Goal: Task Accomplishment & Management: Complete application form

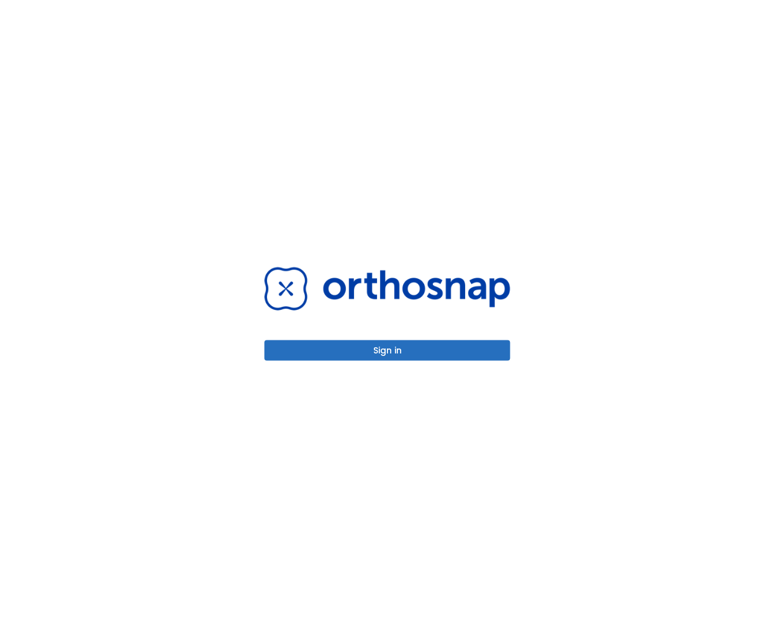
click at [50, 402] on div "Sign in" at bounding box center [387, 314] width 775 height 628
click at [317, 352] on button "Sign in" at bounding box center [388, 350] width 246 height 20
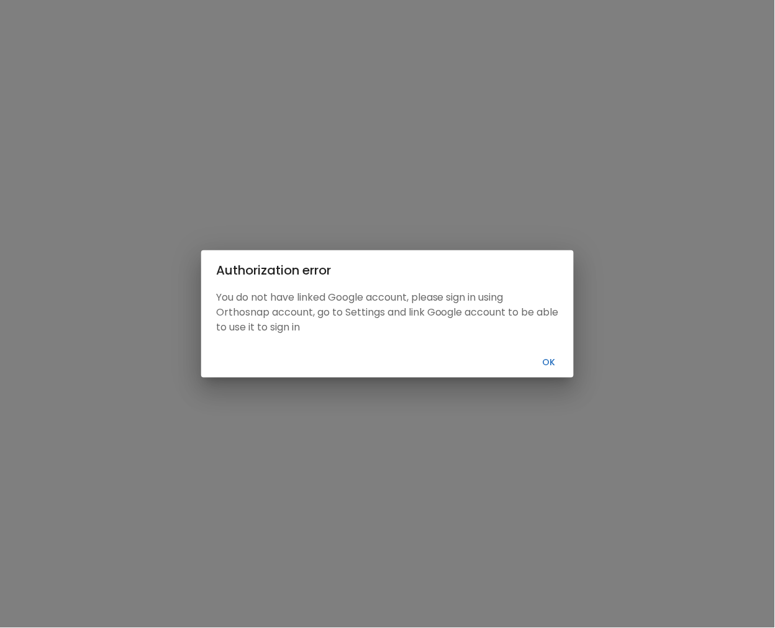
click at [564, 358] on button "Ok" at bounding box center [549, 362] width 40 height 20
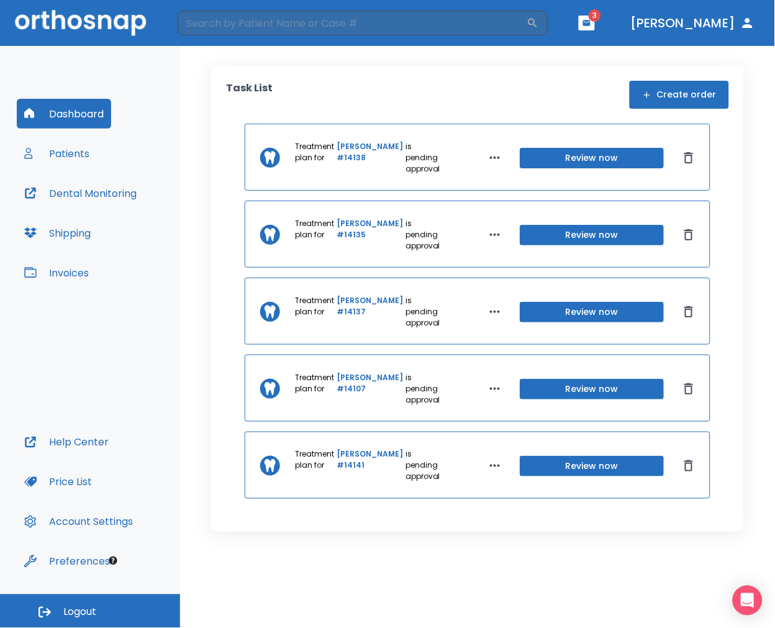
drag, startPoint x: 53, startPoint y: 175, endPoint x: 70, endPoint y: 169, distance: 17.9
click at [58, 174] on div "Dashboard Patients Dental Monitoring Shipping Invoices" at bounding box center [90, 263] width 147 height 329
click at [81, 161] on button "Patients" at bounding box center [57, 154] width 80 height 30
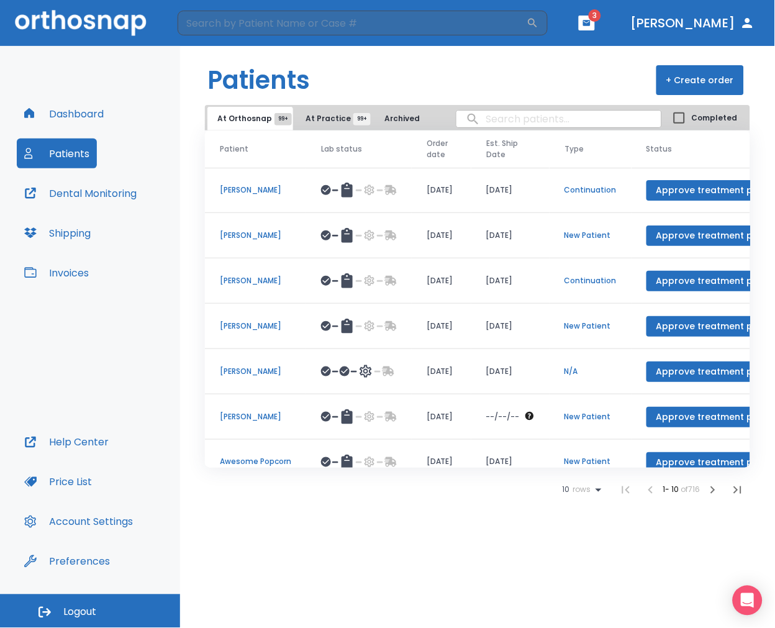
click at [727, 79] on button "+ Create order" at bounding box center [700, 80] width 88 height 30
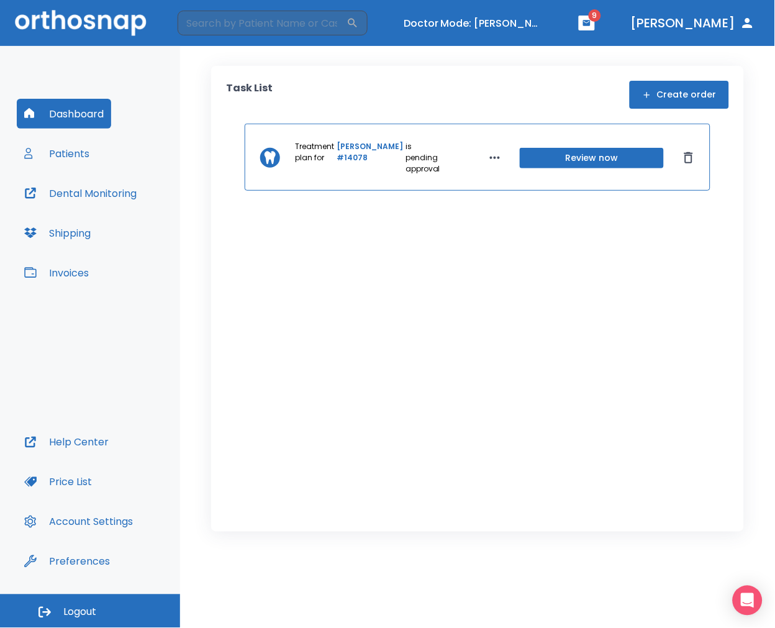
drag, startPoint x: 116, startPoint y: 150, endPoint x: 91, endPoint y: 157, distance: 25.6
click at [104, 155] on div "Dashboard Patients Dental Monitoring Shipping Invoices" at bounding box center [90, 263] width 147 height 329
click at [78, 157] on button "Patients" at bounding box center [57, 154] width 80 height 30
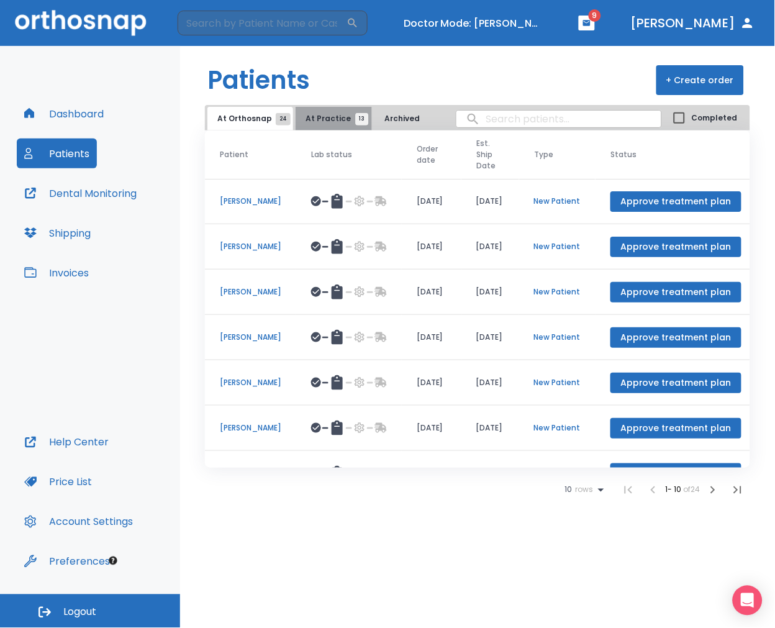
click at [342, 126] on button "At Practice 13" at bounding box center [334, 119] width 76 height 24
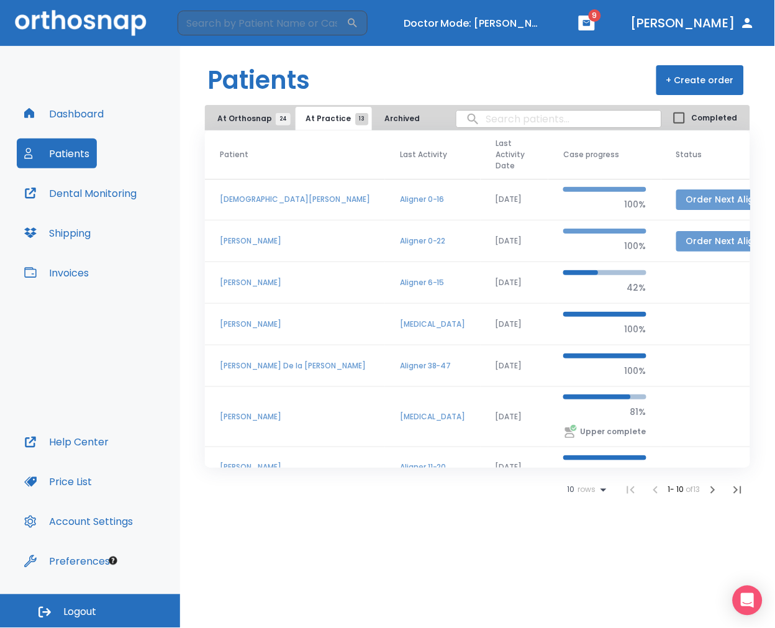
click at [676, 238] on button "Order Next Aligners" at bounding box center [730, 241] width 108 height 20
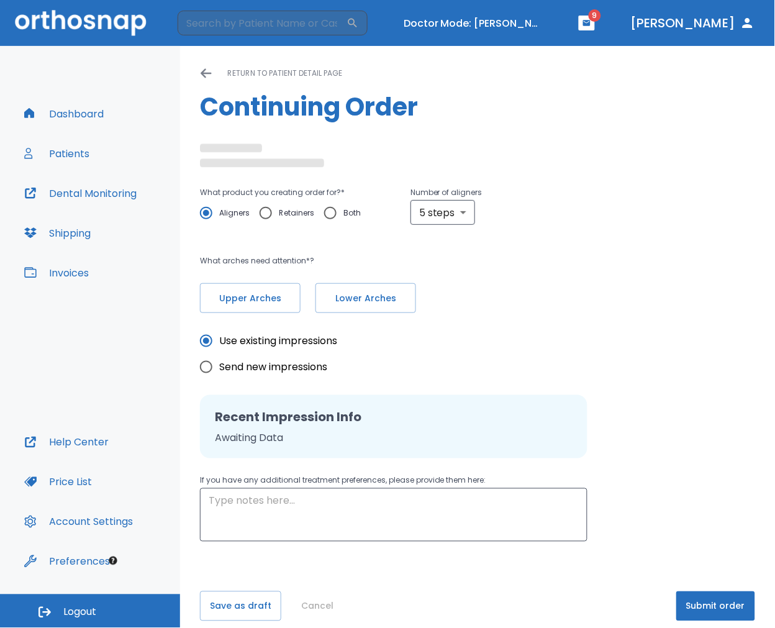
radio input "false"
radio input "true"
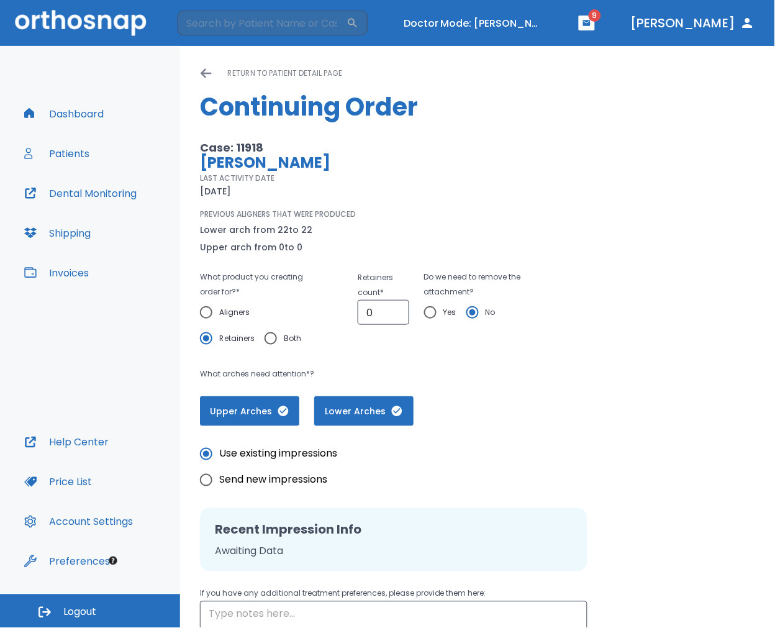
click at [278, 334] on input "Both" at bounding box center [271, 338] width 26 height 26
radio input "true"
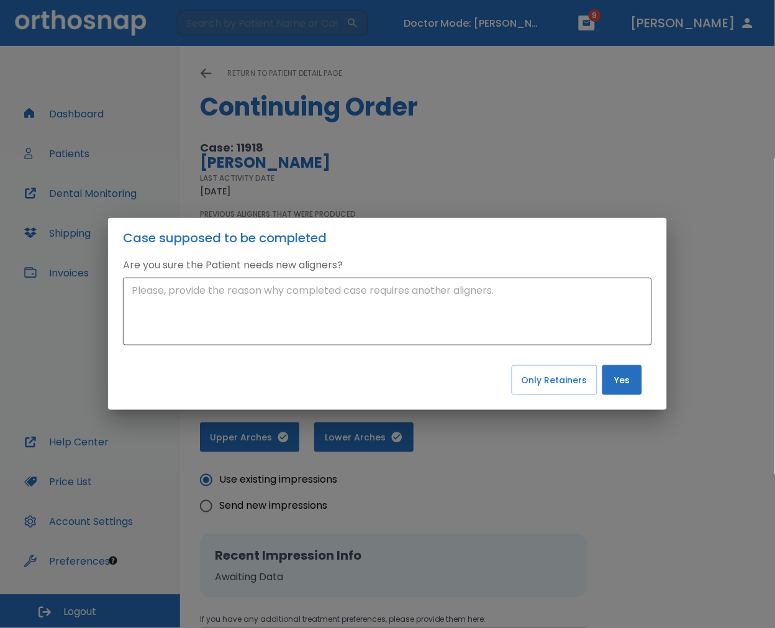
click at [595, 442] on div "Case supposed to be completed Are you sure the Patient needs new aligners? x ​ …" at bounding box center [387, 314] width 775 height 628
click at [581, 393] on button "Only Retainers" at bounding box center [555, 380] width 86 height 30
radio input "true"
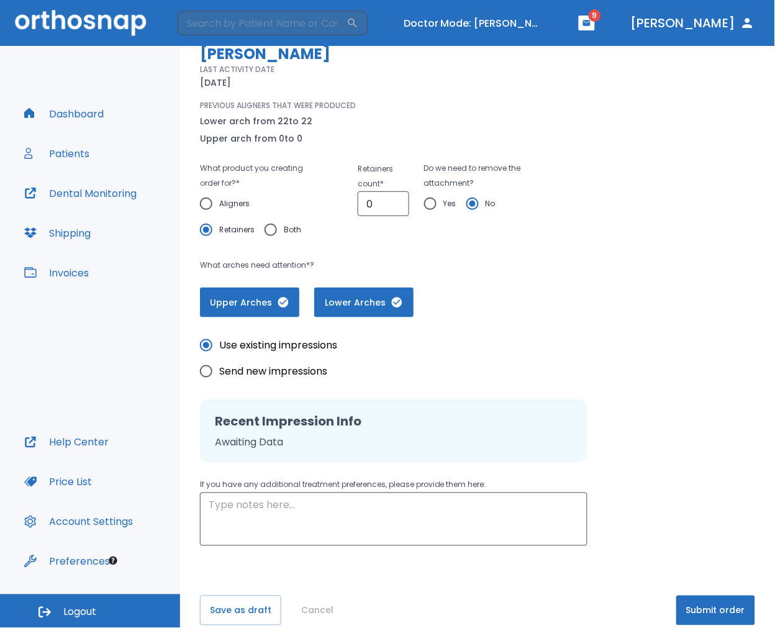
scroll to position [125, 0]
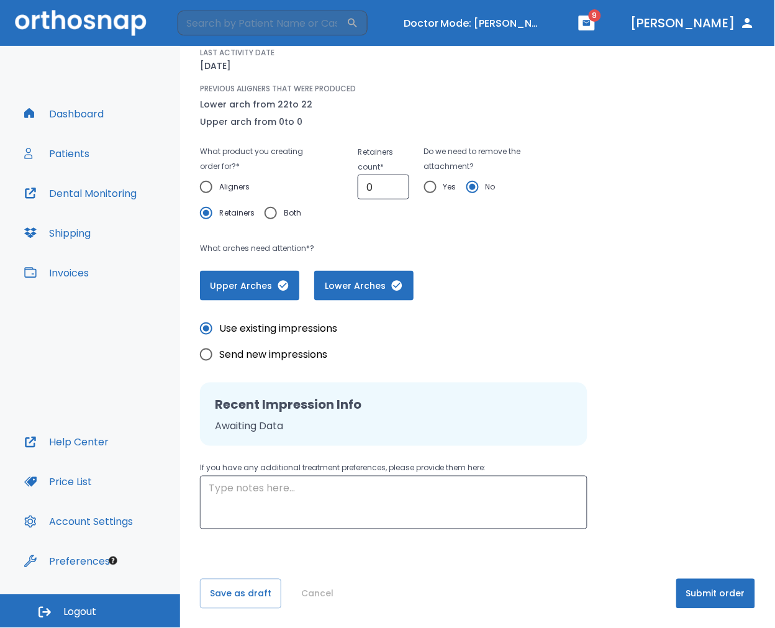
click at [307, 595] on button "Cancel" at bounding box center [317, 594] width 42 height 30
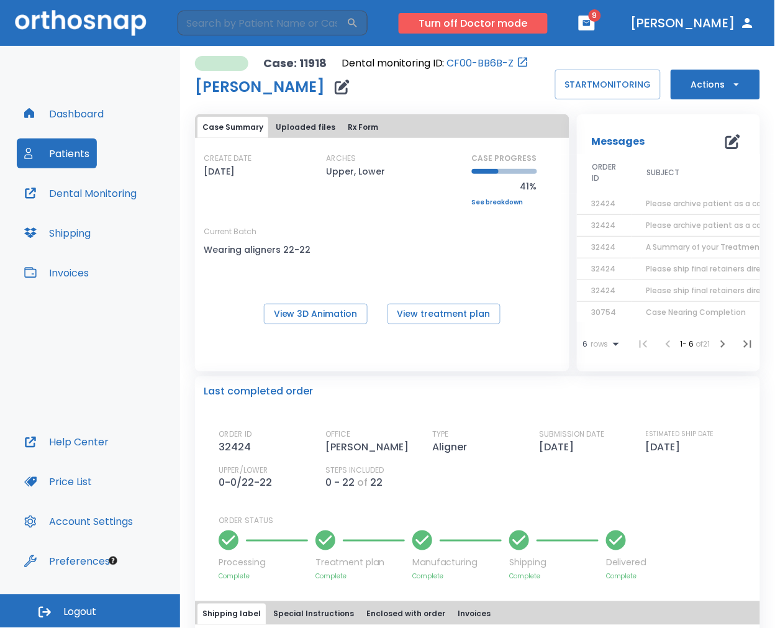
click at [548, 22] on button "Turn off Doctor mode" at bounding box center [473, 23] width 149 height 20
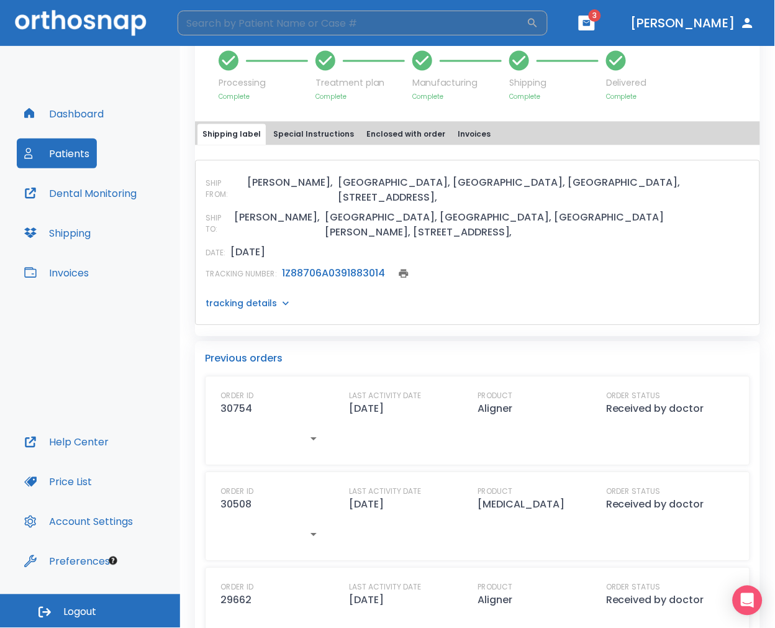
scroll to position [483, 0]
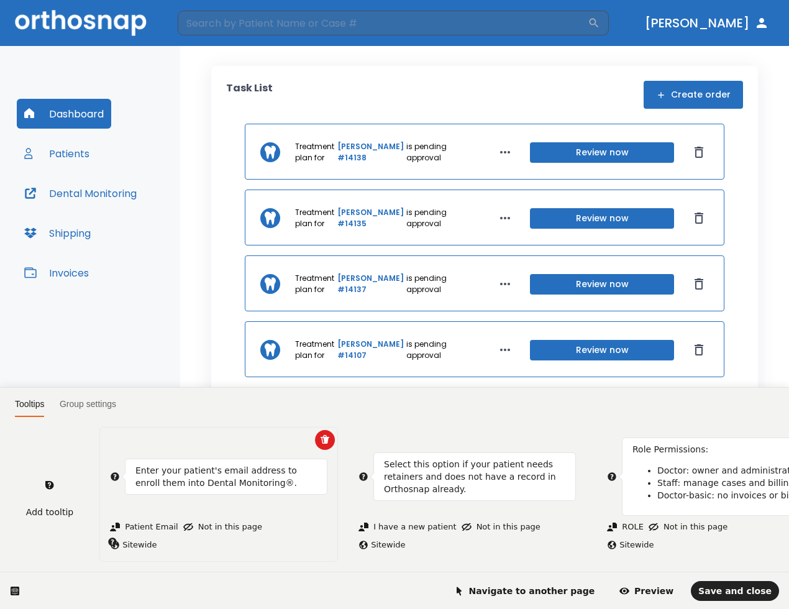
click at [114, 471] on icon at bounding box center [115, 476] width 10 height 10
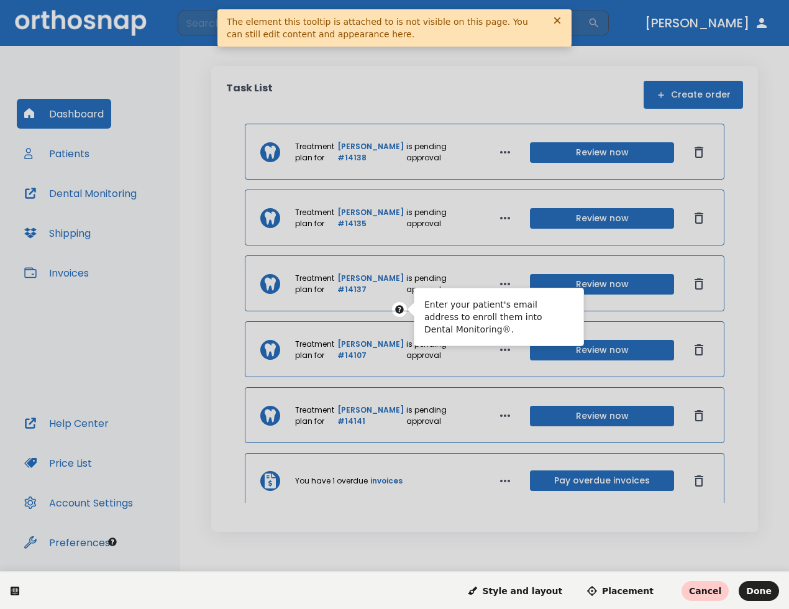
click at [718, 586] on span "Cancel" at bounding box center [705, 591] width 32 height 10
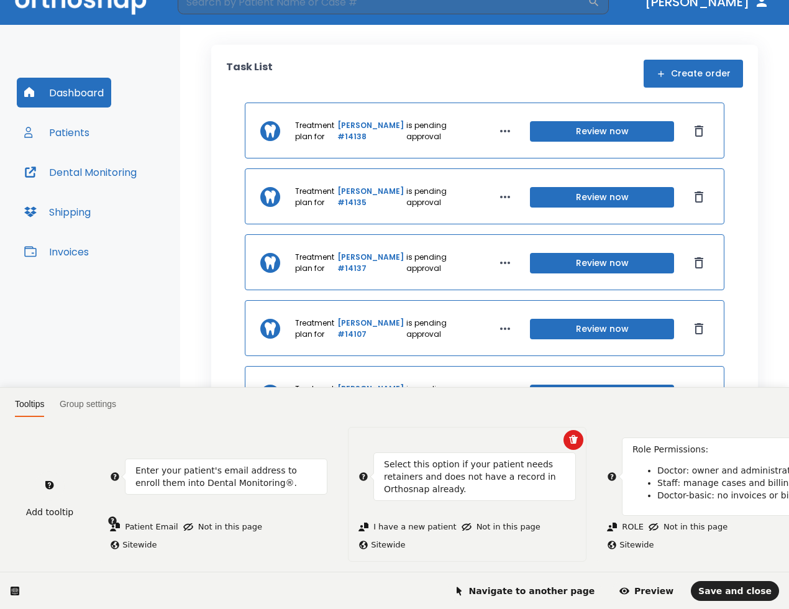
scroll to position [37, 0]
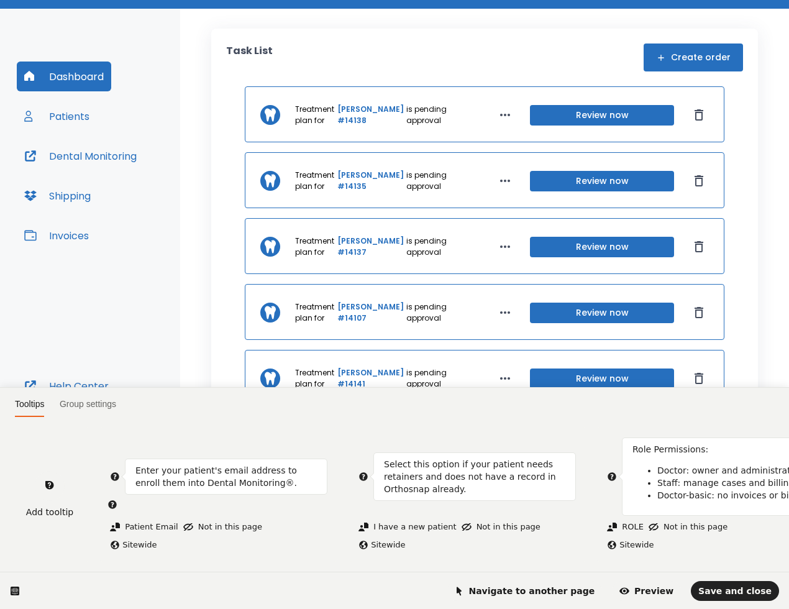
click at [675, 0] on html "Tooltips Group settings Add tooltip Enter your patient's email address to enrol…" at bounding box center [394, 0] width 789 height 0
click at [555, 593] on span "Navigate to another page" at bounding box center [524, 591] width 141 height 10
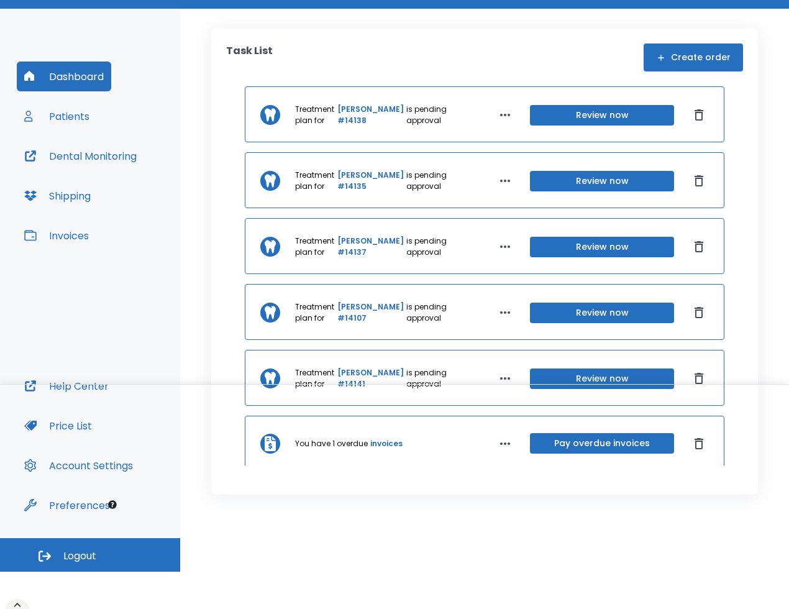
scroll to position [12, 0]
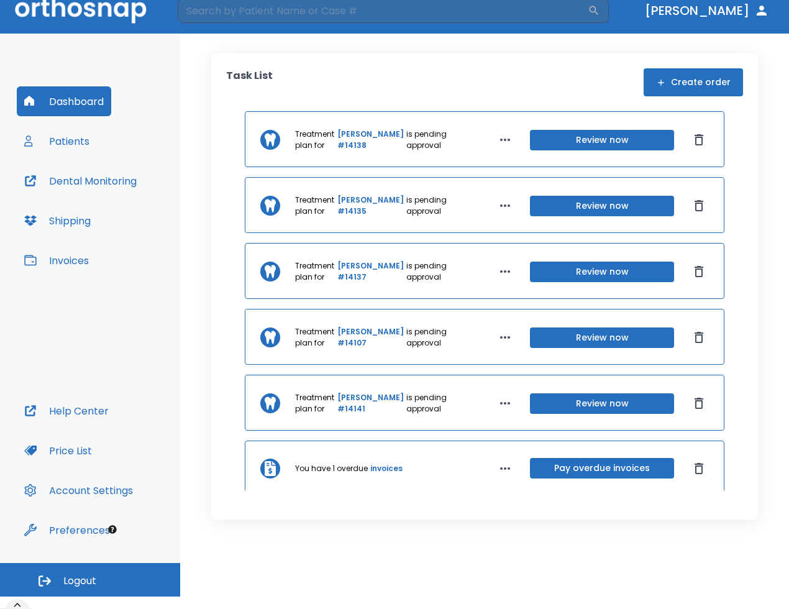
click at [680, 76] on button "Create order" at bounding box center [692, 82] width 99 height 28
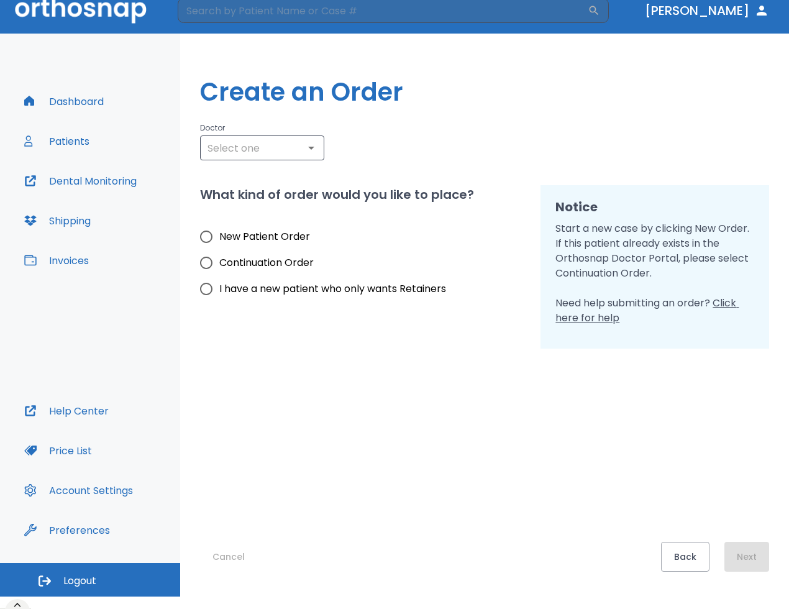
click at [261, 258] on span "Continuation Order" at bounding box center [266, 262] width 94 height 15
click at [219, 258] on input "Continuation Order" at bounding box center [206, 263] width 26 height 26
radio input "true"
click at [274, 147] on input "text" at bounding box center [262, 147] width 117 height 17
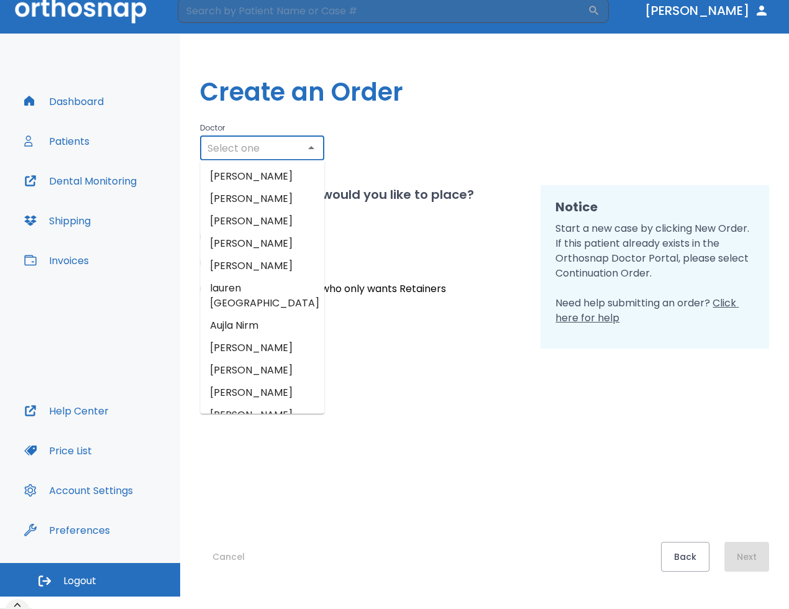
click at [253, 222] on li "Zev Segal" at bounding box center [262, 221] width 124 height 22
type input "Zev Segal"
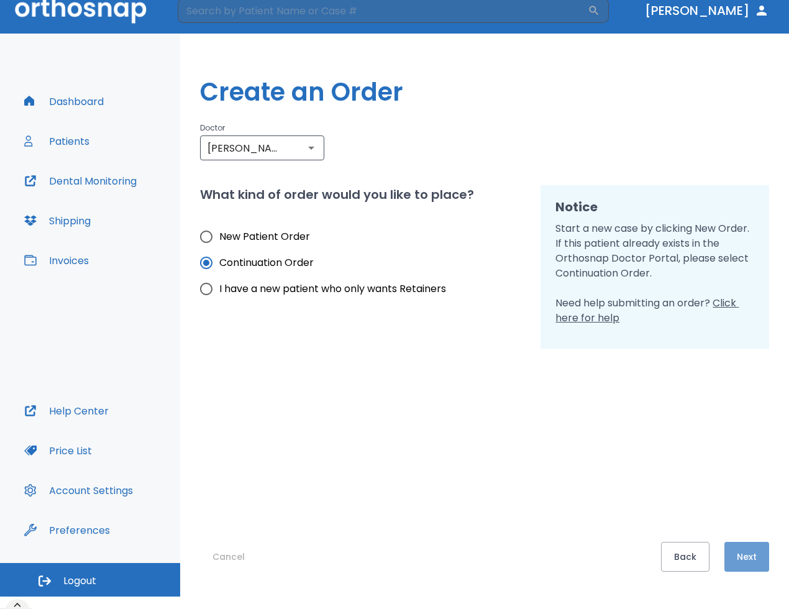
click at [729, 553] on button "Next" at bounding box center [746, 557] width 45 height 30
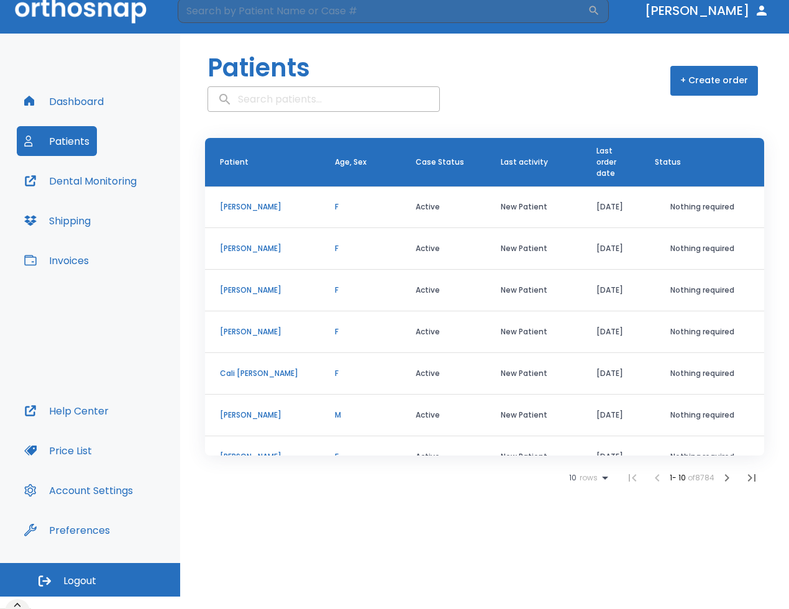
click at [231, 210] on p "Ytica Mondor" at bounding box center [262, 206] width 85 height 11
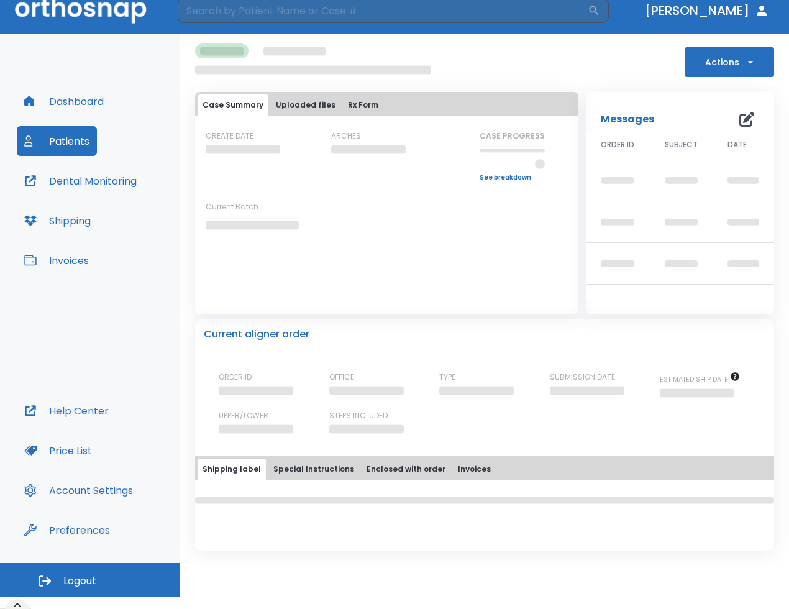
click at [718, 66] on button "Actions" at bounding box center [728, 62] width 89 height 30
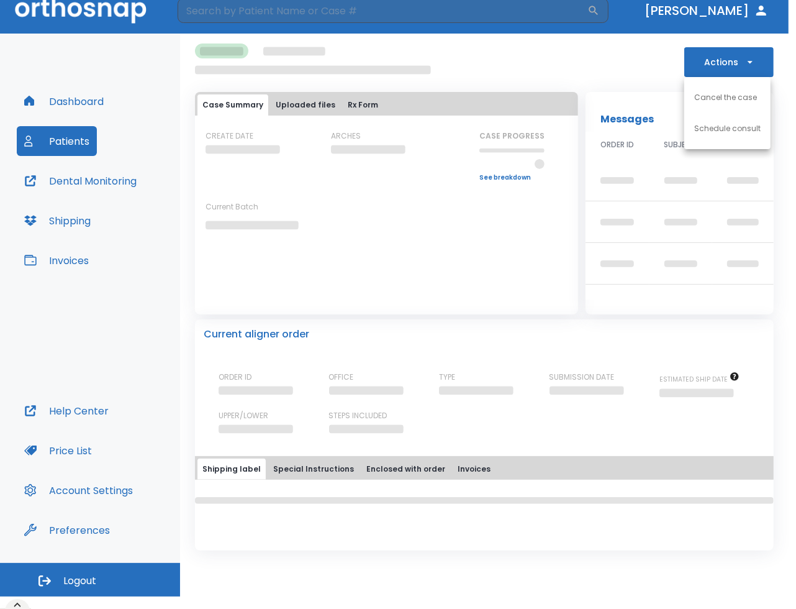
click at [591, 91] on div at bounding box center [398, 304] width 796 height 609
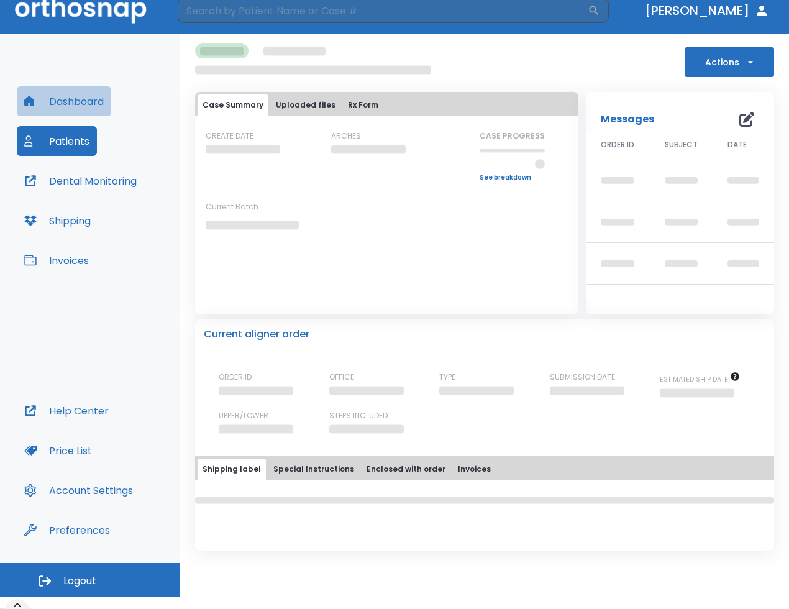
click at [96, 104] on button "Dashboard" at bounding box center [64, 101] width 94 height 30
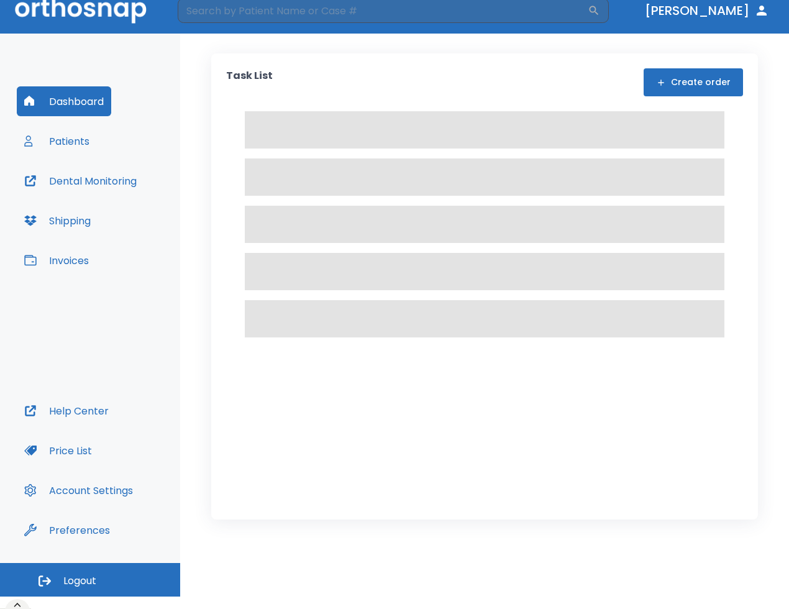
drag, startPoint x: 647, startPoint y: 60, endPoint x: 659, endPoint y: 78, distance: 22.1
click at [648, 63] on div "Task List Create order" at bounding box center [484, 286] width 547 height 466
click at [659, 78] on button "Create order" at bounding box center [692, 82] width 99 height 28
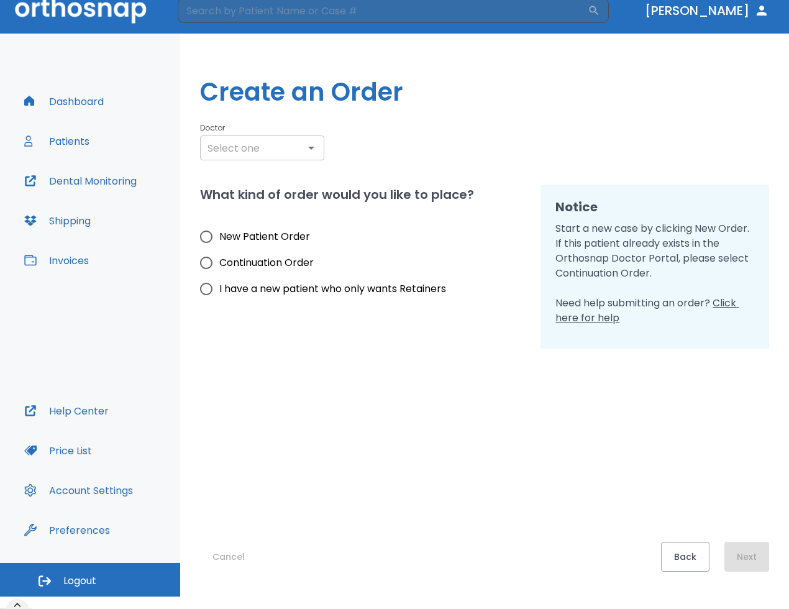
click at [302, 153] on div at bounding box center [310, 147] width 16 height 17
click at [308, 149] on icon "Open" at bounding box center [311, 147] width 15 height 15
click at [389, 171] on div "What kind of order would you like to place? New Patient Order Continuation Orde…" at bounding box center [355, 259] width 340 height 178
click at [240, 233] on span "New Patient Order" at bounding box center [264, 236] width 91 height 15
click at [219, 233] on input "New Patient Order" at bounding box center [206, 237] width 26 height 26
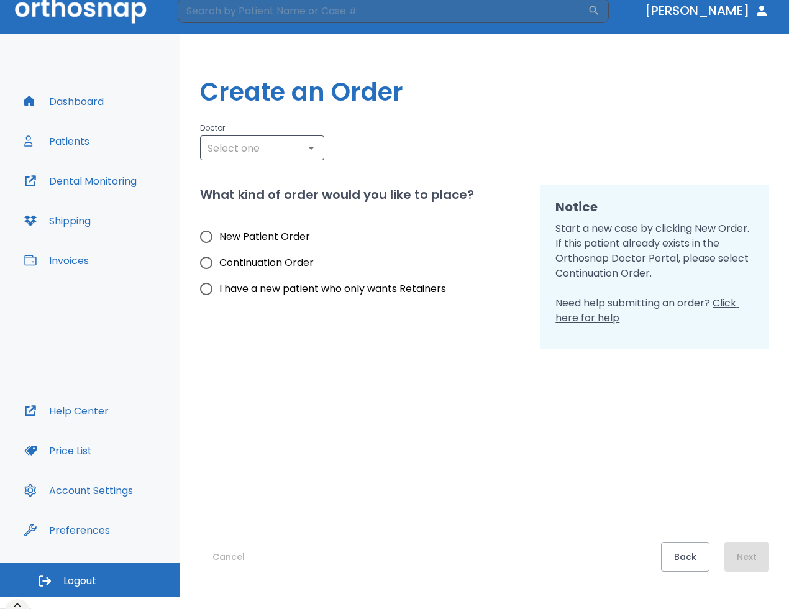
radio input "true"
click at [734, 560] on button "Next" at bounding box center [746, 557] width 45 height 30
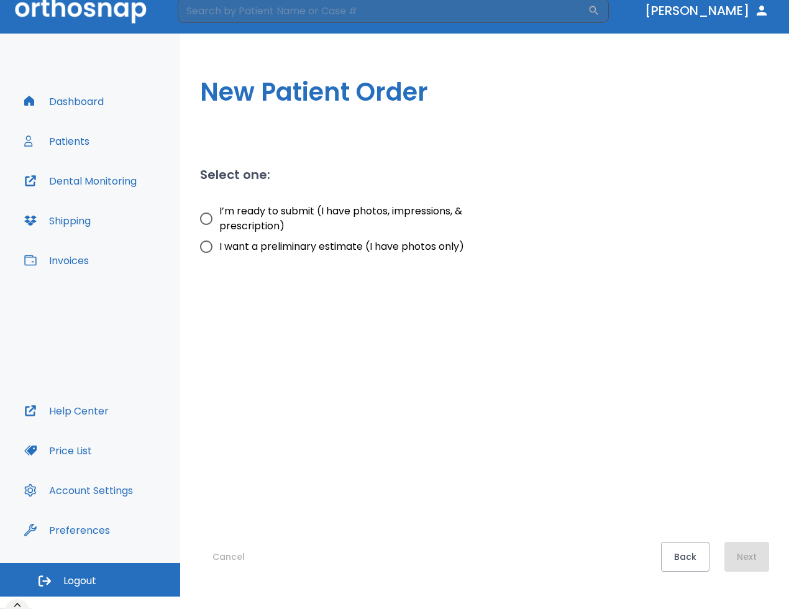
click at [381, 219] on span "I’m ready to submit (I have photos, impressions, & prescription)" at bounding box center [367, 219] width 296 height 30
click at [219, 219] on input "I’m ready to submit (I have photos, impressions, & prescription)" at bounding box center [206, 219] width 26 height 26
radio input "true"
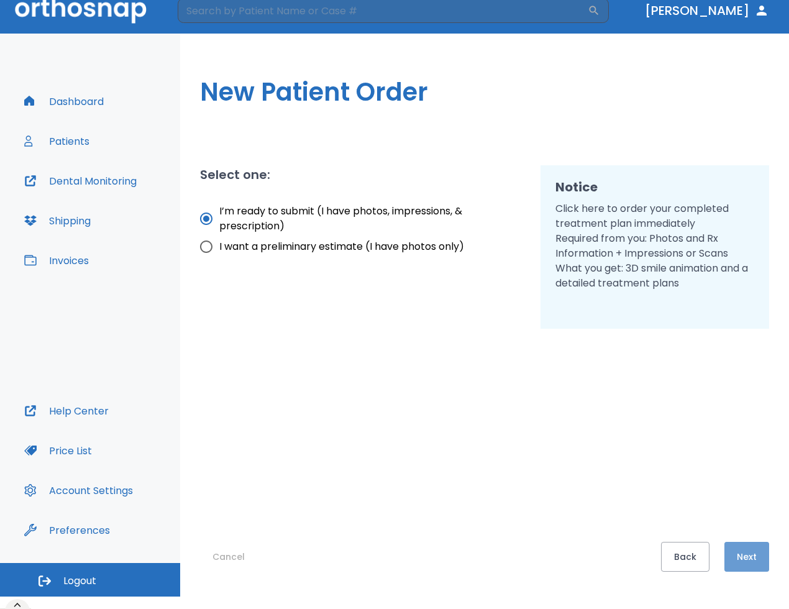
click at [733, 563] on button "Next" at bounding box center [746, 557] width 45 height 30
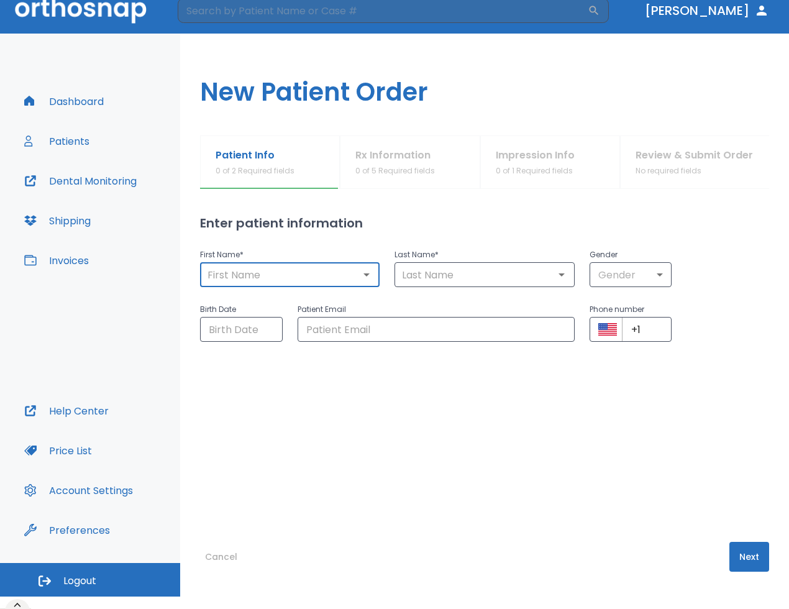
click at [267, 278] on input "text" at bounding box center [290, 274] width 172 height 17
type input "Test"
click at [463, 268] on input "text" at bounding box center [484, 274] width 172 height 17
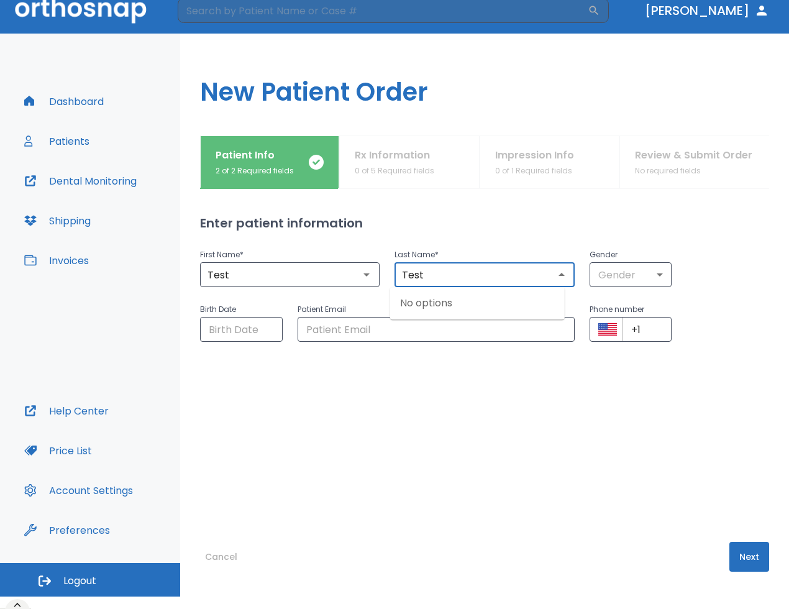
type input "Test"
click at [519, 443] on div "First Name * Test ​ Last Name * Test ​ Gender Gender ​ Birth Date ​ Patient Ema…" at bounding box center [484, 362] width 569 height 260
click at [735, 542] on button "Next" at bounding box center [749, 557] width 40 height 30
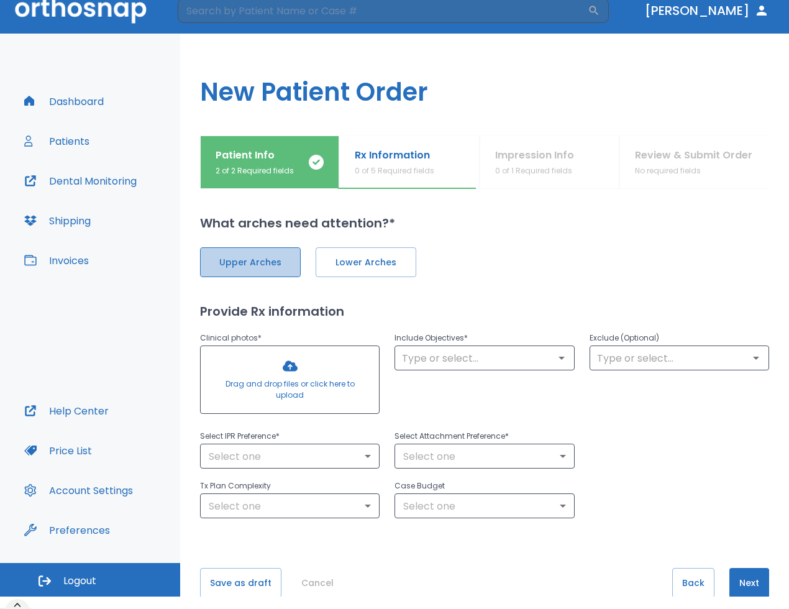
click at [266, 267] on span "Upper Arches" at bounding box center [250, 262] width 75 height 13
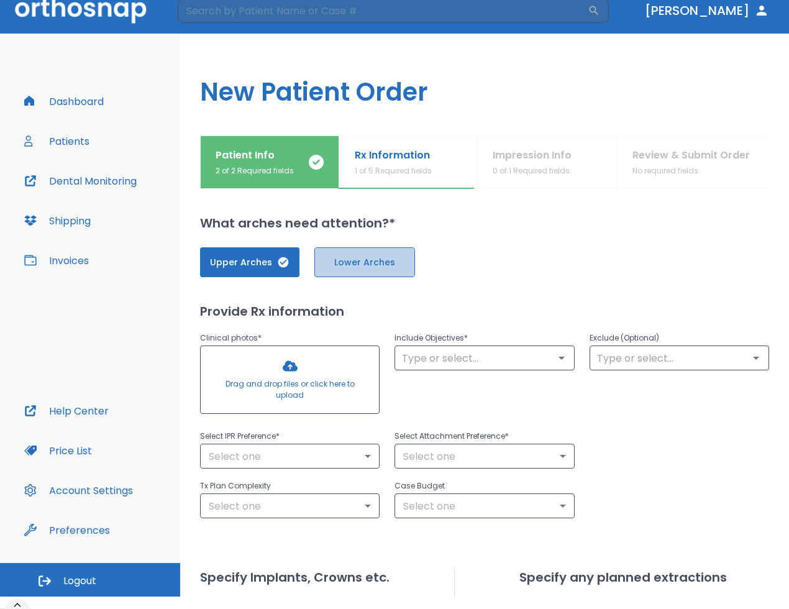
click at [362, 270] on button "Lower Arches" at bounding box center [364, 262] width 101 height 30
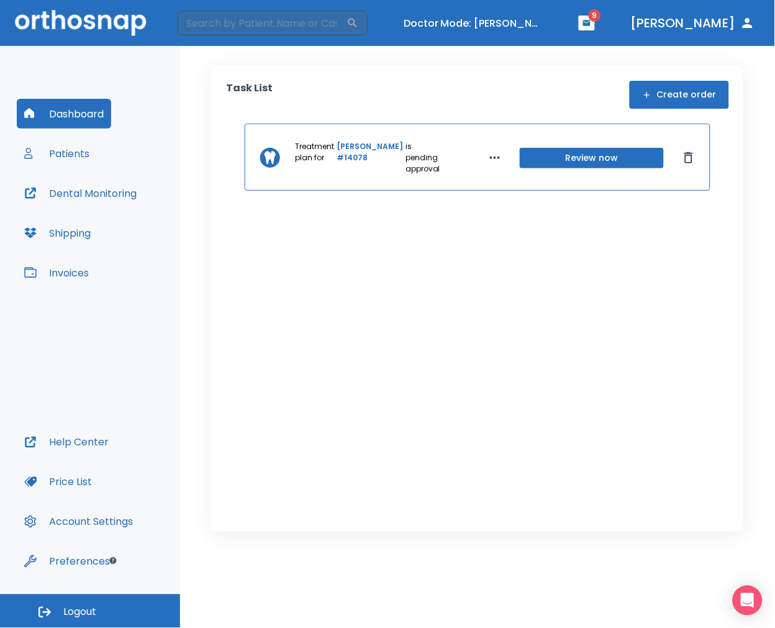
click at [63, 148] on button "Patients" at bounding box center [57, 154] width 80 height 30
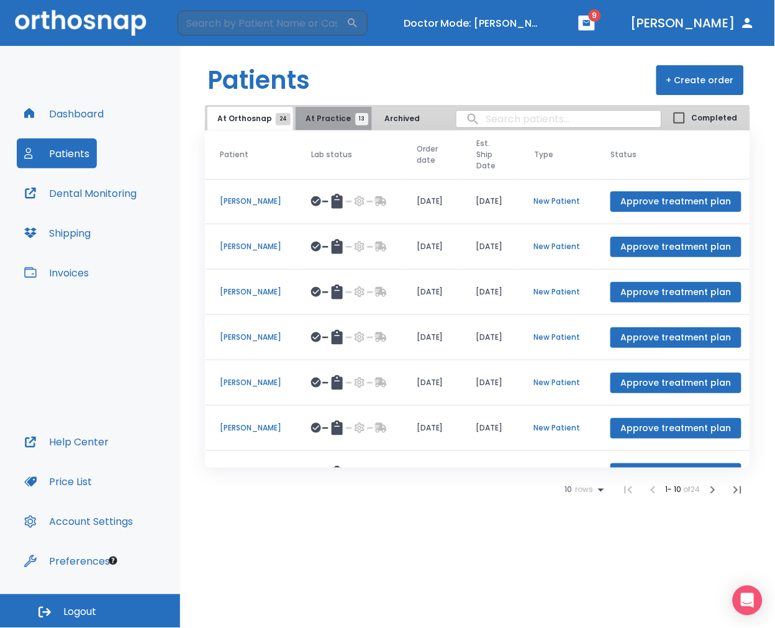
click at [334, 109] on button "At Practice 13" at bounding box center [334, 119] width 76 height 24
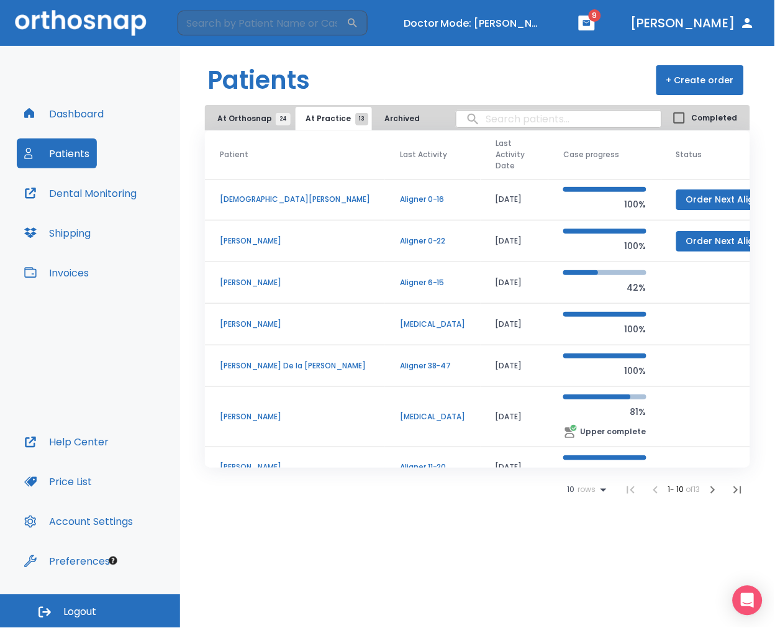
click at [676, 245] on button "Order Next Aligners" at bounding box center [730, 241] width 108 height 20
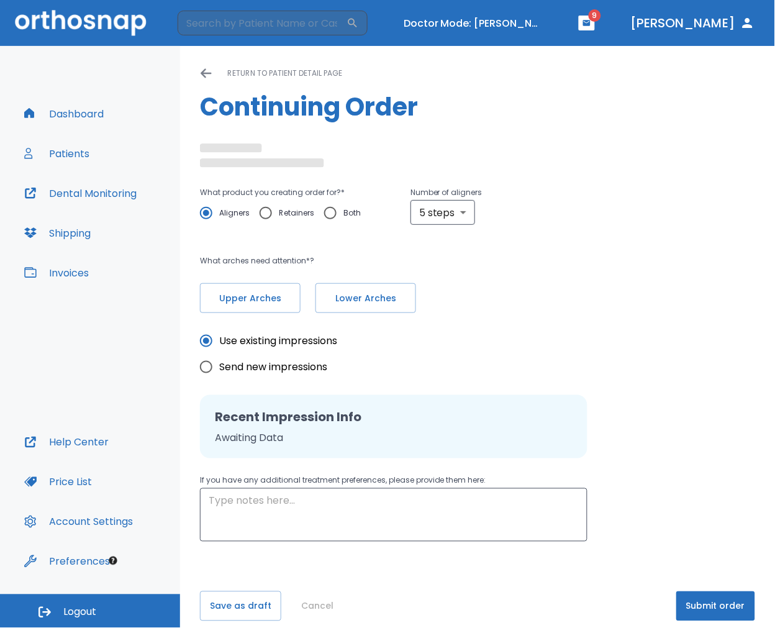
click at [289, 218] on span "Retainers" at bounding box center [296, 213] width 35 height 15
click at [279, 218] on input "Retainers" at bounding box center [266, 213] width 26 height 26
radio input "true"
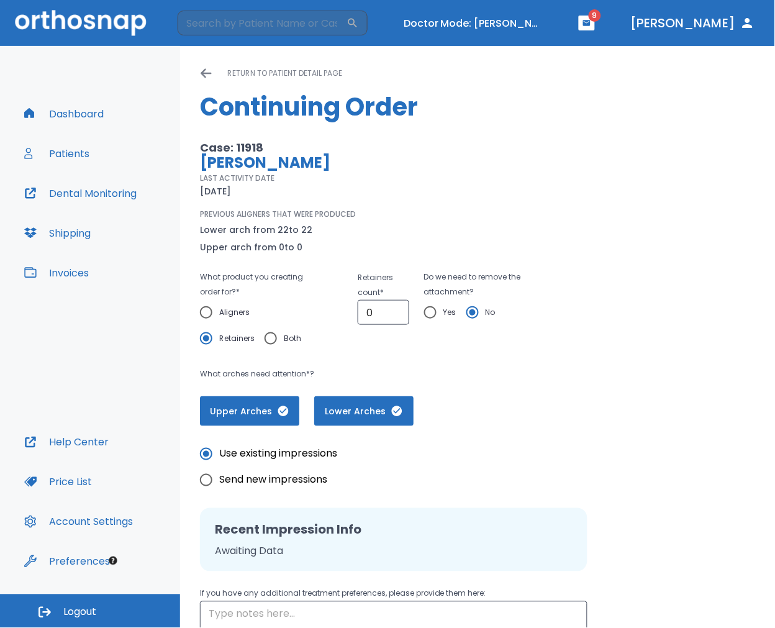
click at [208, 79] on icon at bounding box center [206, 73] width 12 height 12
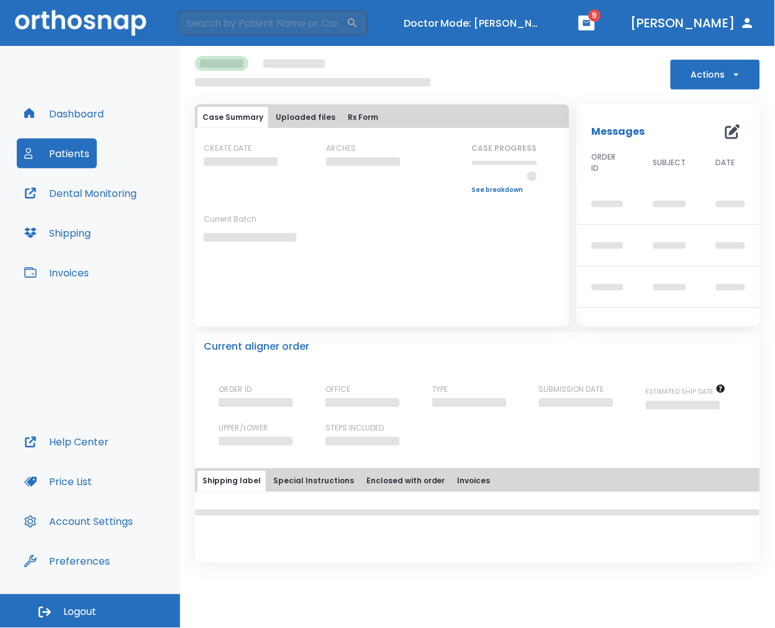
click at [96, 118] on button "Dashboard" at bounding box center [64, 114] width 94 height 30
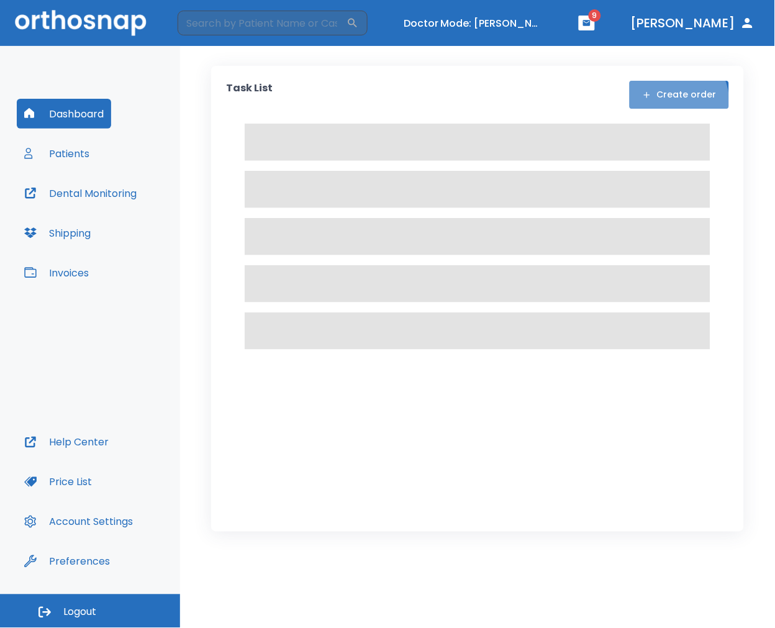
click at [671, 102] on button "Create order" at bounding box center [679, 95] width 99 height 28
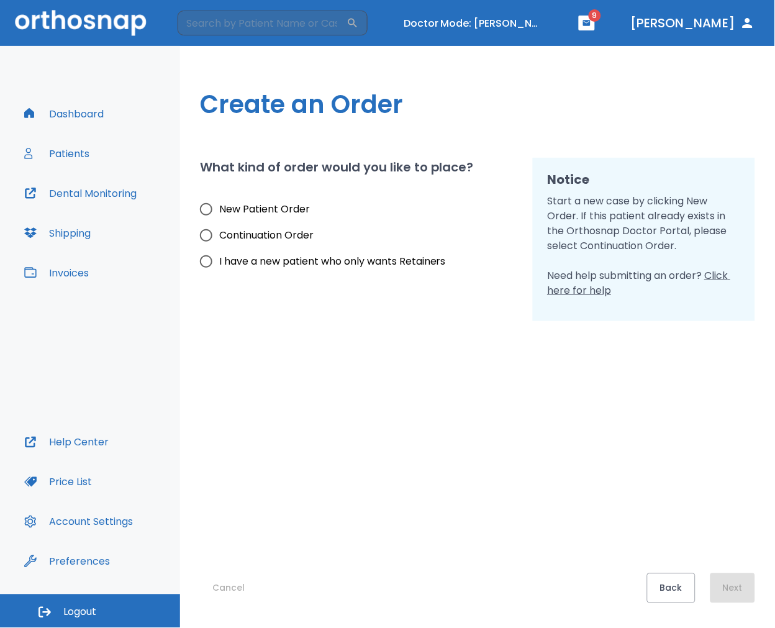
click at [307, 259] on span "I have a new patient who only wants Retainers" at bounding box center [332, 261] width 227 height 15
click at [219, 259] on input "I have a new patient who only wants Retainers" at bounding box center [206, 261] width 26 height 26
radio input "true"
click at [729, 584] on button "Next" at bounding box center [733, 588] width 45 height 30
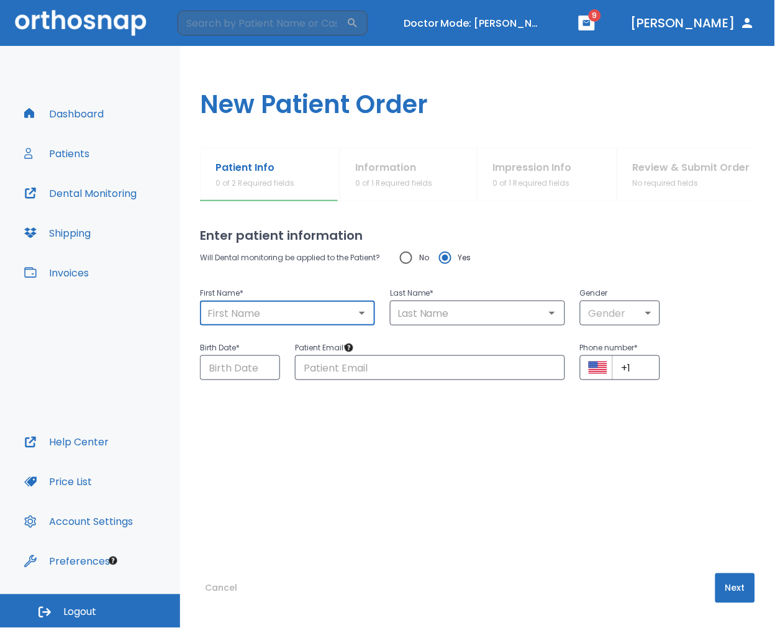
click at [324, 317] on input "text" at bounding box center [288, 312] width 168 height 17
click at [427, 261] on span "No" at bounding box center [424, 257] width 10 height 15
click at [419, 261] on input "No" at bounding box center [406, 258] width 26 height 26
radio input "true"
click at [296, 318] on input "text" at bounding box center [288, 312] width 168 height 17
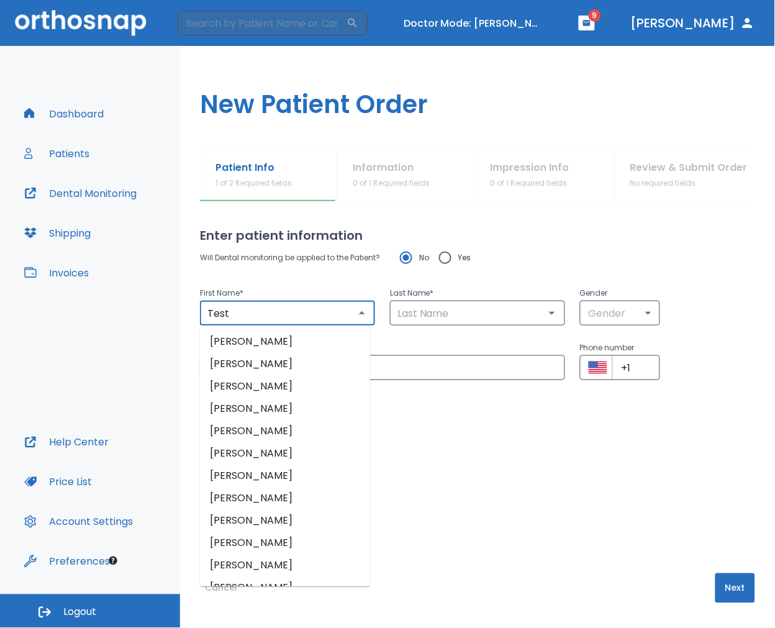
type input "Test"
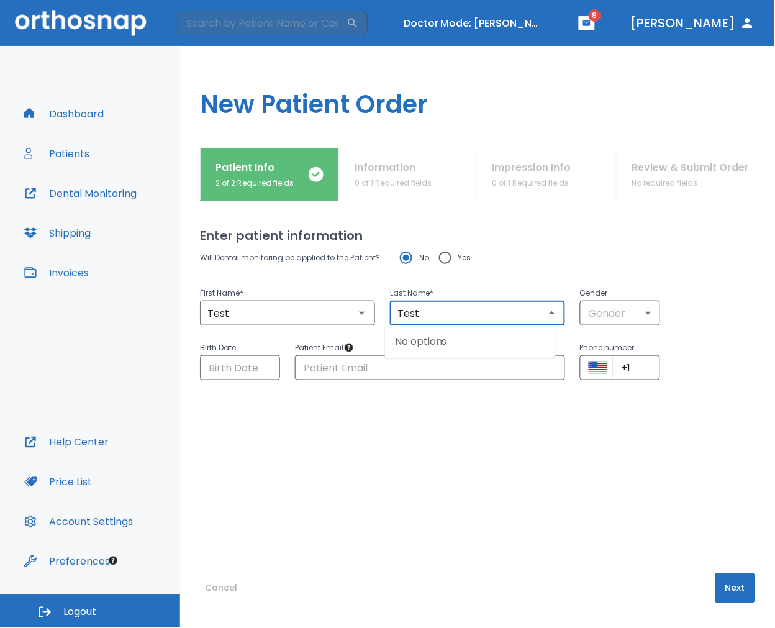
type input "Test"
click at [715, 584] on button "Next" at bounding box center [735, 588] width 40 height 30
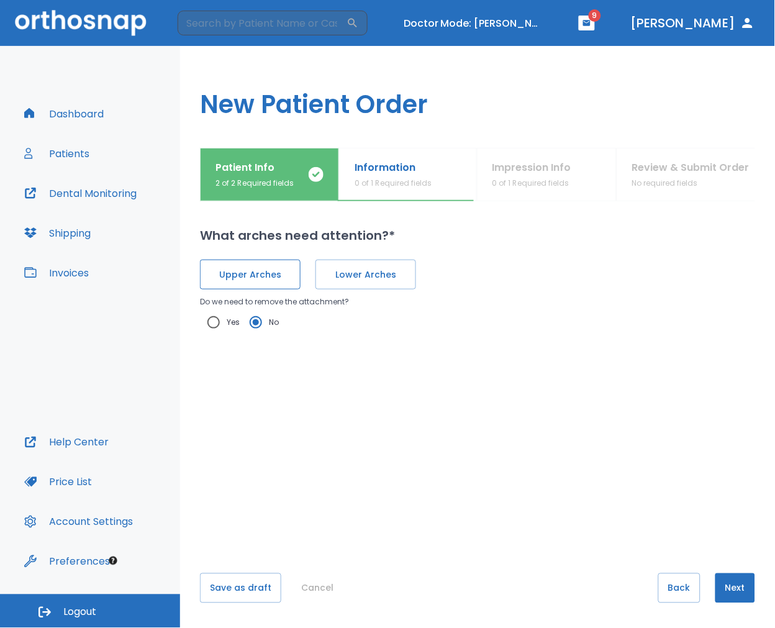
click at [287, 289] on button "Upper Arches" at bounding box center [250, 275] width 101 height 30
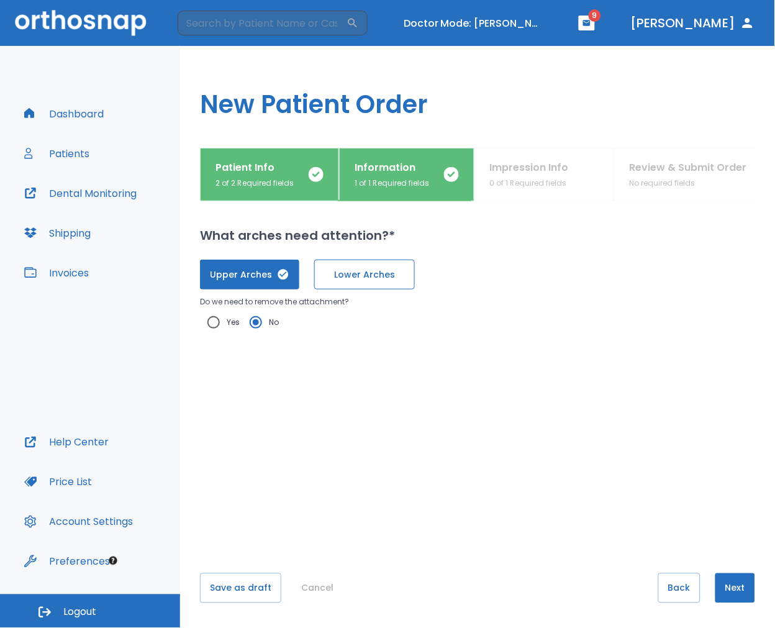
click at [330, 276] on span "Lower Arches" at bounding box center [364, 274] width 75 height 13
click at [717, 596] on button "Next" at bounding box center [735, 588] width 40 height 30
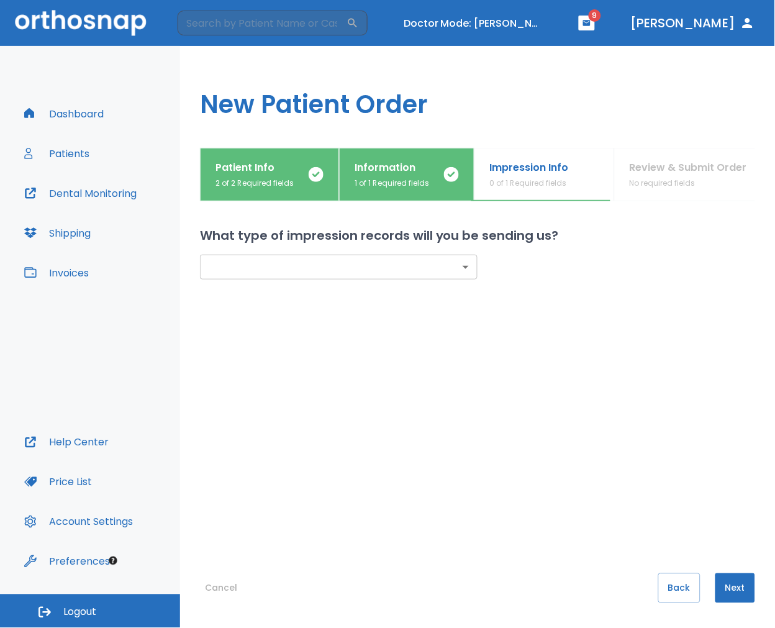
click at [366, 278] on body "​ Doctor Mode: Tiffany Vo 9 Dr. Suazo Dashboard Patients Dental Monitoring Ship…" at bounding box center [387, 314] width 775 height 628
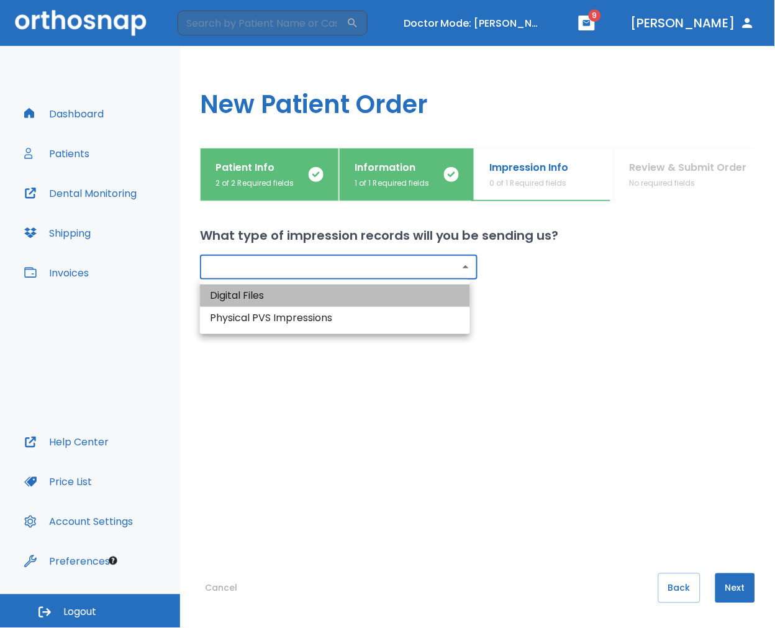
click at [367, 306] on li "Digital Files" at bounding box center [335, 295] width 270 height 22
type input "digital"
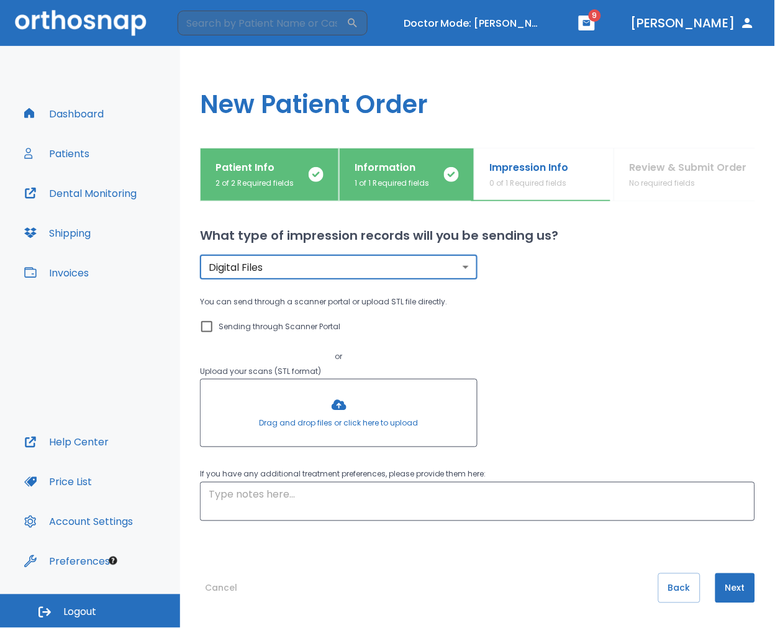
click at [715, 597] on button "Next" at bounding box center [735, 588] width 40 height 30
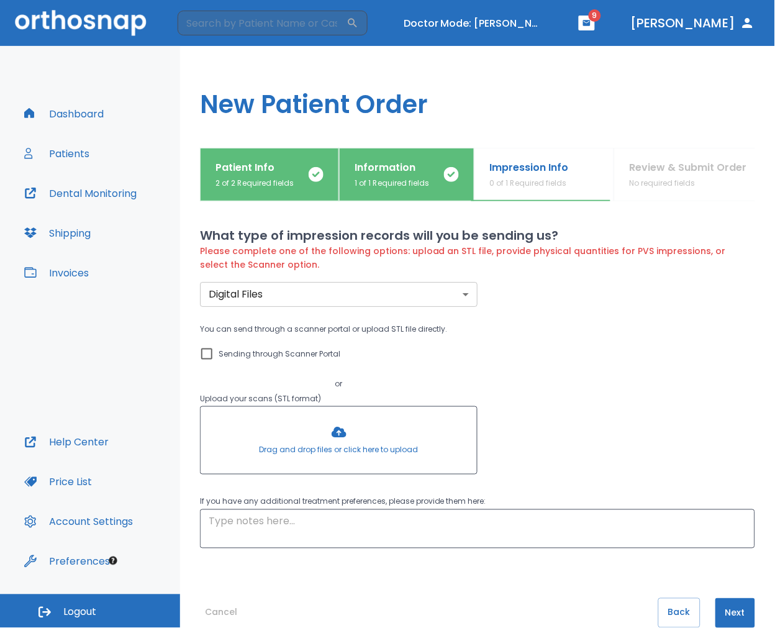
click at [214, 348] on label "Sending through Scanner Portal" at bounding box center [270, 354] width 142 height 15
click at [214, 348] on input "Sending through Scanner Portal" at bounding box center [206, 354] width 15 height 15
checkbox input "true"
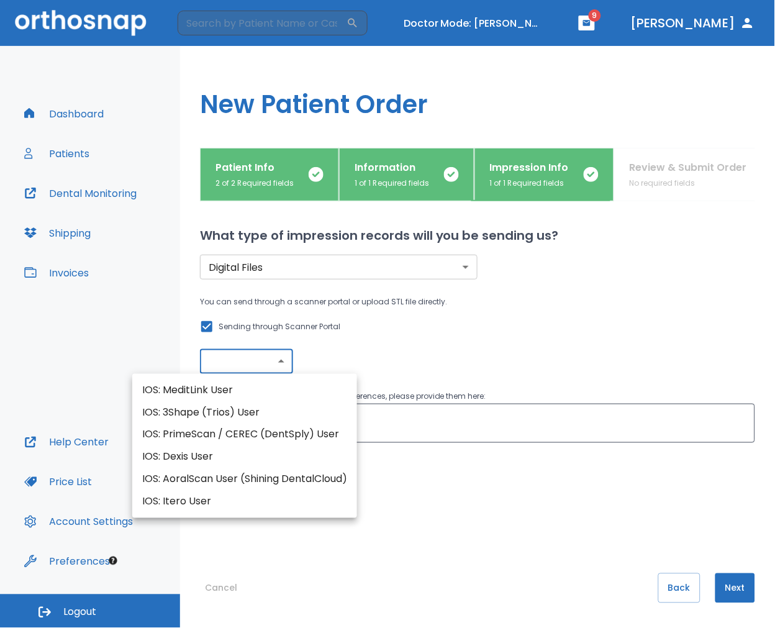
click at [258, 365] on body "​ Doctor Mode: Tiffany Vo 9 Dr. Suazo Dashboard Patients Dental Monitoring Ship…" at bounding box center [387, 314] width 775 height 628
click at [269, 399] on li "IOS: MeditLink User" at bounding box center [244, 390] width 225 height 22
type input "IOS: MeditLink User"
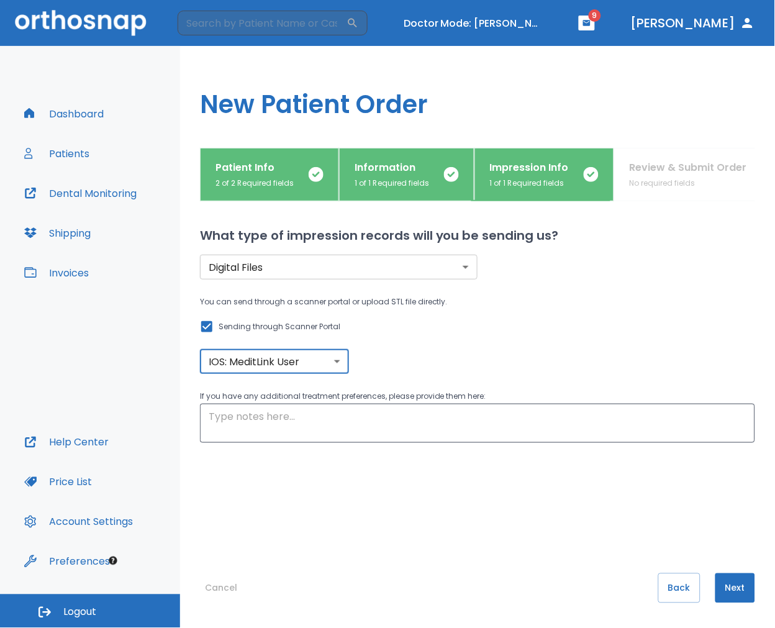
click at [716, 593] on button "Next" at bounding box center [735, 588] width 40 height 30
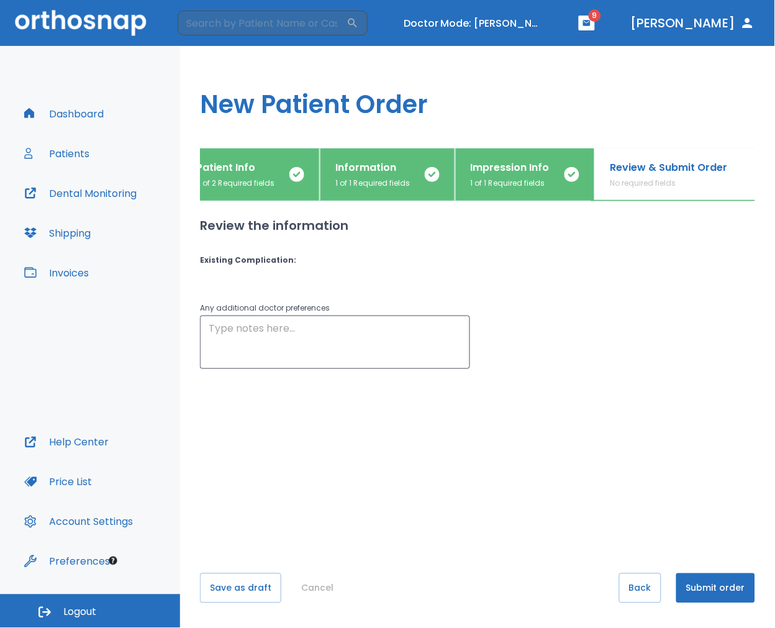
scroll to position [0, 39]
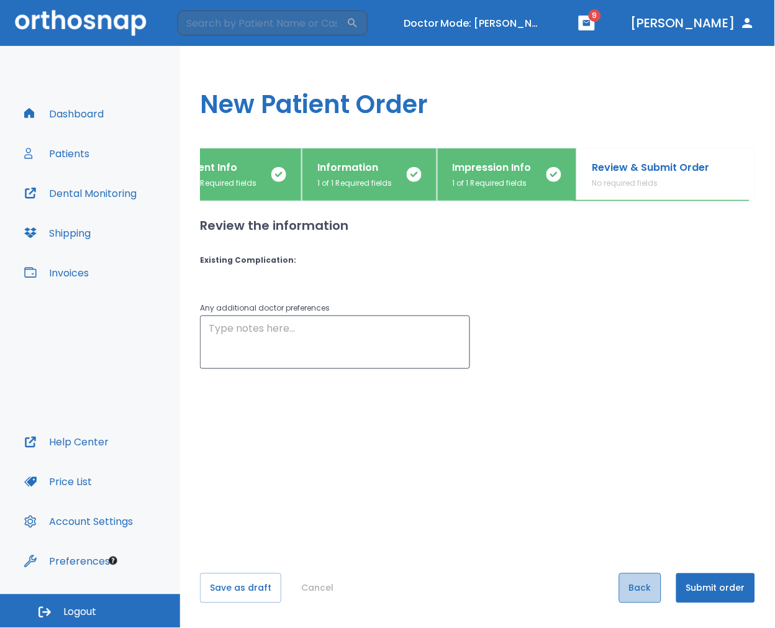
click at [619, 586] on button "Back" at bounding box center [640, 588] width 42 height 30
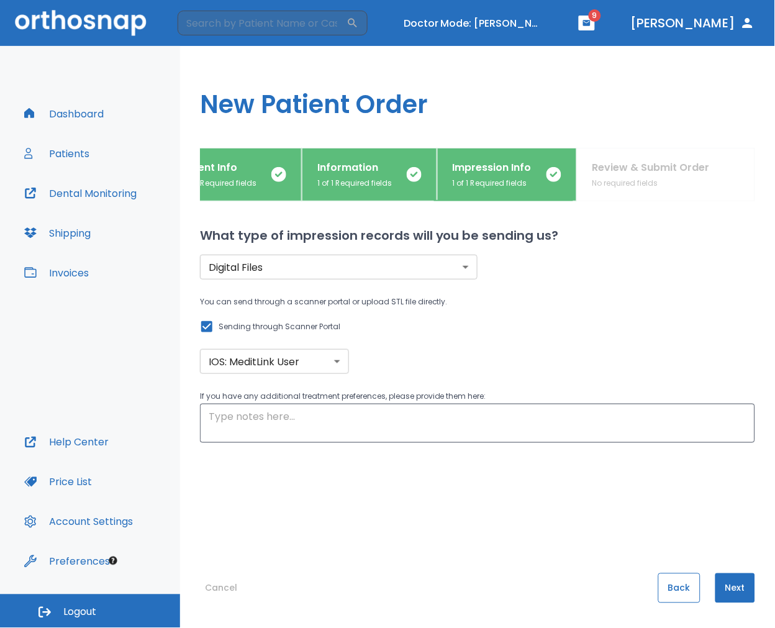
click at [658, 581] on button "Back" at bounding box center [679, 588] width 42 height 30
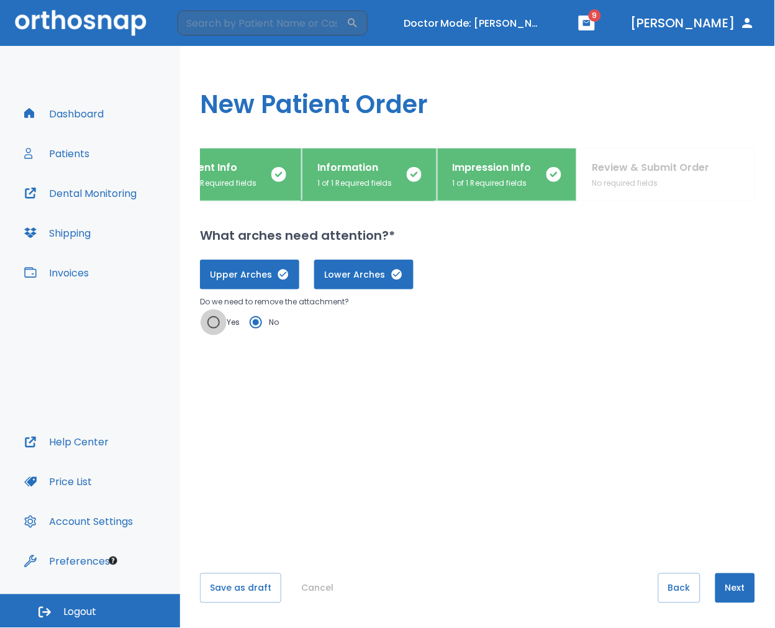
click at [219, 324] on input "Yes" at bounding box center [214, 322] width 26 height 26
radio input "true"
click at [267, 325] on input "No" at bounding box center [256, 322] width 26 height 26
radio input "true"
click at [303, 578] on button "Cancel" at bounding box center [317, 588] width 42 height 30
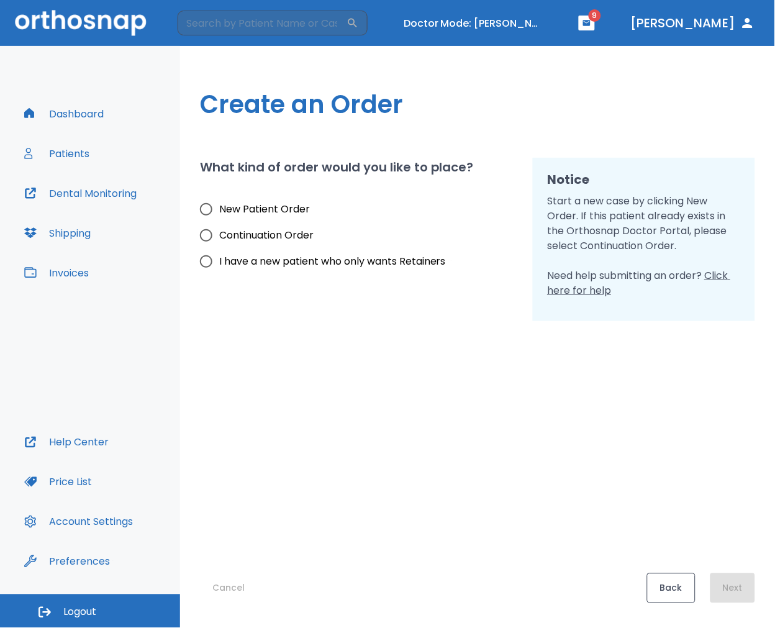
click at [666, 583] on button "Back" at bounding box center [671, 588] width 48 height 30
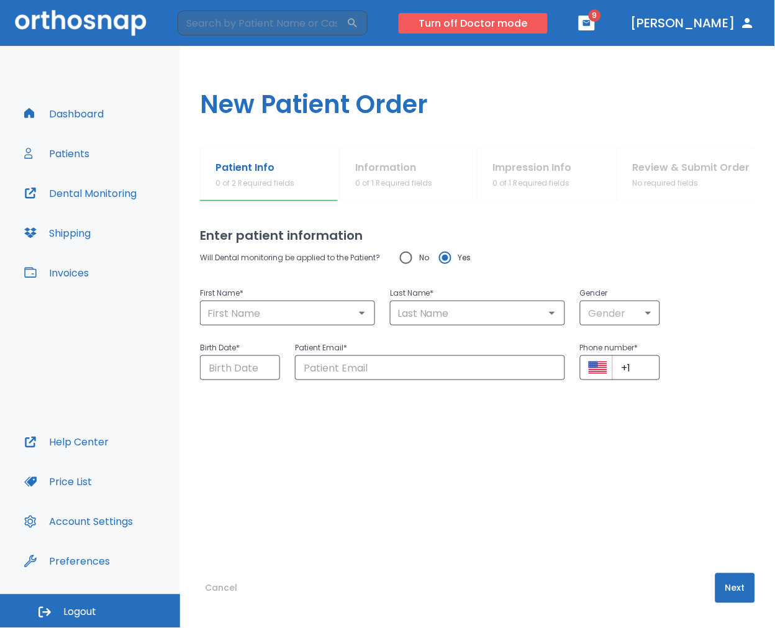
click at [519, 28] on button "Turn off Doctor mode" at bounding box center [473, 23] width 149 height 20
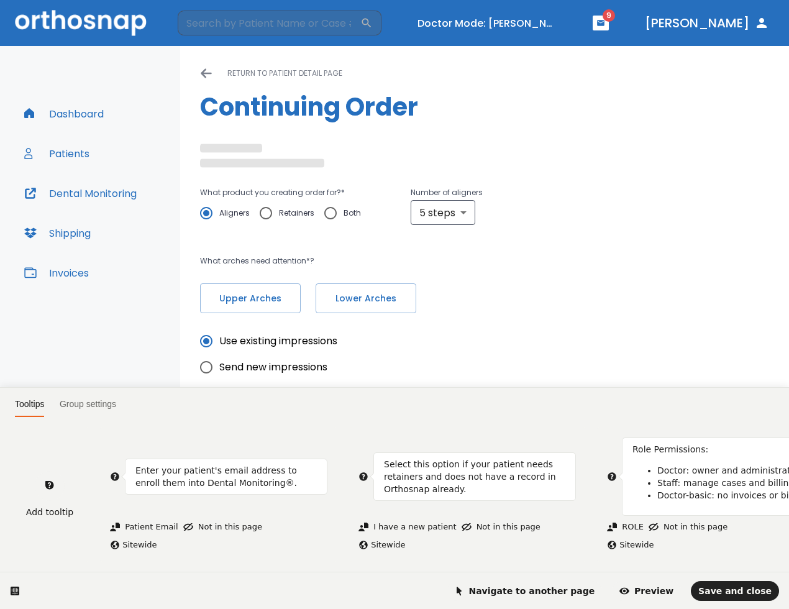
radio input "false"
radio input "true"
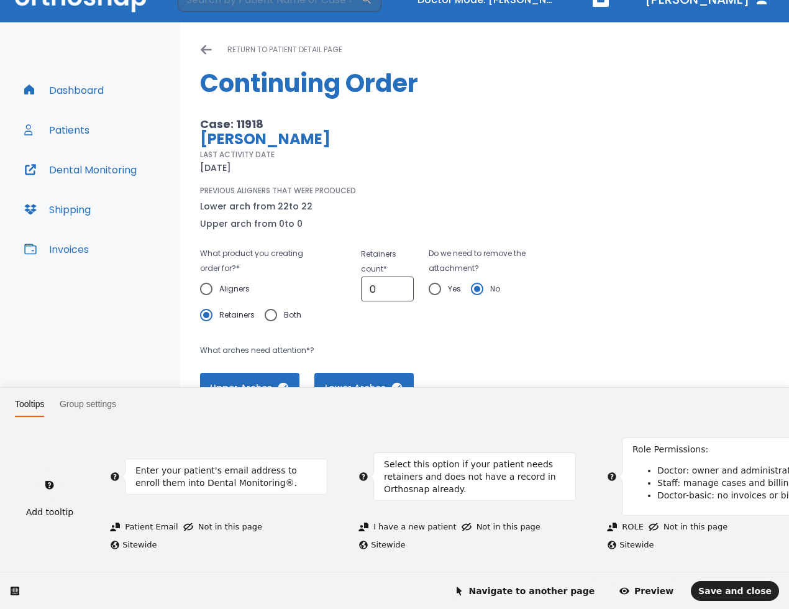
scroll to position [37, 0]
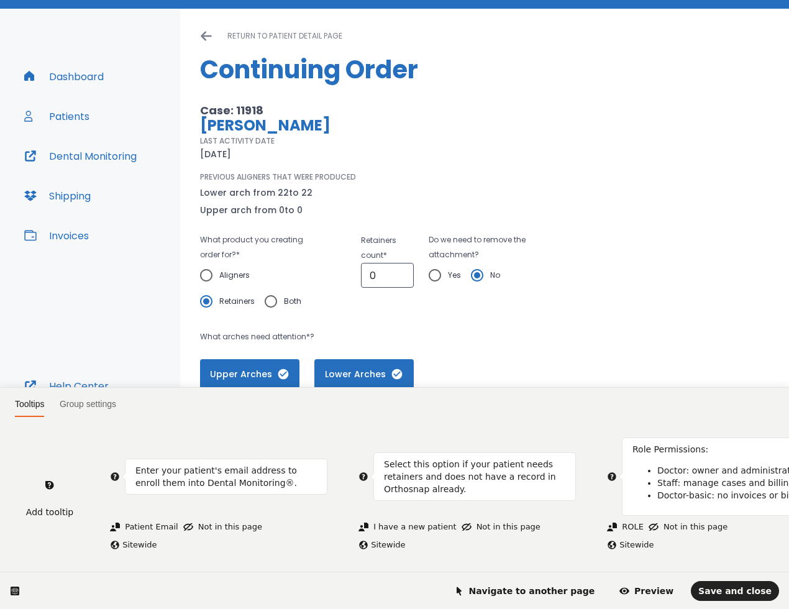
click at [389, 0] on html "Tooltips Group settings Add tooltip Enter your patient's email address to enrol…" at bounding box center [394, 0] width 789 height 0
drag, startPoint x: 54, startPoint y: 485, endPoint x: 63, endPoint y: 479, distance: 11.2
click at [53, 484] on div at bounding box center [50, 485] width 33 height 33
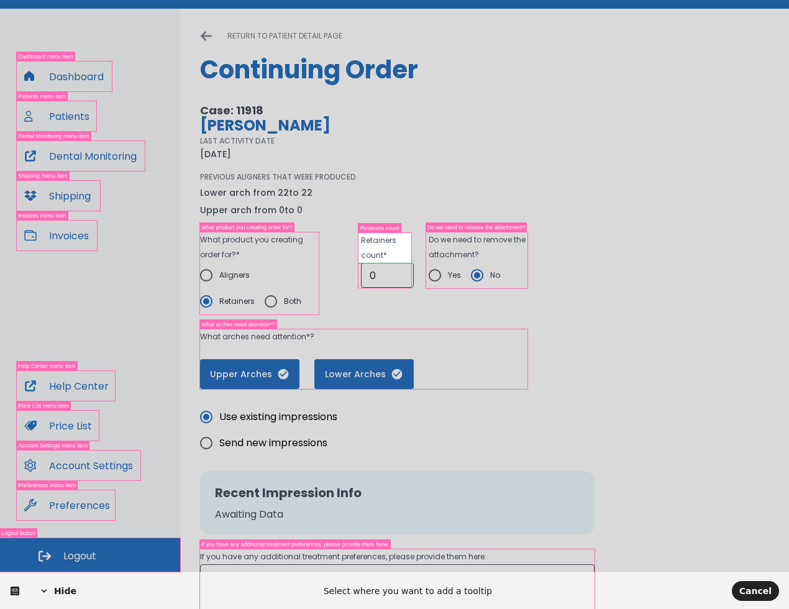
click at [399, 255] on body "​ Doctor Mode: [PERSON_NAME] 9 [PERSON_NAME] Dashboard Patients Dental Monitori…" at bounding box center [394, 267] width 789 height 609
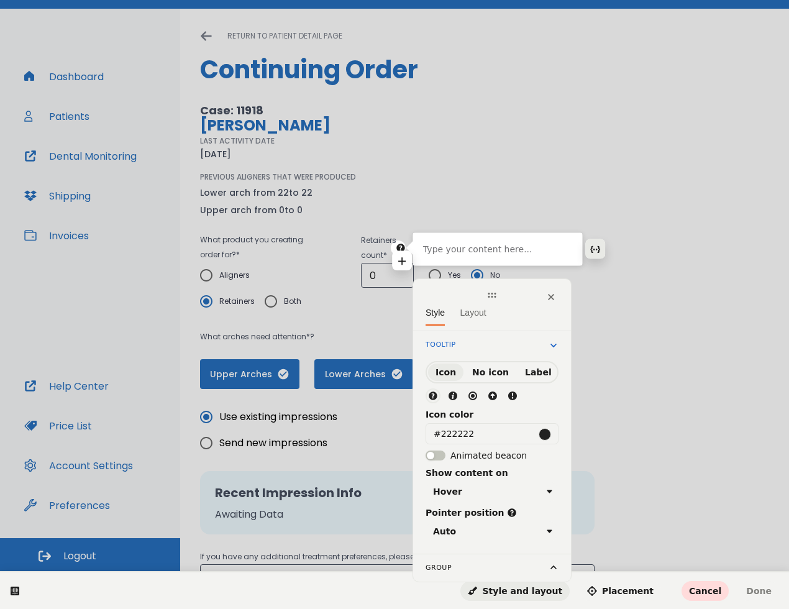
click at [587, 251] on button "button" at bounding box center [595, 248] width 20 height 20
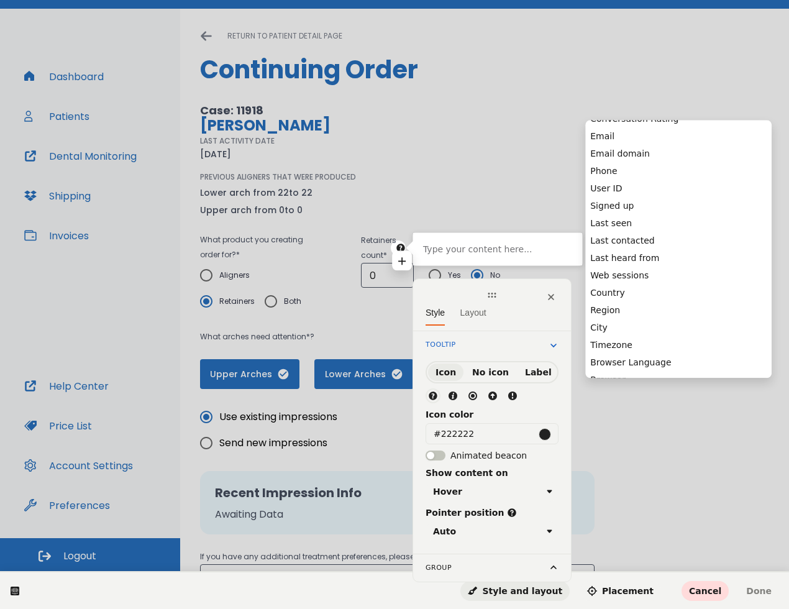
scroll to position [138, 0]
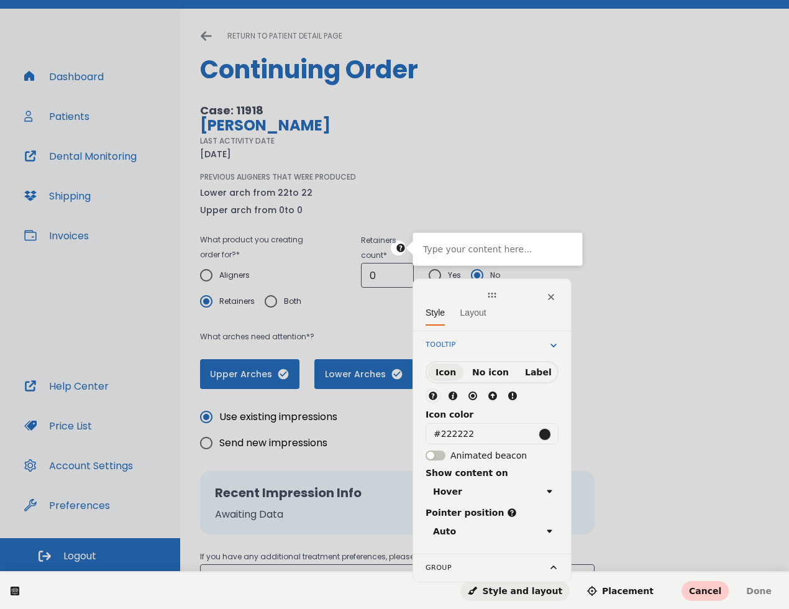
click at [708, 590] on span "Cancel" at bounding box center [705, 591] width 32 height 10
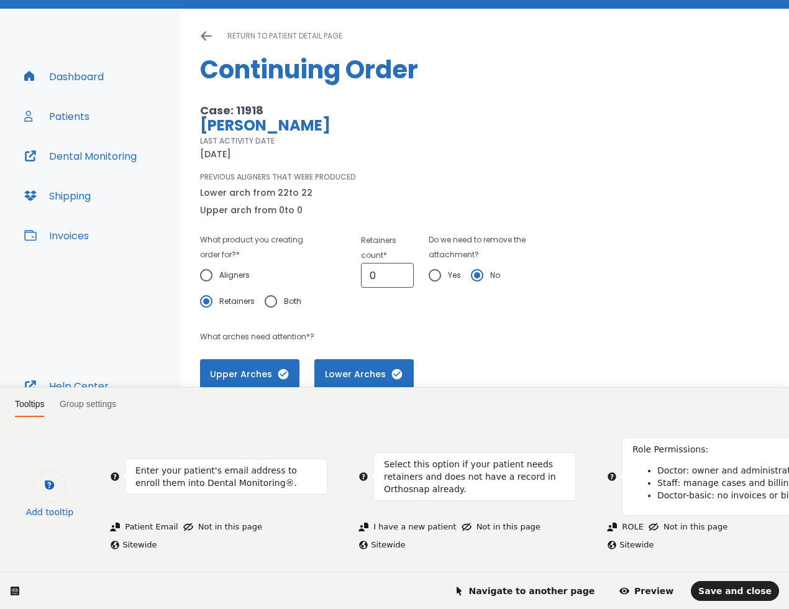
click at [29, 484] on div "Add tooltip" at bounding box center [49, 494] width 47 height 47
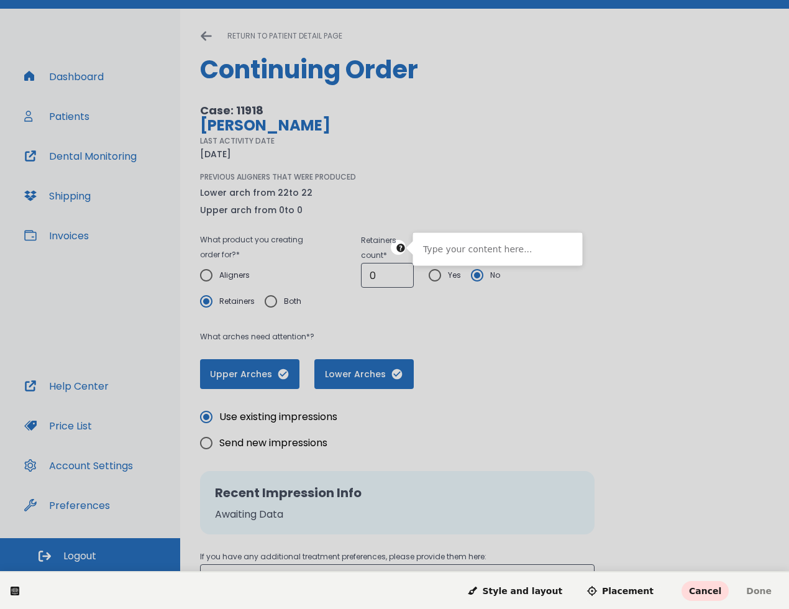
click at [388, 252] on body "​ Doctor Mode: [PERSON_NAME] 9 [PERSON_NAME] Dashboard Patients Dental Monitori…" at bounding box center [394, 267] width 789 height 609
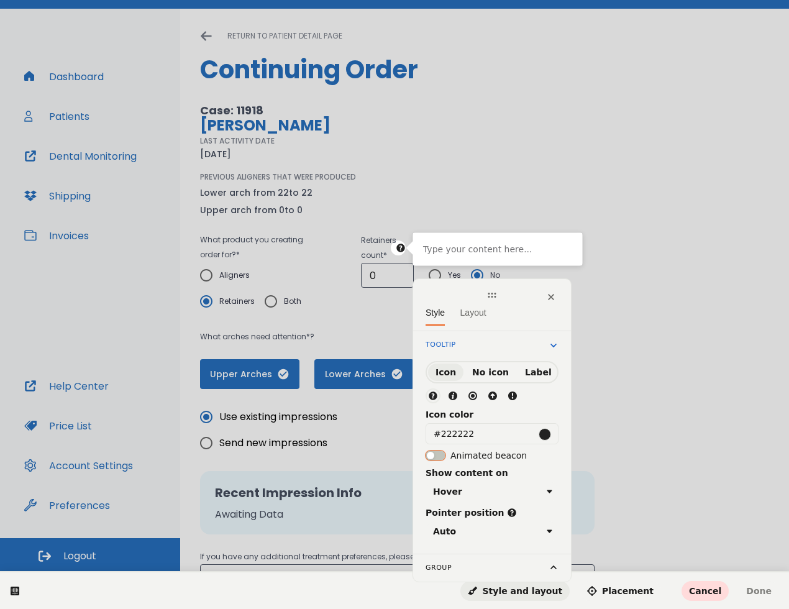
click at [440, 455] on button "button" at bounding box center [435, 455] width 20 height 10
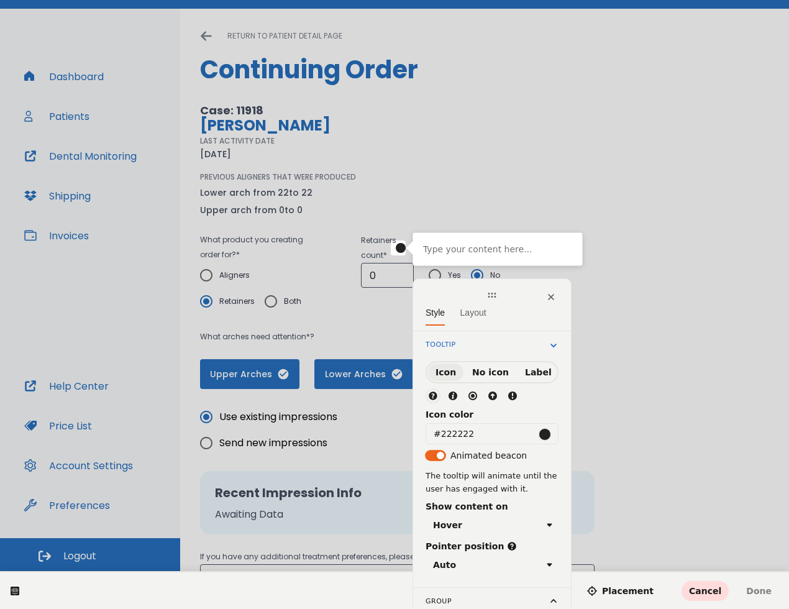
click at [440, 455] on span "button" at bounding box center [440, 455] width 7 height 7
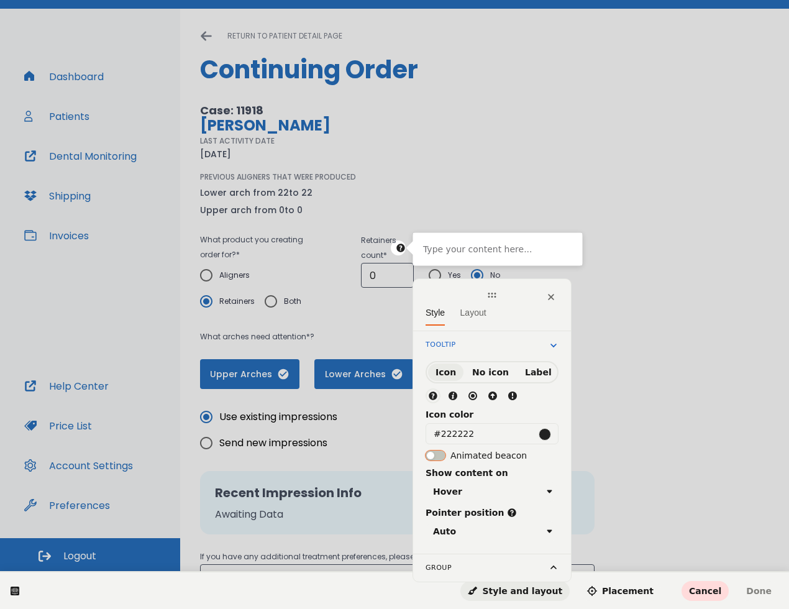
click at [440, 455] on button "button" at bounding box center [435, 455] width 20 height 10
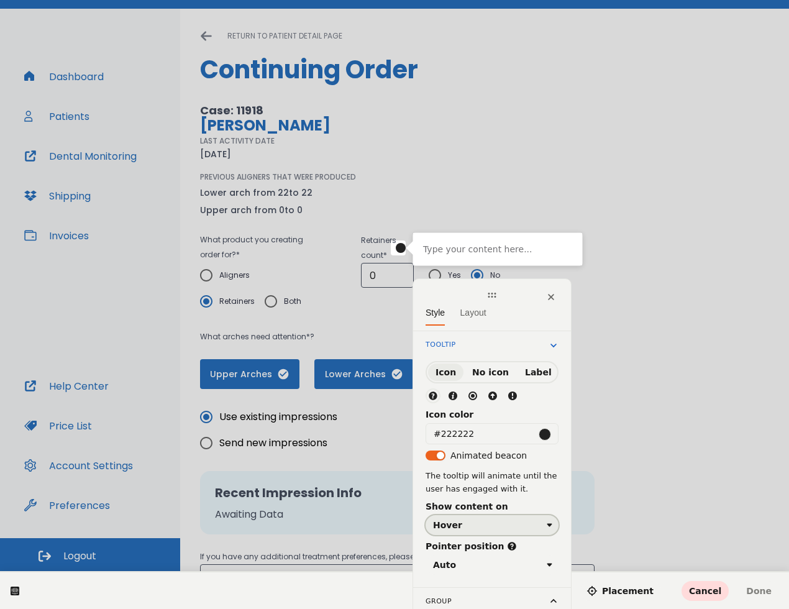
click at [491, 520] on div "Hover" at bounding box center [487, 525] width 109 height 10
click at [451, 575] on div "Click" at bounding box center [445, 572] width 20 height 12
click at [488, 520] on div "Click" at bounding box center [487, 525] width 109 height 10
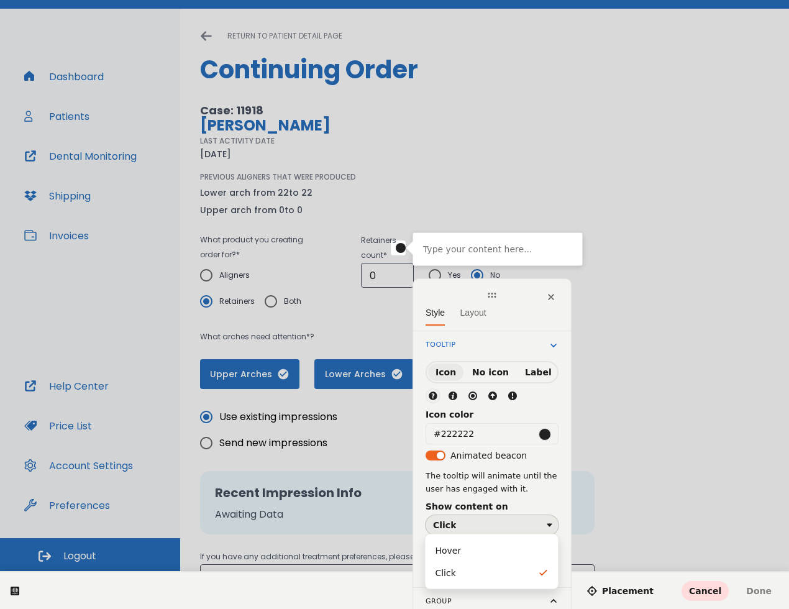
click at [477, 555] on div "Hover" at bounding box center [491, 550] width 113 height 12
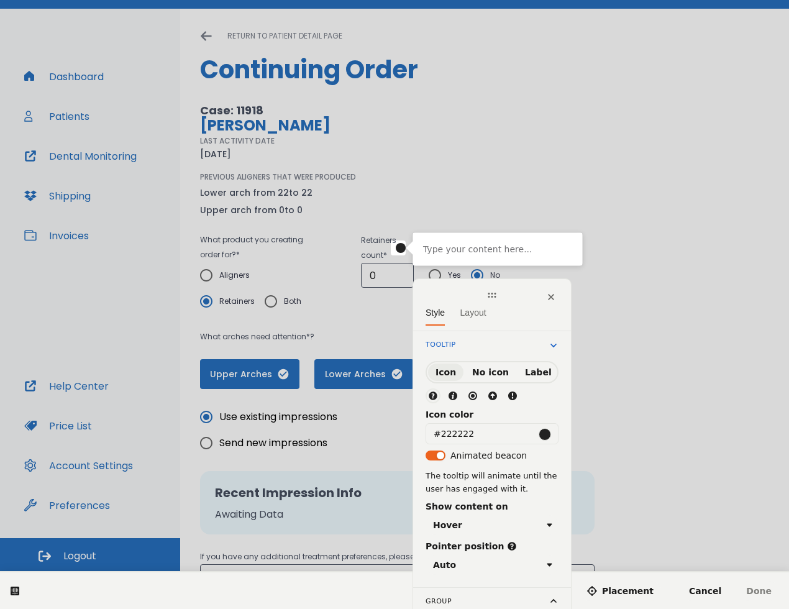
drag, startPoint x: 699, startPoint y: 590, endPoint x: 699, endPoint y: 548, distance: 42.2
click at [699, 588] on span "Cancel" at bounding box center [705, 591] width 32 height 10
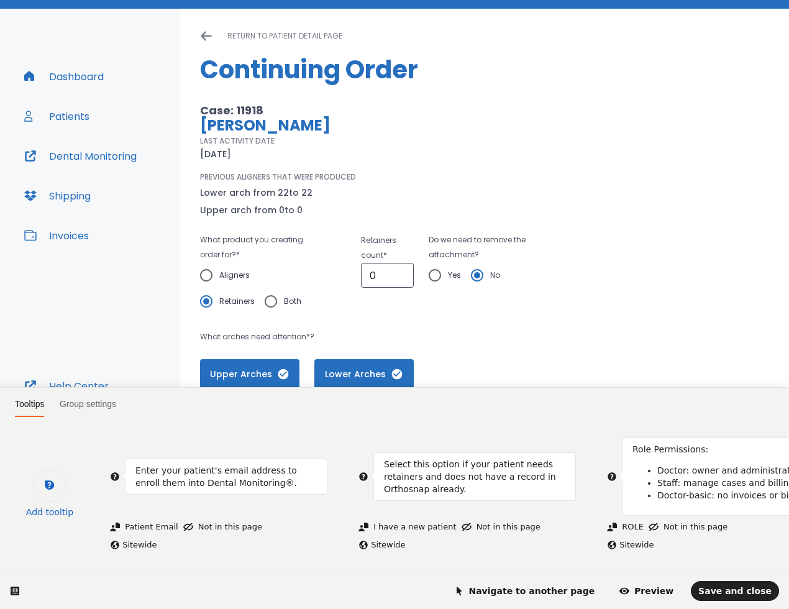
drag, startPoint x: 47, startPoint y: 484, endPoint x: 52, endPoint y: 350, distance: 134.9
click at [46, 484] on div at bounding box center [50, 485] width 33 height 33
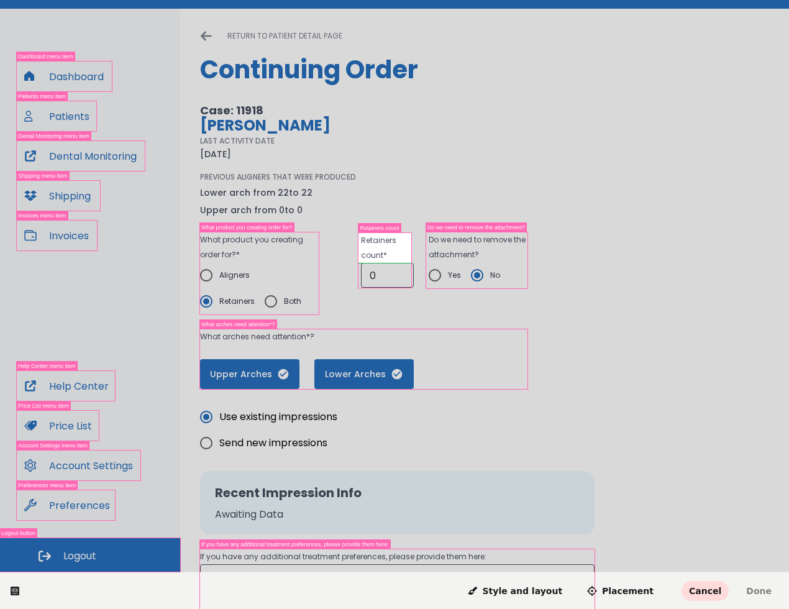
click at [390, 258] on body "​ Doctor Mode: Tiffany Vo 9 Dr. Suazo Dashboard Patients Dental Monitoring Ship…" at bounding box center [394, 267] width 789 height 609
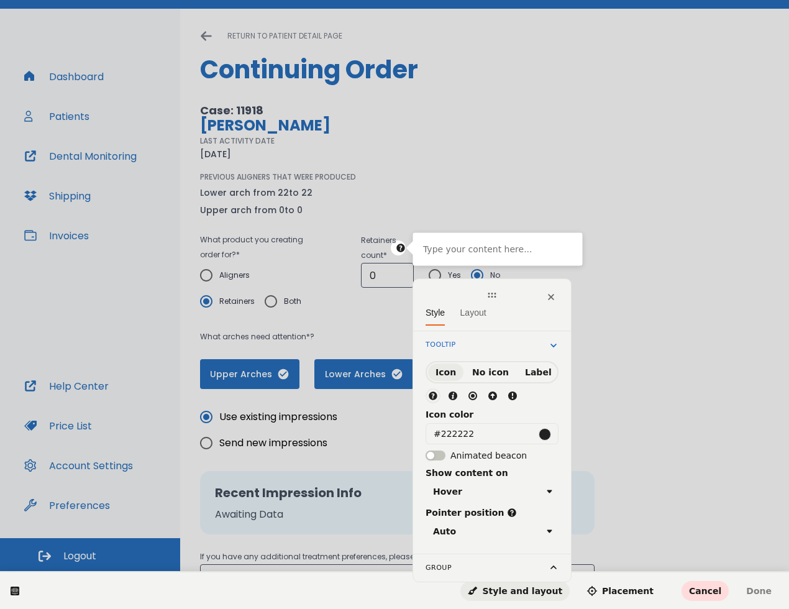
click at [645, 0] on html "Type your content here... Style Layout Tooltip" at bounding box center [394, 0] width 789 height 0
click at [467, 256] on div at bounding box center [497, 249] width 169 height 32
click at [734, 0] on html "Test Style Layout Tooltip" at bounding box center [394, 0] width 789 height 0
click at [761, 587] on span "Done" at bounding box center [758, 591] width 25 height 10
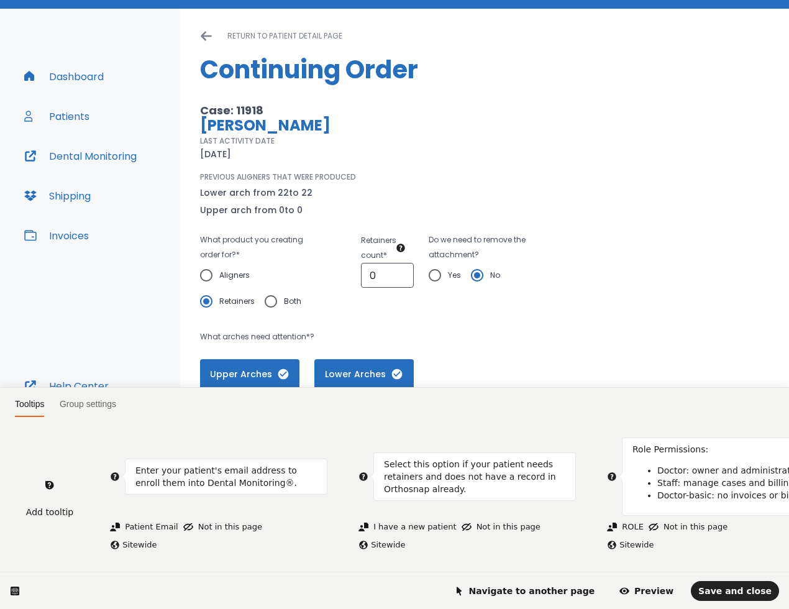
click at [397, 246] on icon at bounding box center [401, 247] width 8 height 8
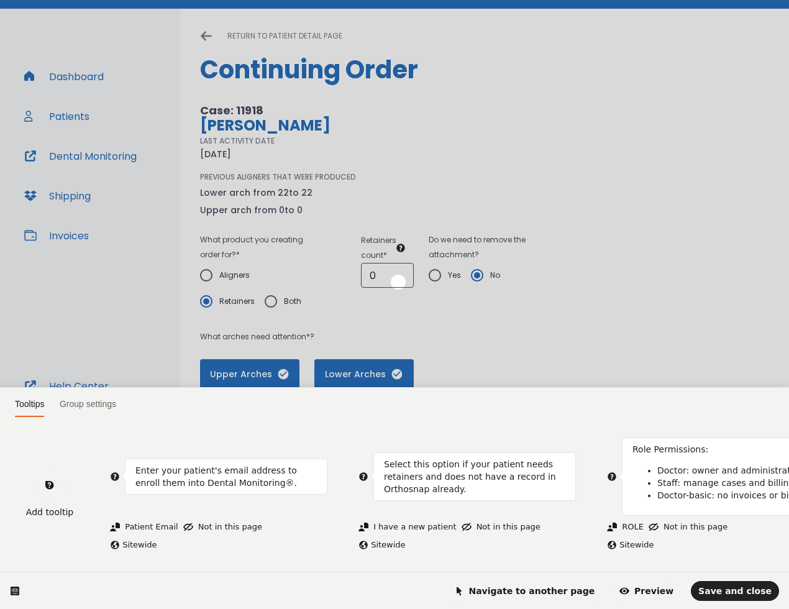
scroll to position [0, 0]
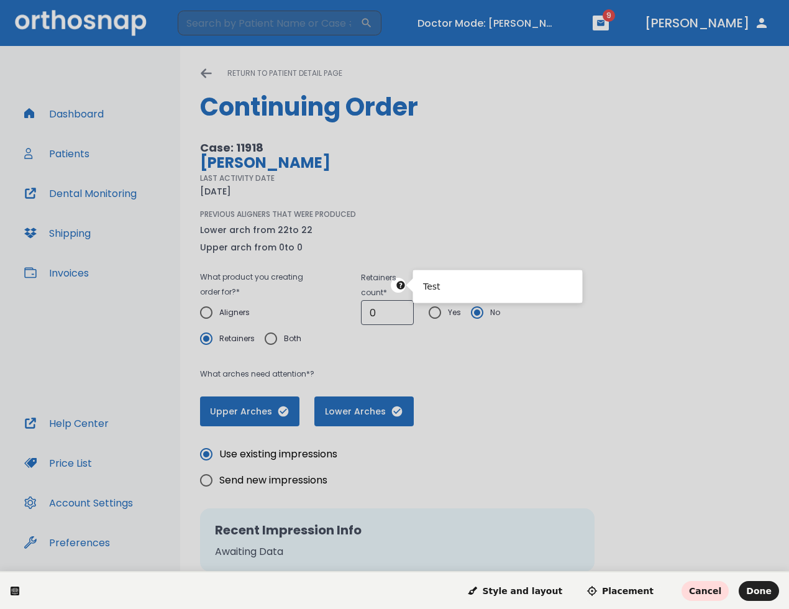
click at [401, 0] on html "Test Style and layout Placement Cancel Done" at bounding box center [394, 0] width 789 height 0
click at [759, 597] on button "Done" at bounding box center [758, 591] width 40 height 20
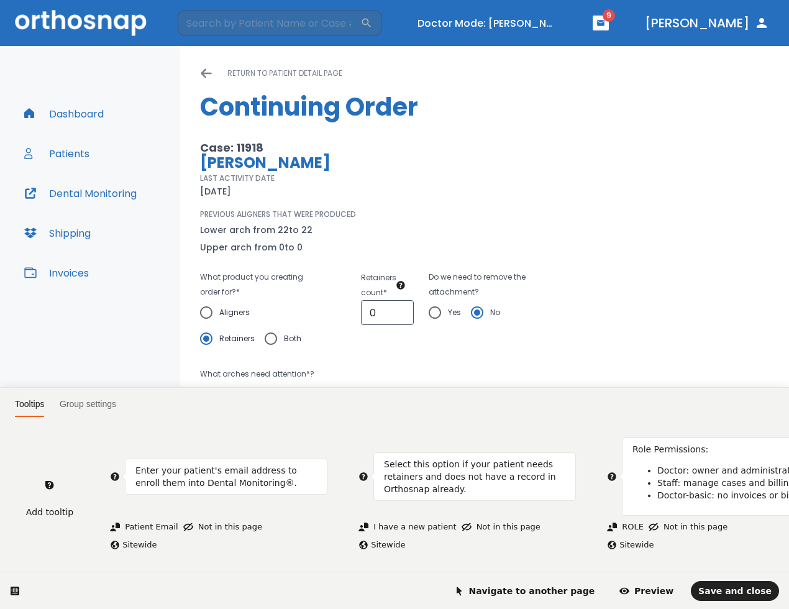
click at [464, 0] on html "Tooltips Group settings Add tooltip Enter your patient's email address to enrol…" at bounding box center [394, 0] width 789 height 0
click at [605, 0] on html "Tooltips Group settings Add tooltip Enter your patient's email address to enrol…" at bounding box center [394, 0] width 789 height 0
click at [646, 0] on html "Tooltips Group settings Add tooltip Enter your patient's email address to enrol…" at bounding box center [394, 0] width 789 height 0
click at [679, 0] on html "Tooltips Group settings Add tooltip Enter your patient's email address to enrol…" at bounding box center [394, 0] width 789 height 0
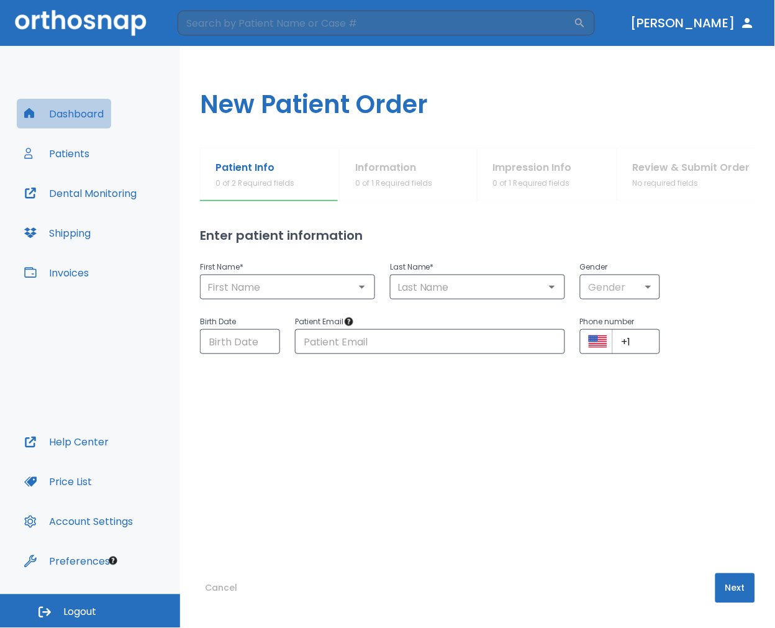
click at [83, 108] on button "Dashboard" at bounding box center [64, 114] width 94 height 30
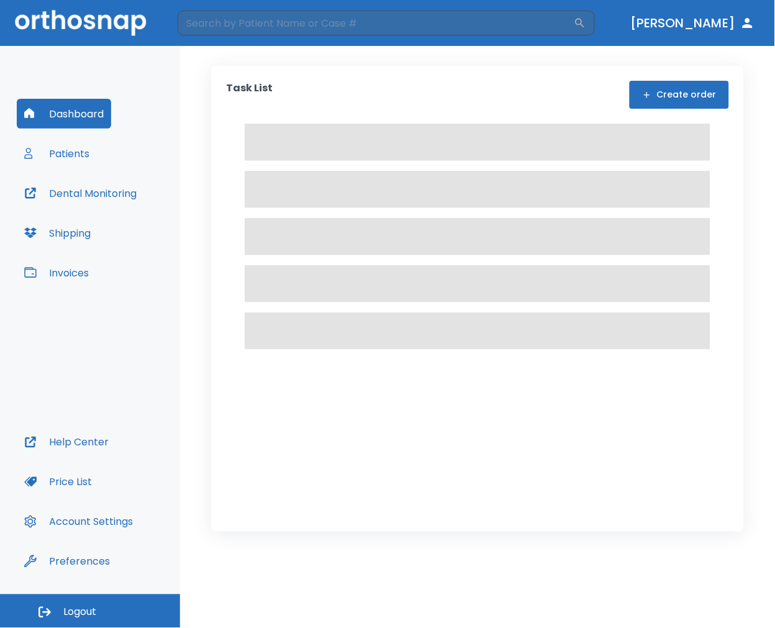
click at [663, 106] on button "Create order" at bounding box center [679, 95] width 99 height 28
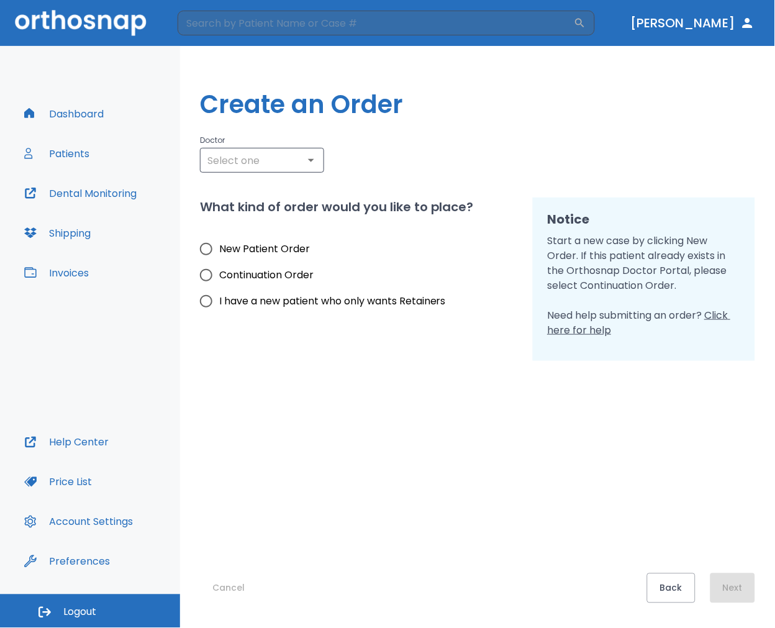
click at [251, 297] on span "I have a new patient who only wants Retainers" at bounding box center [332, 301] width 227 height 15
click at [219, 297] on input "I have a new patient who only wants Retainers" at bounding box center [206, 301] width 26 height 26
radio input "true"
click at [730, 594] on div "Back Next" at bounding box center [701, 588] width 108 height 30
click at [300, 170] on div "​" at bounding box center [262, 160] width 124 height 25
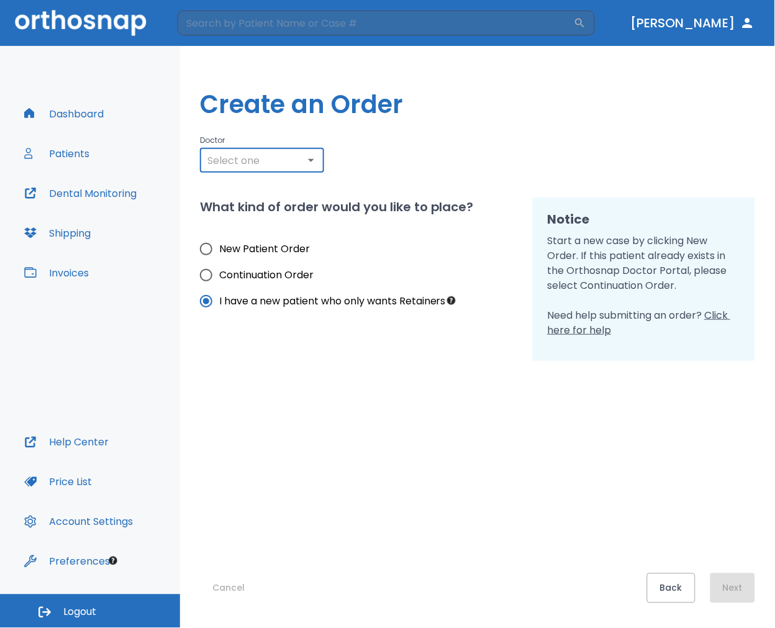
click at [295, 161] on input "text" at bounding box center [262, 160] width 117 height 17
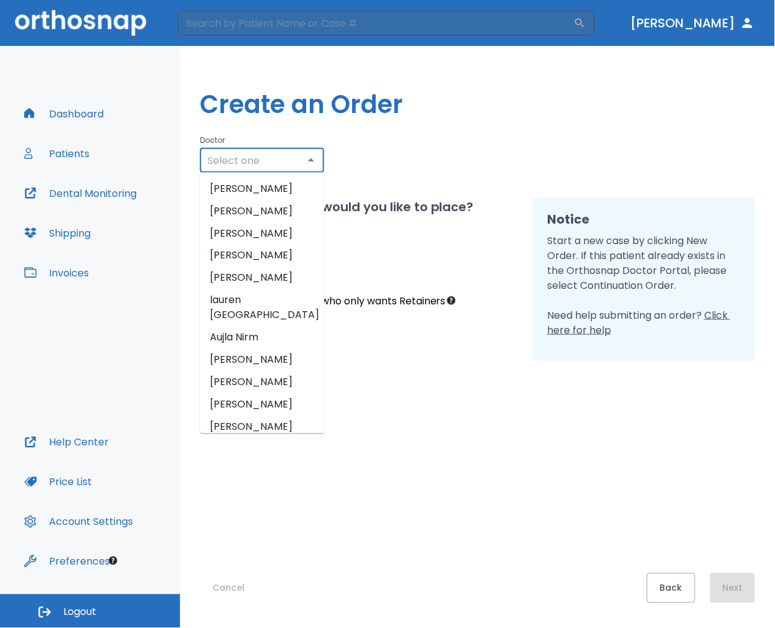
click at [312, 156] on icon "Close" at bounding box center [311, 160] width 15 height 15
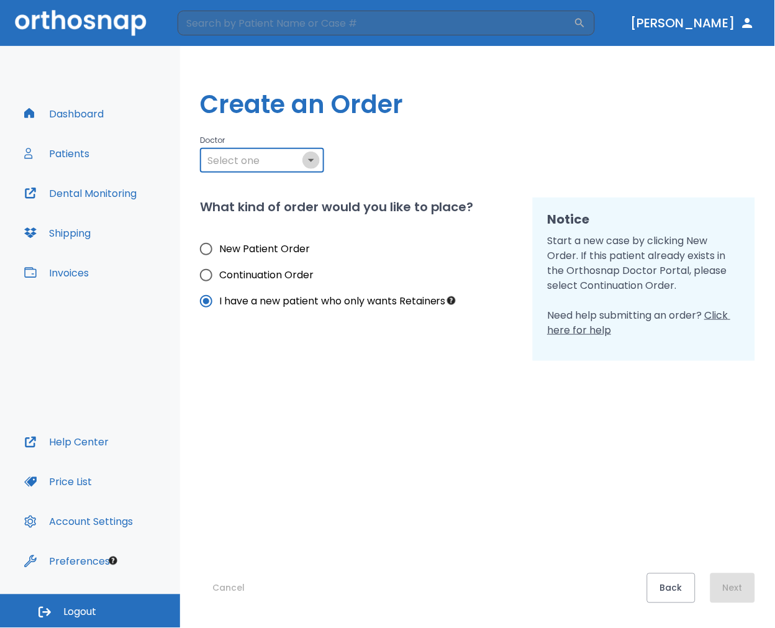
click at [312, 156] on icon "Open" at bounding box center [311, 160] width 15 height 15
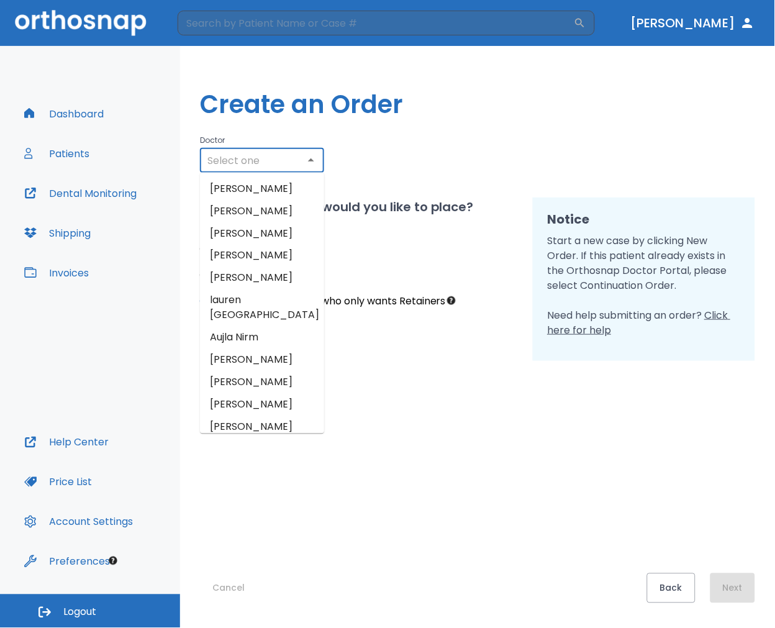
click at [281, 186] on li "[PERSON_NAME]" at bounding box center [262, 189] width 124 height 22
type input "[PERSON_NAME]"
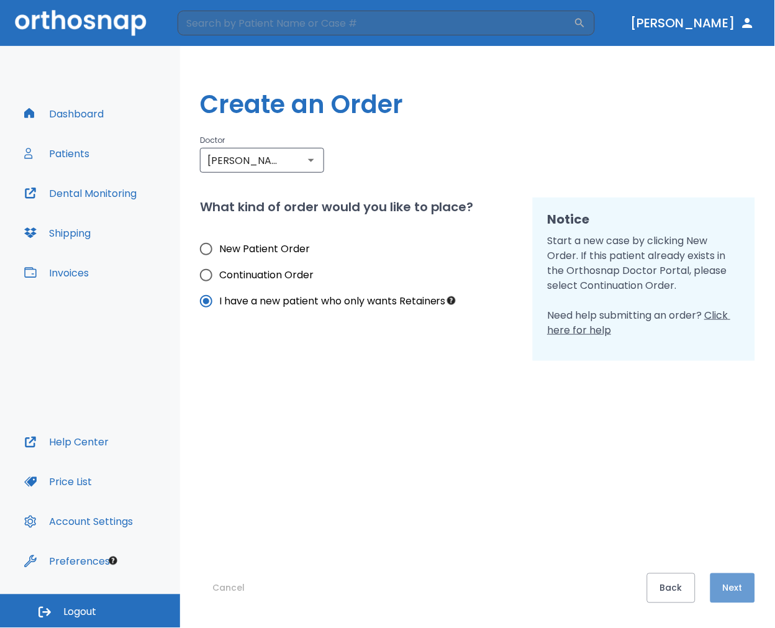
click at [732, 593] on button "Next" at bounding box center [733, 588] width 45 height 30
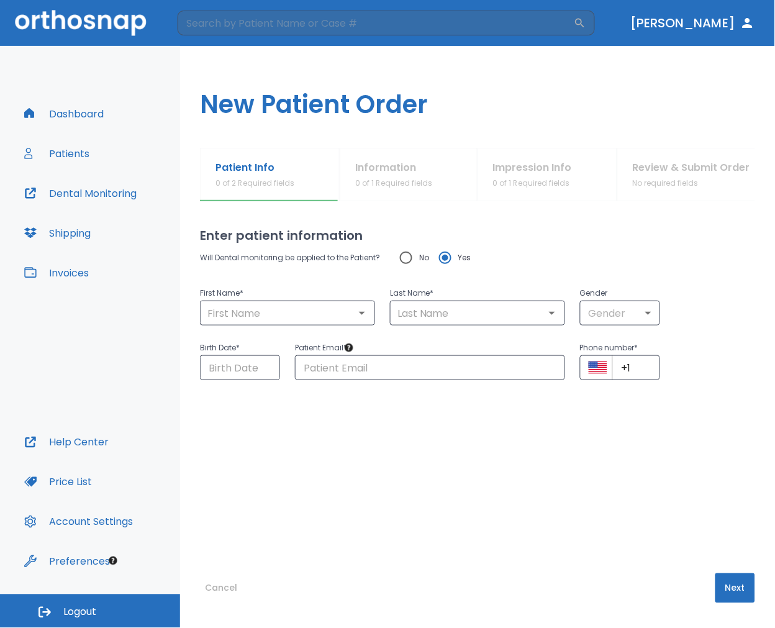
click at [344, 332] on div "Patient Email * ​" at bounding box center [422, 352] width 285 height 55
drag, startPoint x: 313, startPoint y: 320, endPoint x: 369, endPoint y: 303, distance: 58.5
click at [312, 319] on input "text" at bounding box center [288, 312] width 168 height 17
click at [410, 263] on input "No" at bounding box center [406, 258] width 26 height 26
radio input "true"
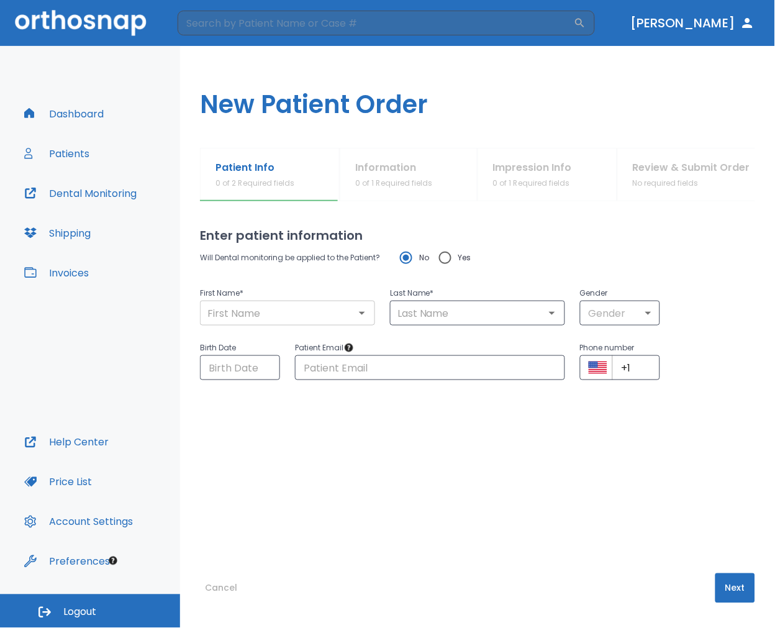
drag, startPoint x: 312, startPoint y: 299, endPoint x: 306, endPoint y: 312, distance: 14.2
click at [306, 312] on div "First Name * ​" at bounding box center [287, 306] width 175 height 40
click at [306, 312] on input "text" at bounding box center [288, 312] width 168 height 17
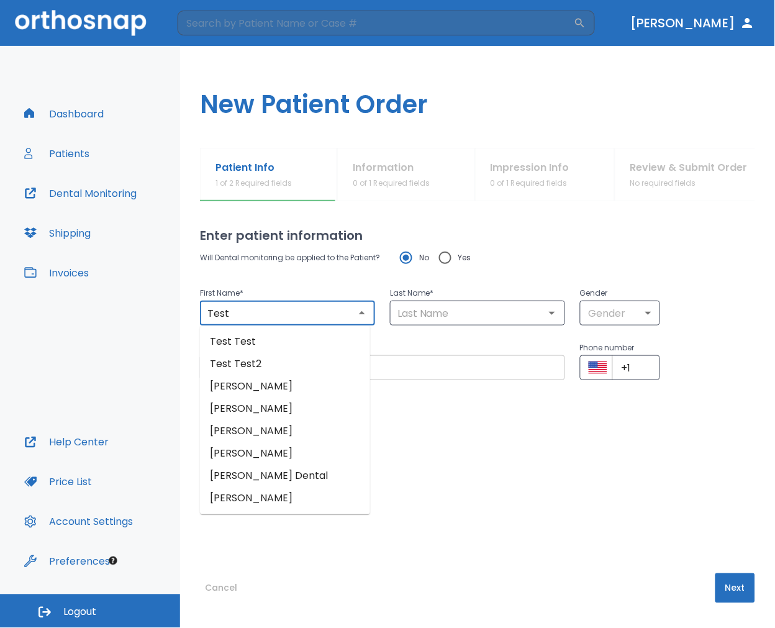
type input "Test"
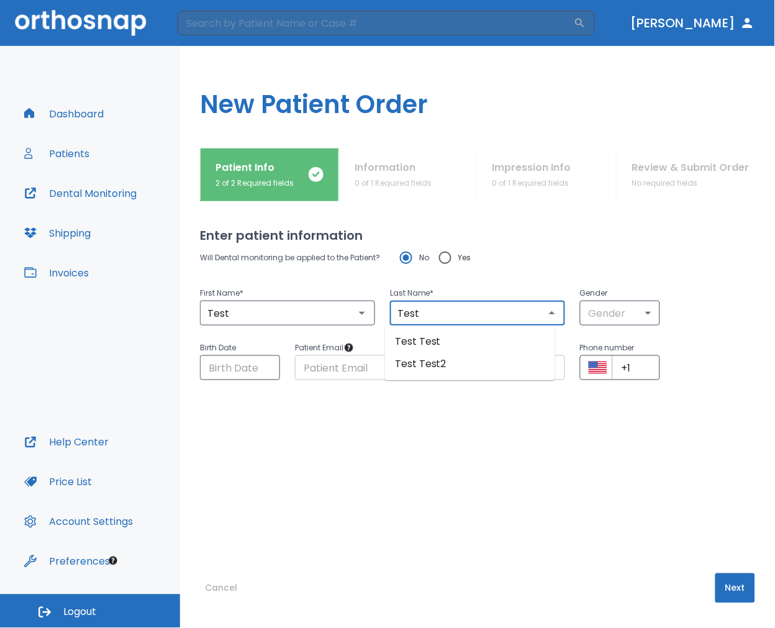
type input "Test"
click at [660, 489] on div "Will Dental monitoring be applied to the Patient? No Yes First Name * Test ​ La…" at bounding box center [477, 384] width 555 height 279
click at [722, 587] on button "Next" at bounding box center [735, 588] width 40 height 30
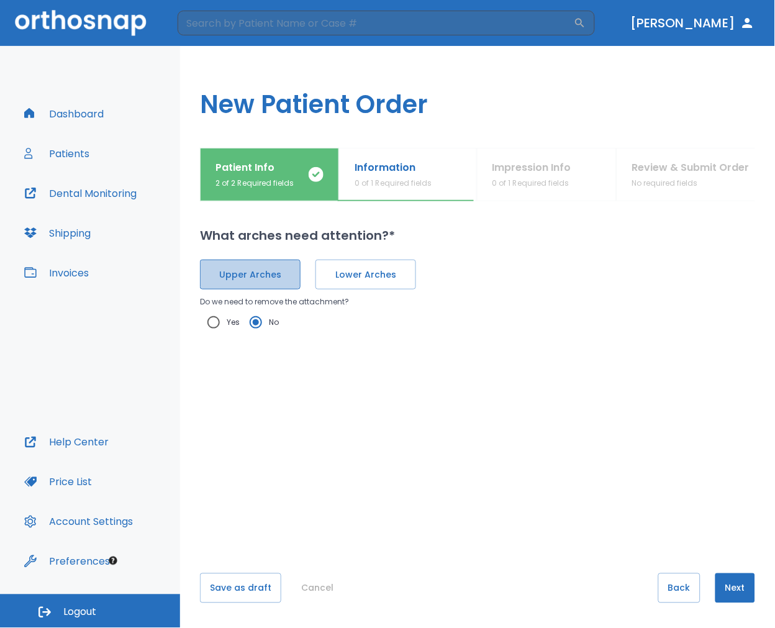
drag, startPoint x: 263, startPoint y: 274, endPoint x: 316, endPoint y: 282, distance: 52.8
click at [264, 272] on span "Upper Arches" at bounding box center [250, 274] width 75 height 13
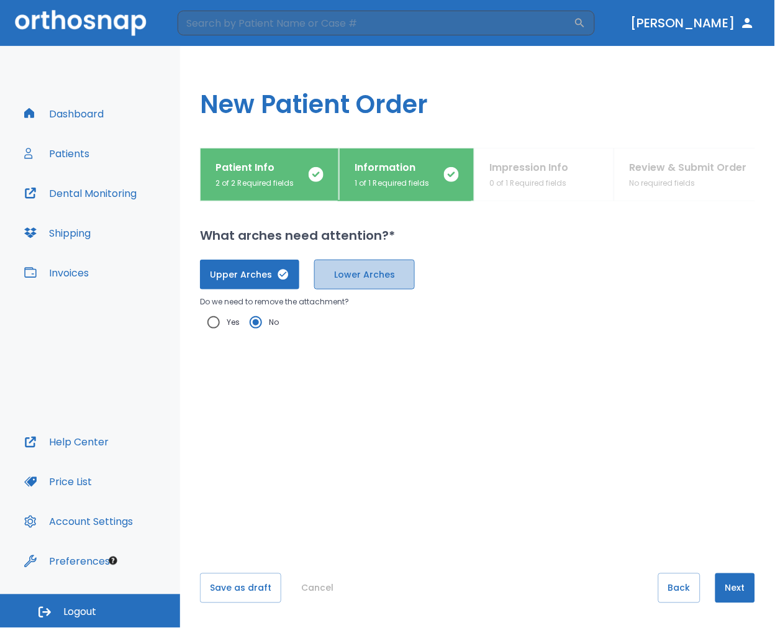
click at [345, 275] on span "Lower Arches" at bounding box center [364, 274] width 75 height 13
click at [219, 325] on input "Yes" at bounding box center [214, 322] width 26 height 26
radio input "true"
click at [731, 593] on button "Next" at bounding box center [735, 588] width 40 height 30
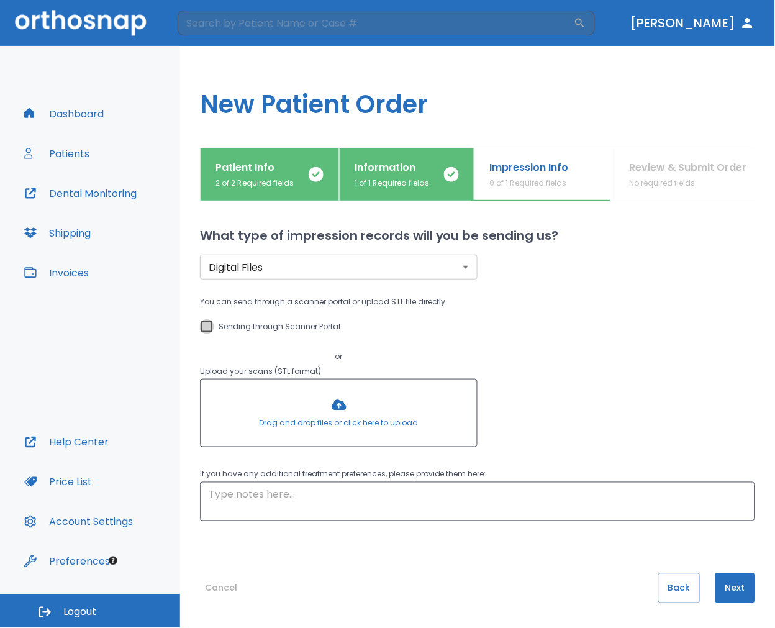
click at [210, 325] on input "Sending through Scanner Portal" at bounding box center [206, 326] width 15 height 15
checkbox input "true"
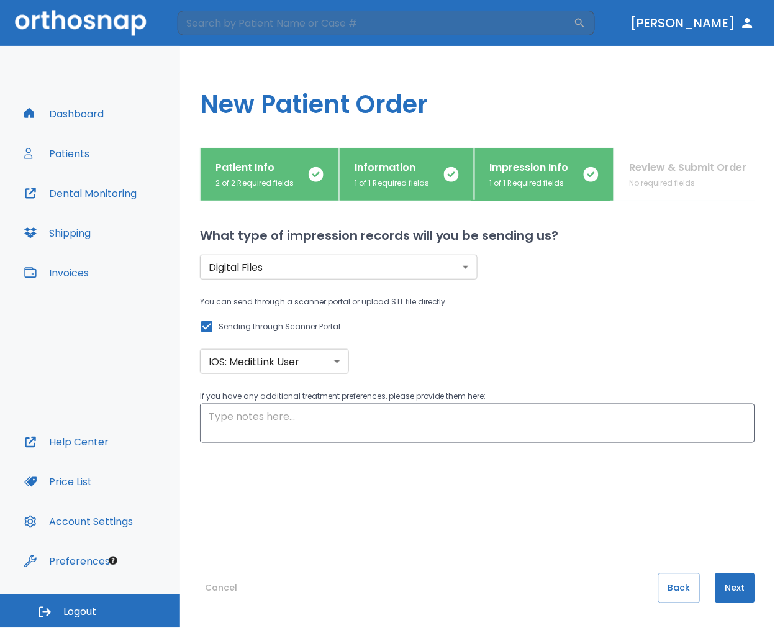
click at [728, 589] on button "Next" at bounding box center [735, 588] width 40 height 30
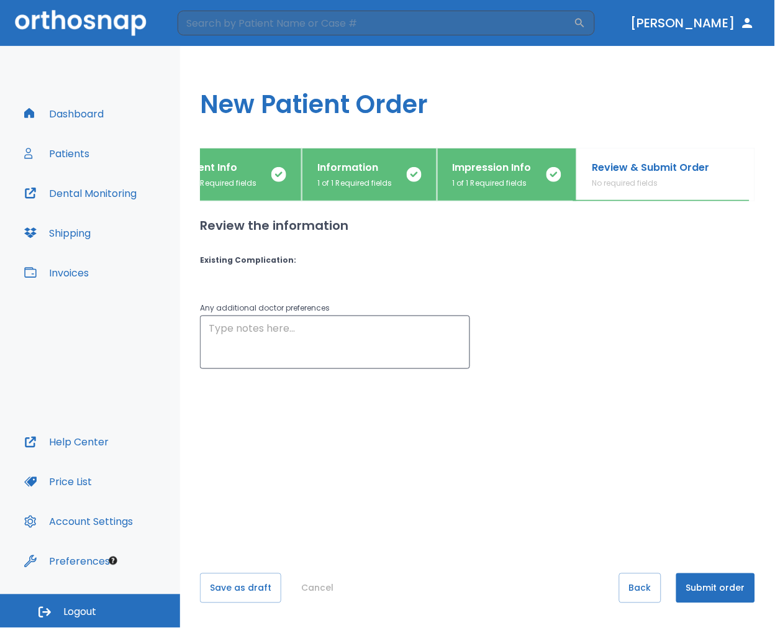
scroll to position [0, 39]
click at [274, 186] on div "Patient Info 2 of 2 Required fields" at bounding box center [232, 174] width 108 height 29
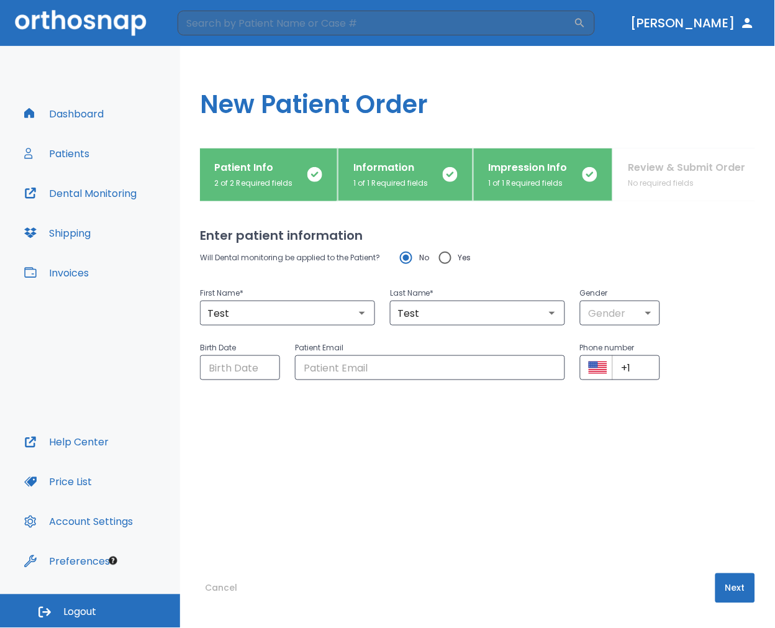
scroll to position [0, 0]
click at [390, 176] on div "Information 1 of 1 Required fields" at bounding box center [392, 174] width 75 height 29
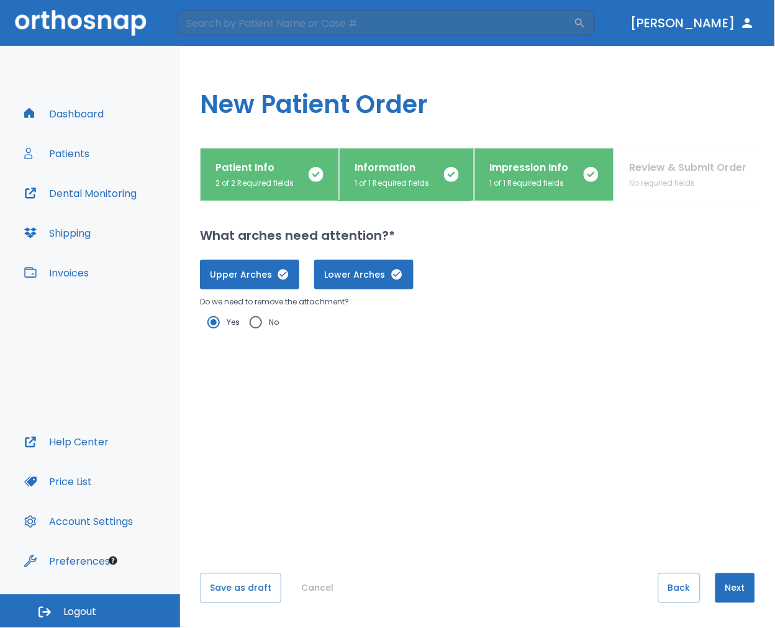
click at [564, 175] on div "Impression Info 1 of 1 Required fields" at bounding box center [529, 174] width 79 height 29
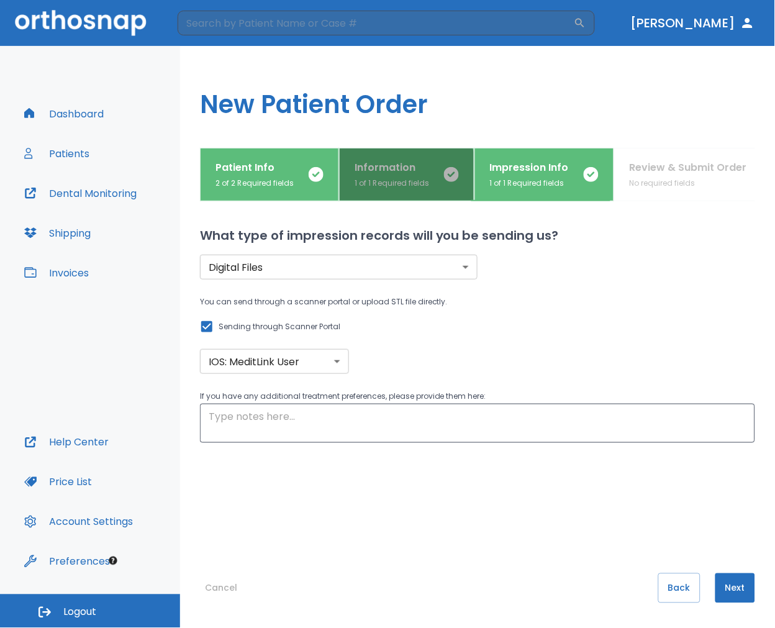
click at [365, 186] on p "1 of 1 Required fields" at bounding box center [392, 183] width 75 height 11
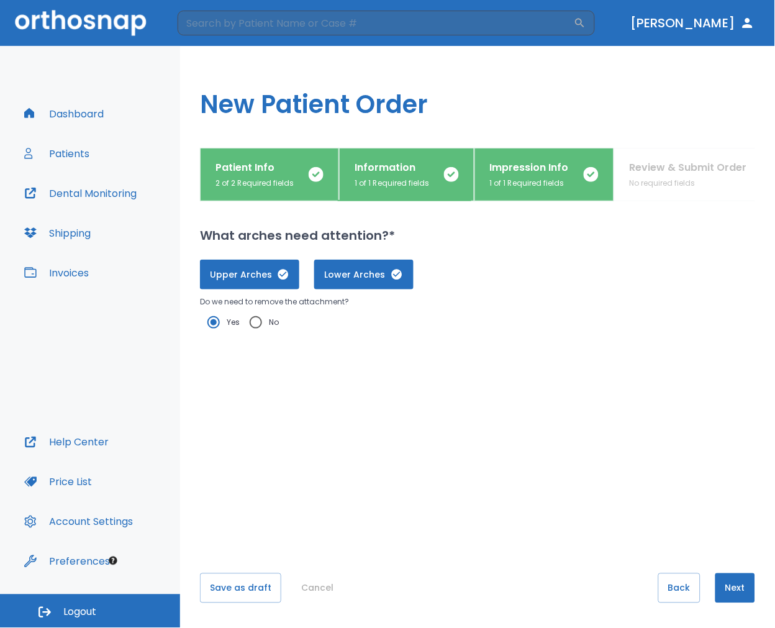
click at [270, 181] on p "2 of 2 Required fields" at bounding box center [255, 183] width 78 height 11
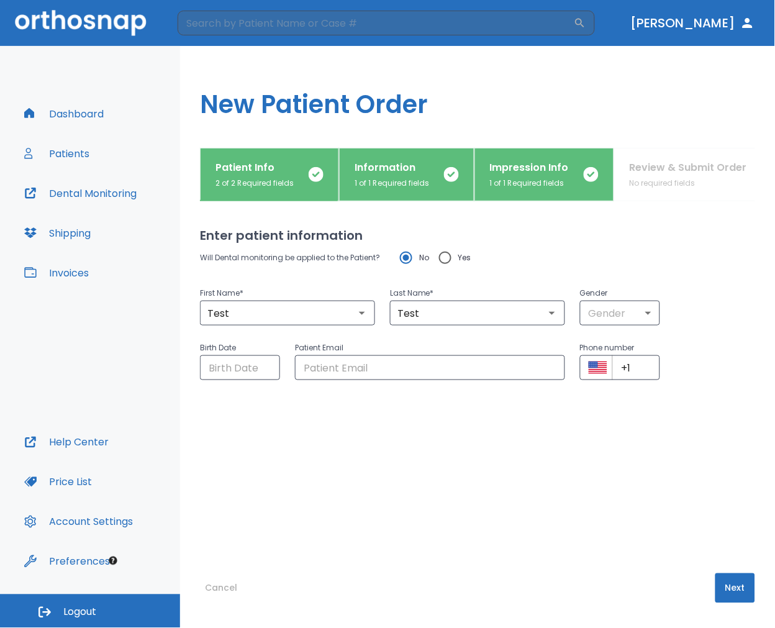
click at [357, 179] on p "1 of 1 Required fields" at bounding box center [392, 183] width 75 height 11
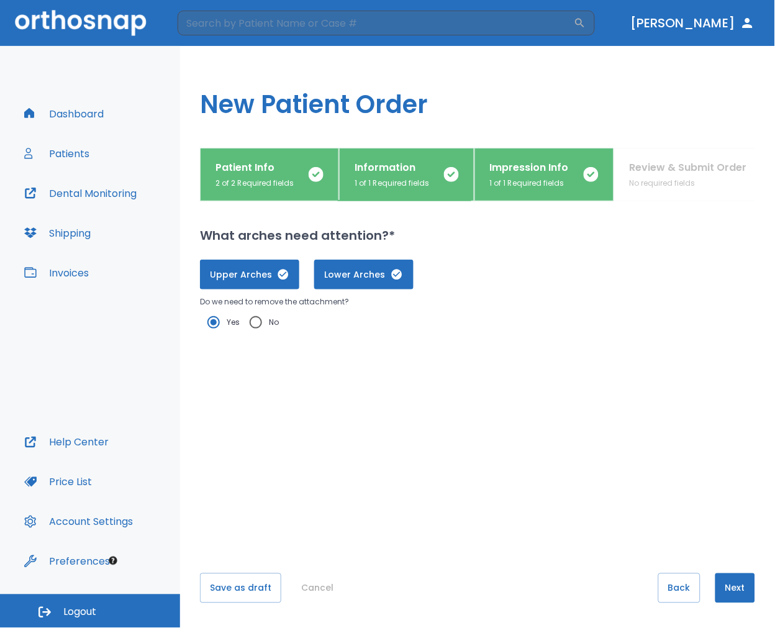
click at [322, 587] on button "Cancel" at bounding box center [317, 588] width 42 height 30
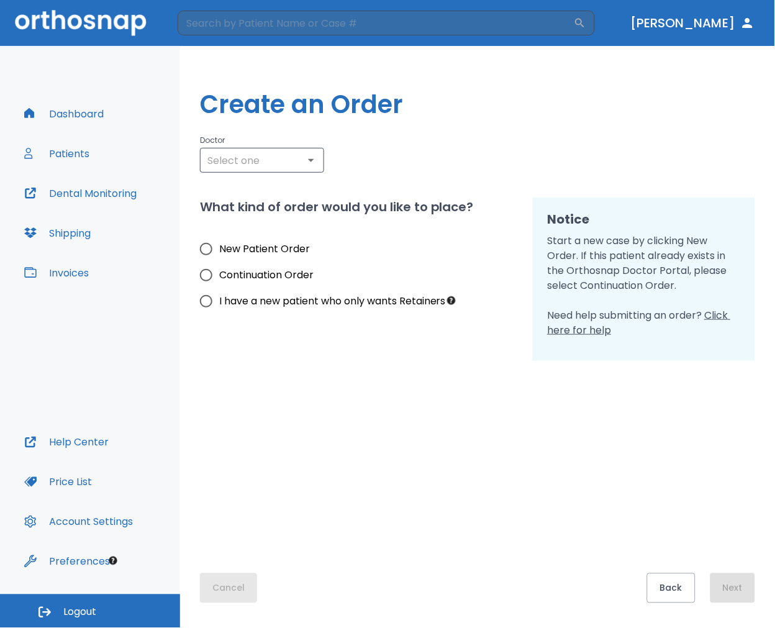
click at [241, 586] on button "Cancel" at bounding box center [228, 588] width 57 height 30
click at [678, 581] on button "Back" at bounding box center [671, 588] width 48 height 30
click at [653, 583] on button "Back" at bounding box center [671, 588] width 48 height 30
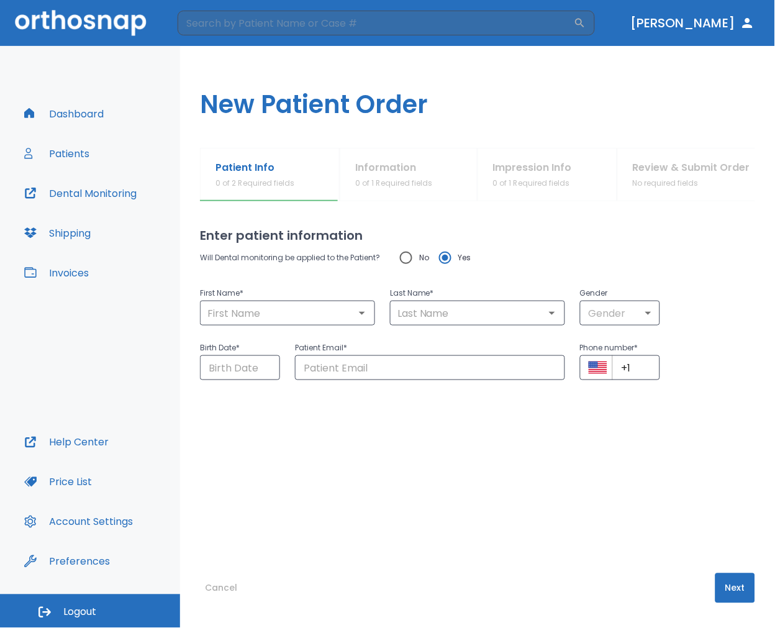
click at [212, 586] on button "Cancel" at bounding box center [221, 588] width 42 height 30
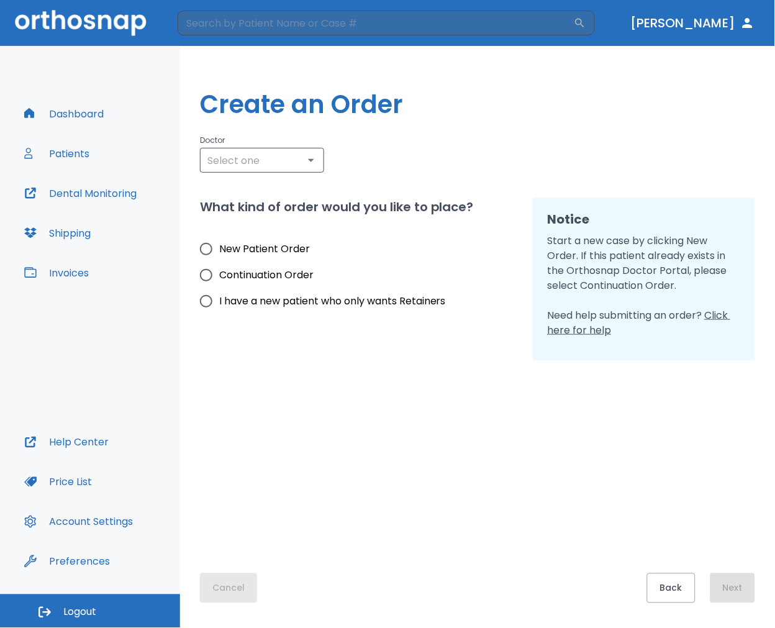
click at [212, 586] on button "Cancel" at bounding box center [228, 588] width 57 height 30
click at [660, 587] on button "Back" at bounding box center [671, 588] width 48 height 30
click at [88, 107] on button "Dashboard" at bounding box center [64, 114] width 94 height 30
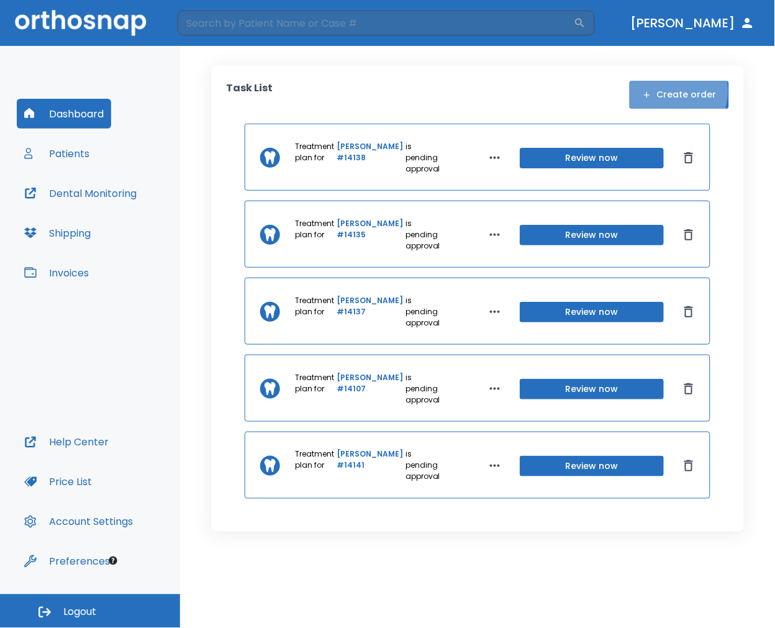
click at [669, 90] on button "Create order" at bounding box center [679, 95] width 99 height 28
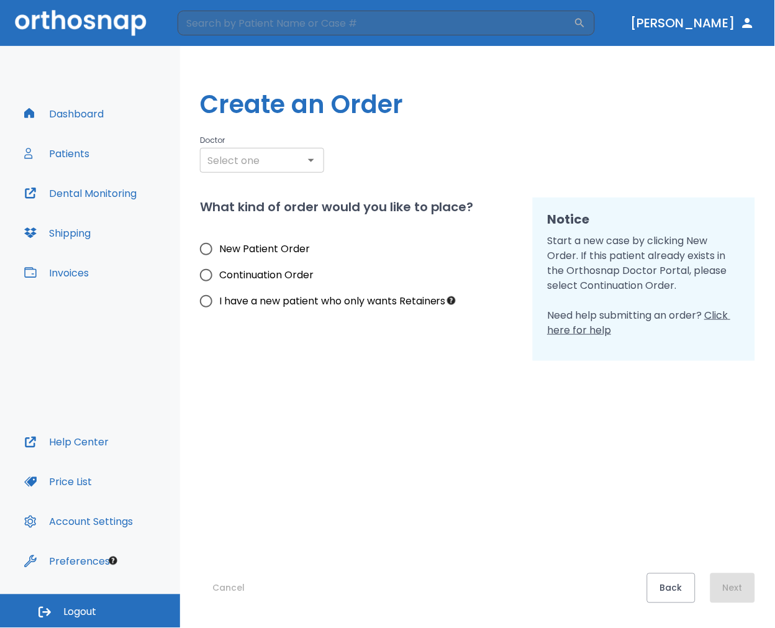
drag, startPoint x: 265, startPoint y: 160, endPoint x: 275, endPoint y: 157, distance: 9.6
click at [266, 160] on input "text" at bounding box center [262, 160] width 117 height 17
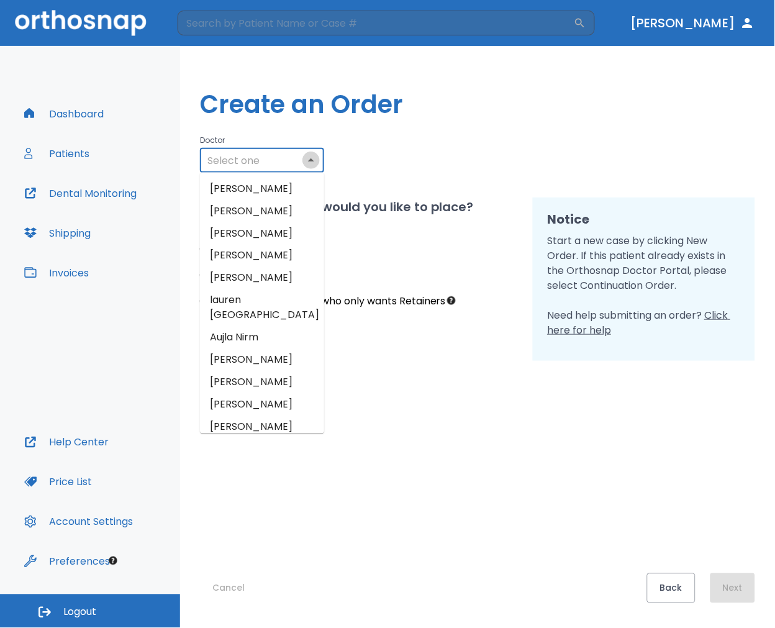
click at [315, 158] on icon "Close" at bounding box center [311, 160] width 15 height 15
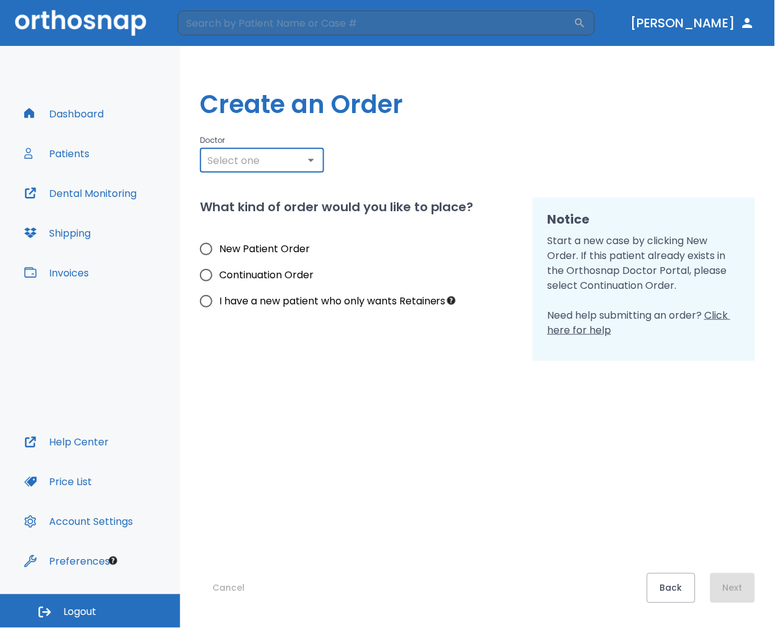
click at [332, 305] on span "I have a new patient who only wants Retainers" at bounding box center [332, 301] width 227 height 15
click at [219, 305] on input "I have a new patient who only wants Retainers" at bounding box center [206, 301] width 26 height 26
radio input "true"
click at [284, 169] on div "​" at bounding box center [262, 160] width 124 height 25
click at [316, 168] on button "Open" at bounding box center [310, 160] width 17 height 17
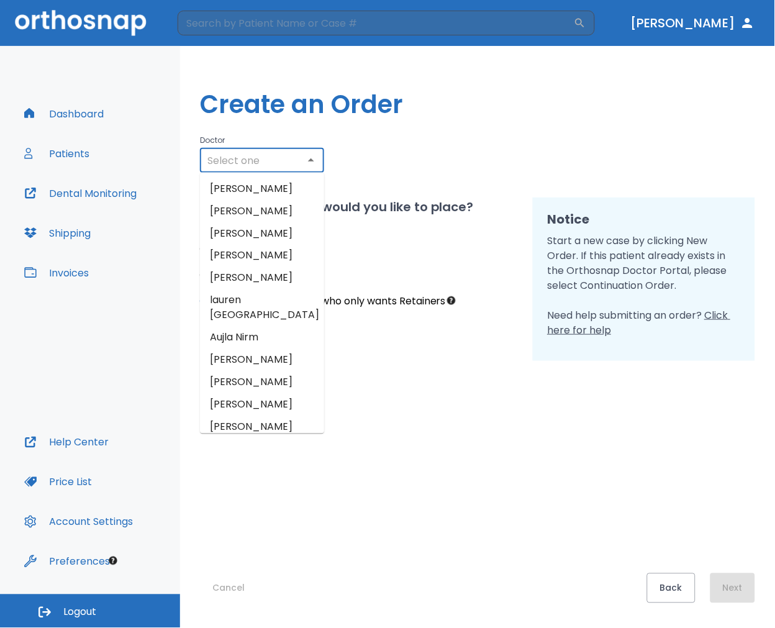
click at [294, 185] on li "[PERSON_NAME]" at bounding box center [262, 189] width 124 height 22
type input "[PERSON_NAME]"
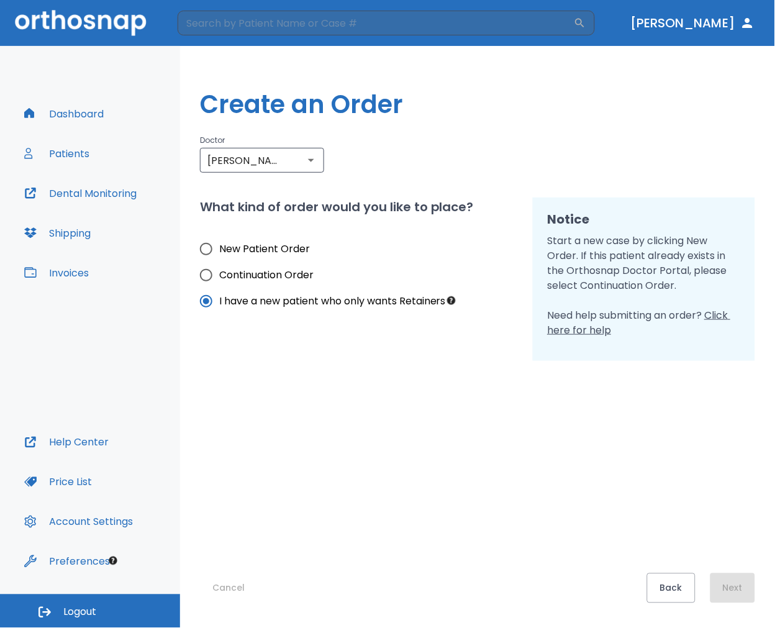
click at [736, 581] on div "Back Next" at bounding box center [701, 588] width 108 height 30
click at [736, 581] on button "Next" at bounding box center [733, 588] width 45 height 30
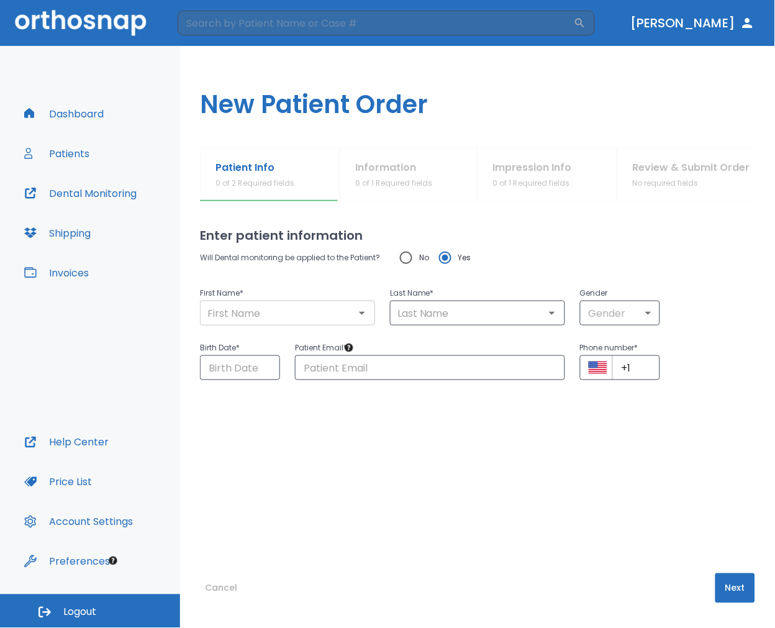
click at [321, 315] on input "text" at bounding box center [288, 312] width 168 height 17
click at [404, 260] on input "No" at bounding box center [406, 258] width 26 height 26
radio input "true"
click at [298, 304] on input "text" at bounding box center [288, 312] width 168 height 17
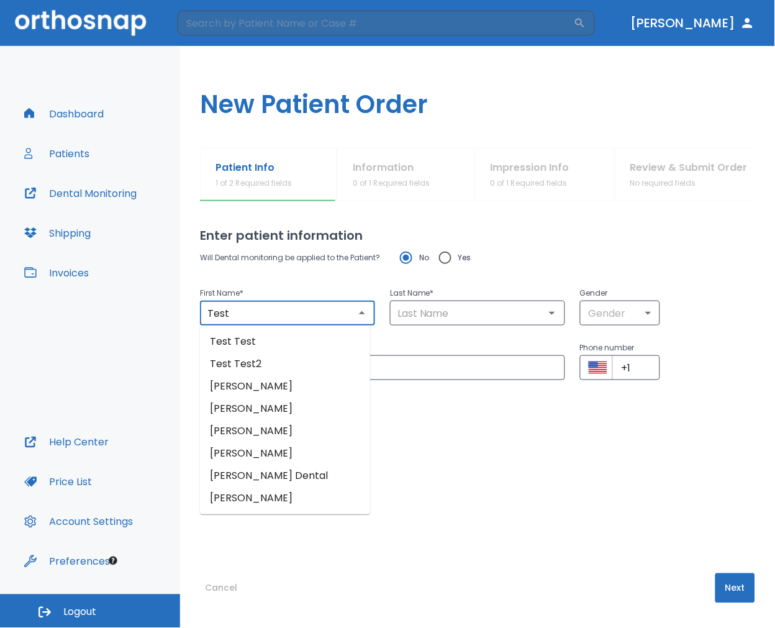
type input "Test"
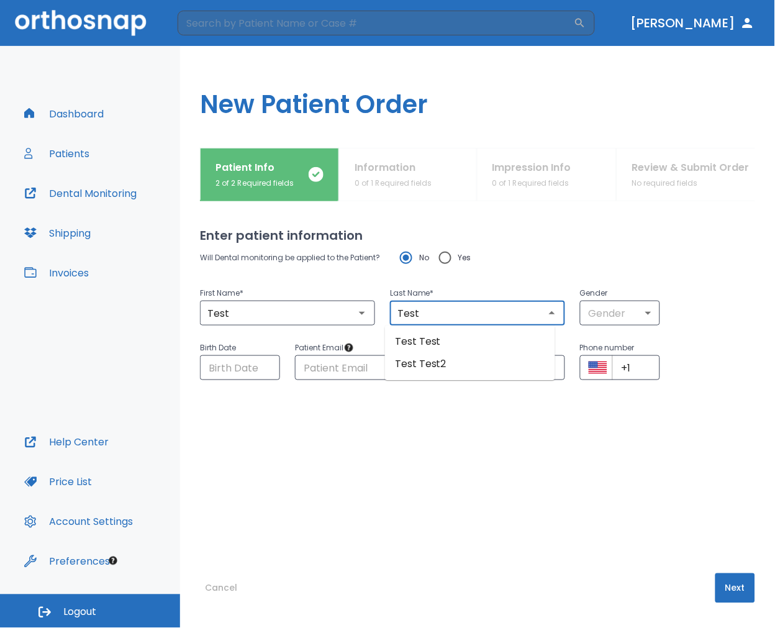
type input "Test"
click at [557, 455] on div "Will Dental monitoring be applied to the Patient? No Yes First Name * Test ​ La…" at bounding box center [477, 384] width 555 height 279
click at [734, 599] on button "Next" at bounding box center [735, 588] width 40 height 30
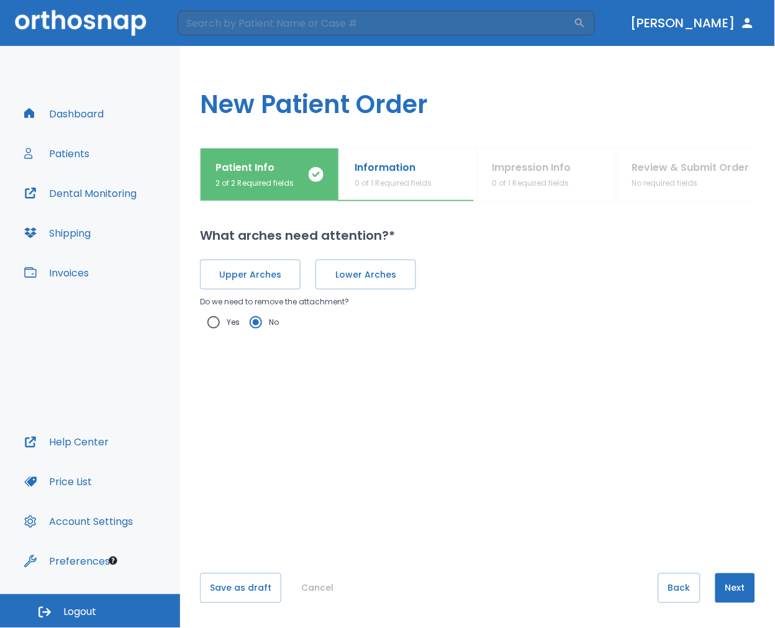
drag, startPoint x: 112, startPoint y: 377, endPoint x: 234, endPoint y: 248, distance: 177.1
click at [112, 376] on div "Dashboard Patients Dental Monitoring Shipping Invoices" at bounding box center [90, 263] width 147 height 329
click at [658, 594] on button "Back" at bounding box center [679, 588] width 42 height 30
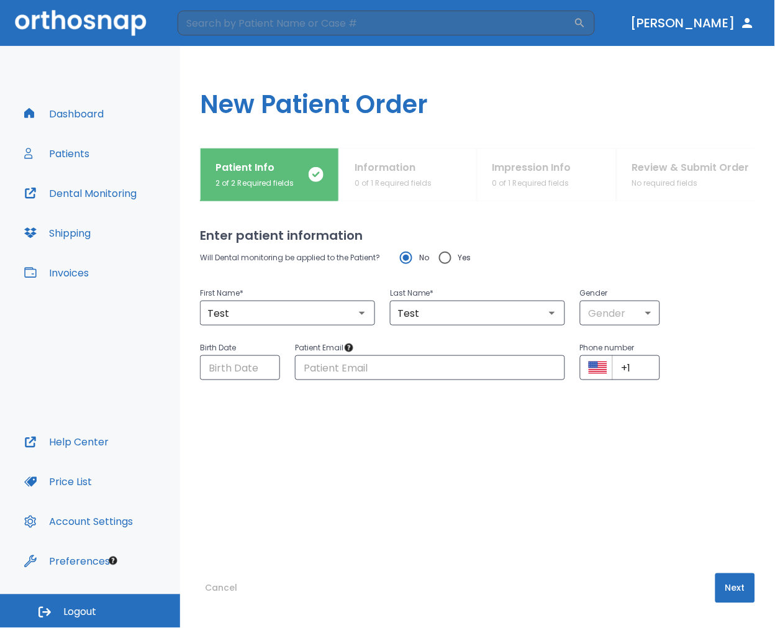
drag, startPoint x: 182, startPoint y: 576, endPoint x: 201, endPoint y: 591, distance: 24.3
click at [181, 576] on div "Patient Info 2 of 2 Required fields Information 0 of 1 Required fields Impressi…" at bounding box center [477, 388] width 595 height 480
click at [209, 594] on button "Cancel" at bounding box center [221, 588] width 42 height 30
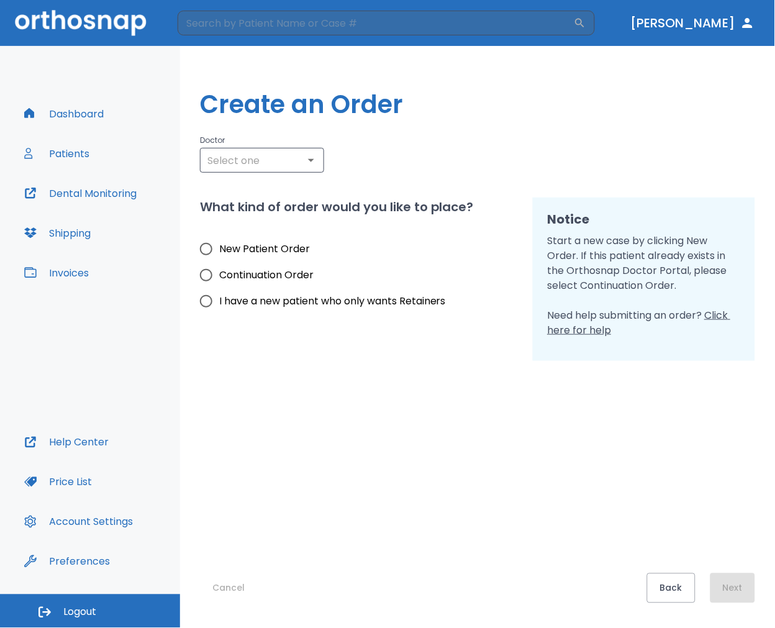
click at [270, 251] on span "New Patient Order" at bounding box center [264, 249] width 91 height 15
click at [219, 251] on input "New Patient Order" at bounding box center [206, 249] width 26 height 26
radio input "true"
click at [293, 157] on input "text" at bounding box center [262, 160] width 117 height 17
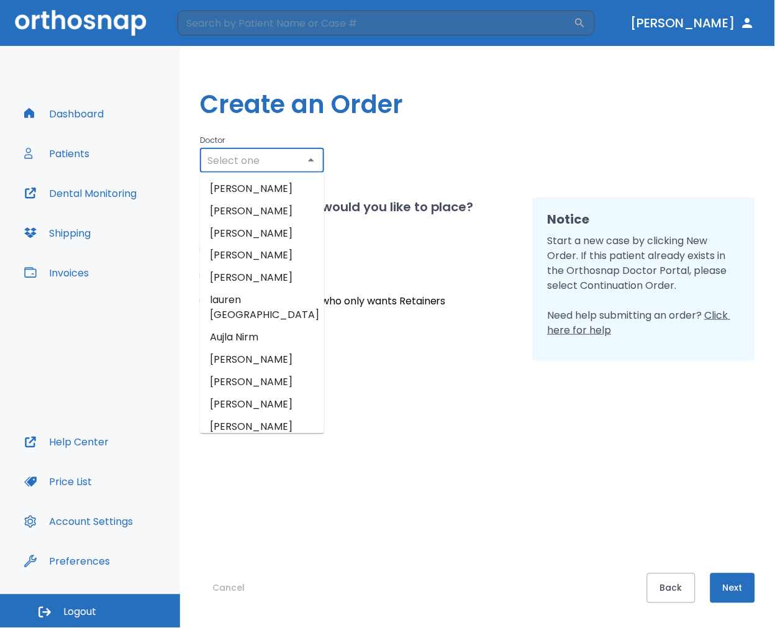
click at [292, 193] on li "[PERSON_NAME]" at bounding box center [262, 189] width 124 height 22
type input "[PERSON_NAME]"
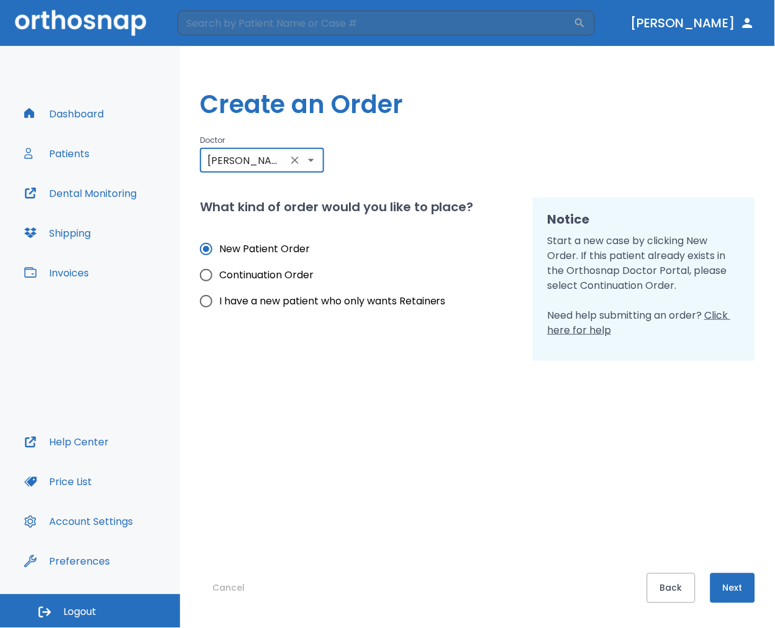
click at [730, 595] on button "Next" at bounding box center [733, 588] width 45 height 30
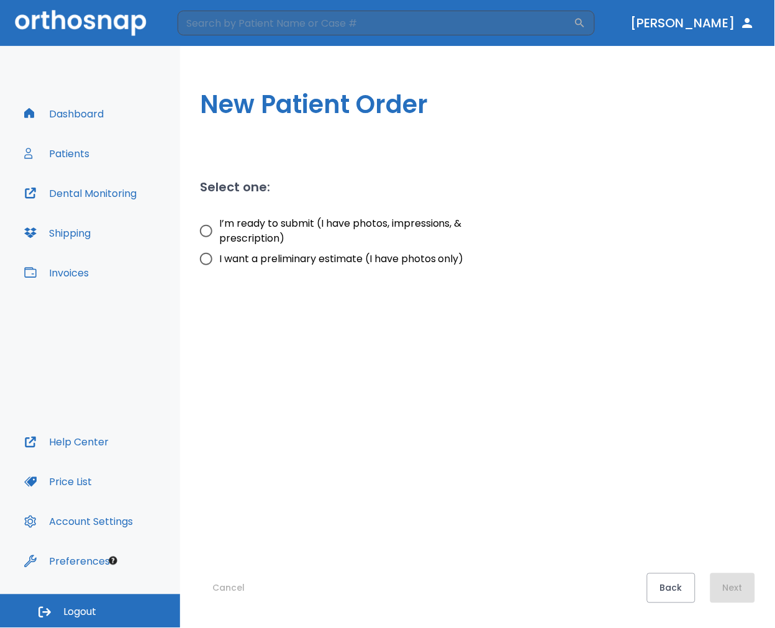
click at [302, 229] on span "I’m ready to submit (I have photos, impressions, & prescription)" at bounding box center [363, 231] width 289 height 30
click at [219, 229] on input "I’m ready to submit (I have photos, impressions, & prescription)" at bounding box center [206, 231] width 26 height 26
radio input "true"
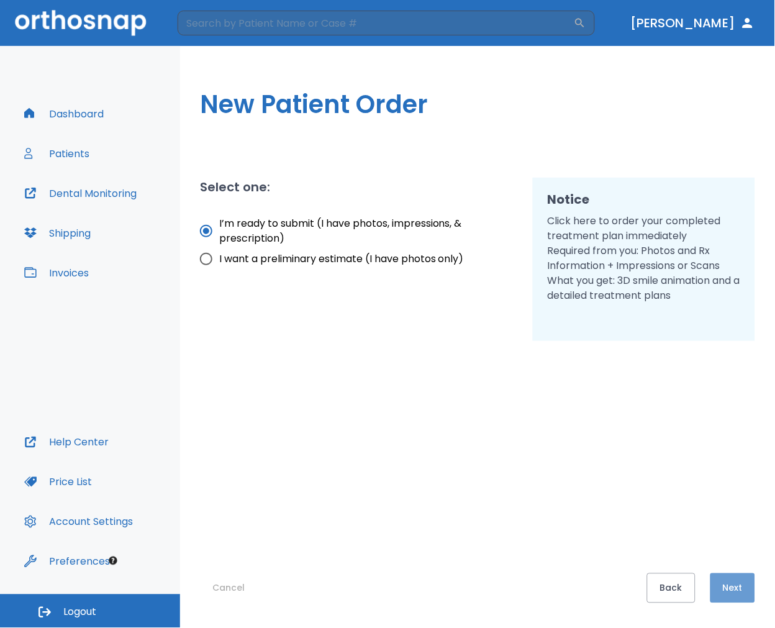
click at [724, 590] on button "Next" at bounding box center [733, 588] width 45 height 30
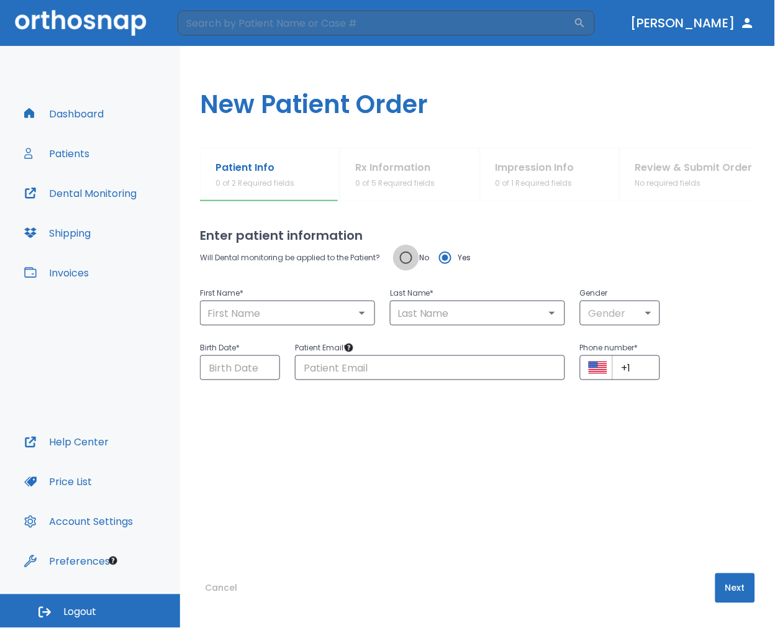
click at [414, 248] on input "No" at bounding box center [406, 258] width 26 height 26
radio input "true"
click at [299, 314] on input "text" at bounding box center [288, 312] width 168 height 17
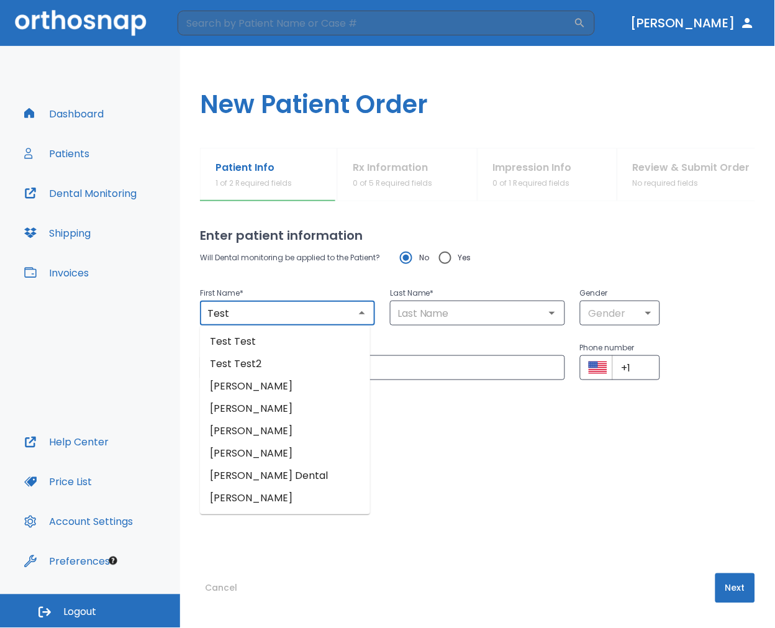
type input "Test"
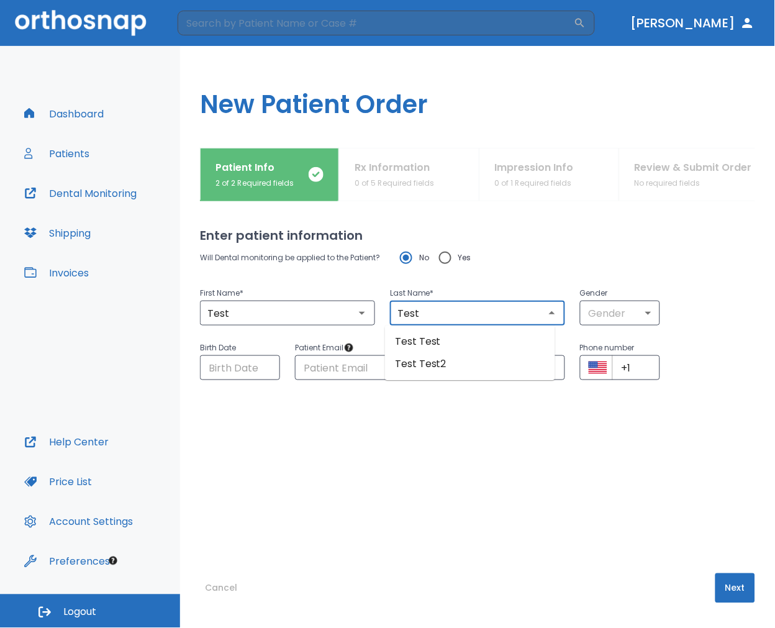
type input "Test"
click at [733, 579] on button "Next" at bounding box center [735, 588] width 40 height 30
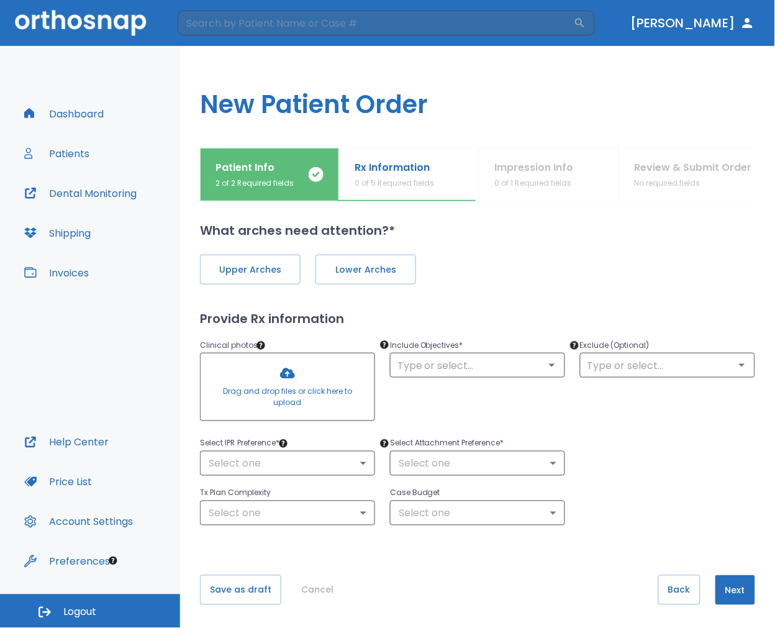
scroll to position [7, 0]
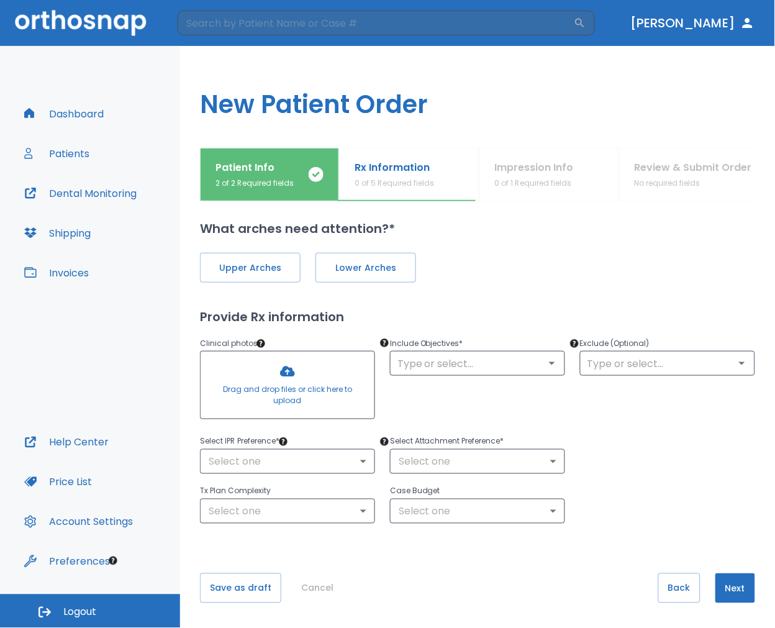
click at [94, 345] on div "Dashboard Patients Dental Monitoring Shipping Invoices" at bounding box center [90, 263] width 147 height 329
click at [335, 460] on div "Attachments can help with difficult movements." at bounding box center [289, 441] width 155 height 43
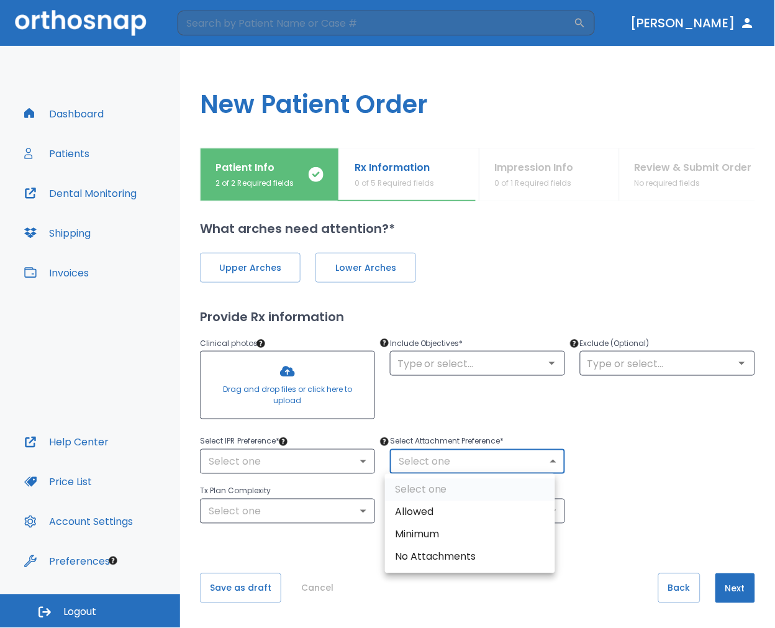
click at [456, 466] on body "​ [PERSON_NAME] Dashboard Patients Dental Monitoring Shipping Invoices Help Cen…" at bounding box center [387, 314] width 775 height 628
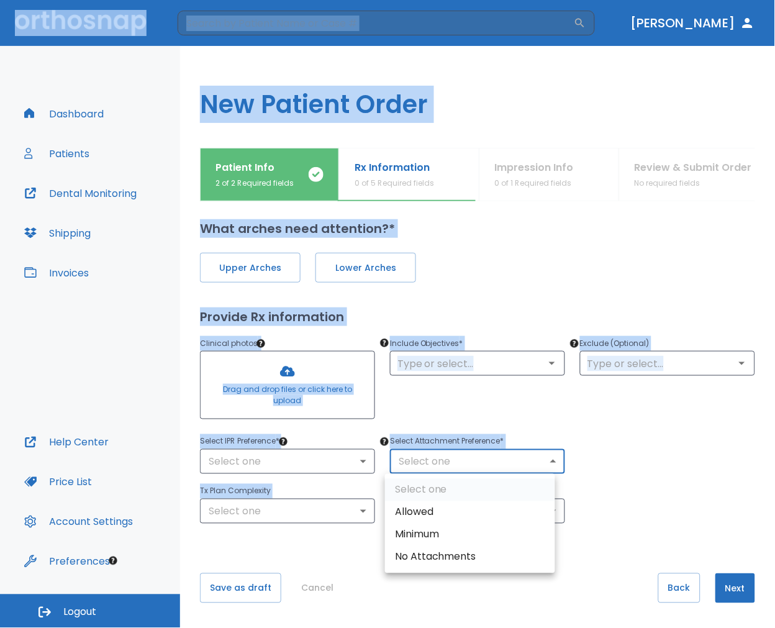
click at [456, 466] on div at bounding box center [387, 314] width 775 height 628
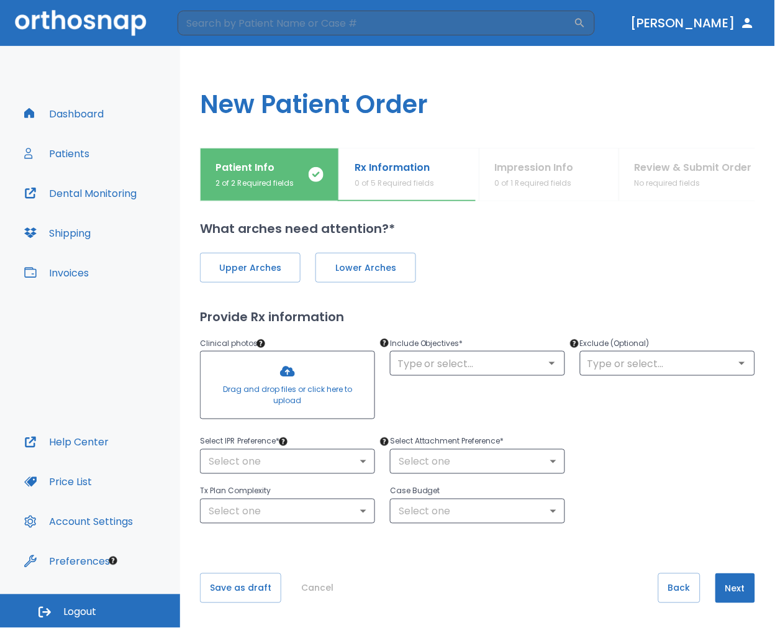
drag, startPoint x: 53, startPoint y: 374, endPoint x: 76, endPoint y: 365, distance: 24.8
click at [54, 374] on div "Dashboard Patients Dental Monitoring Shipping Invoices" at bounding box center [90, 263] width 147 height 329
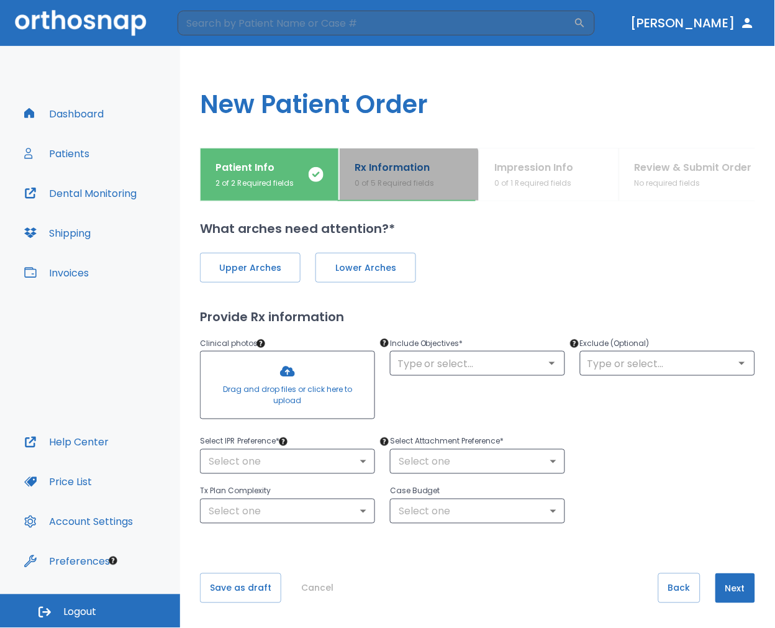
click at [388, 183] on p "0 of 5 Required fields" at bounding box center [394, 183] width 79 height 11
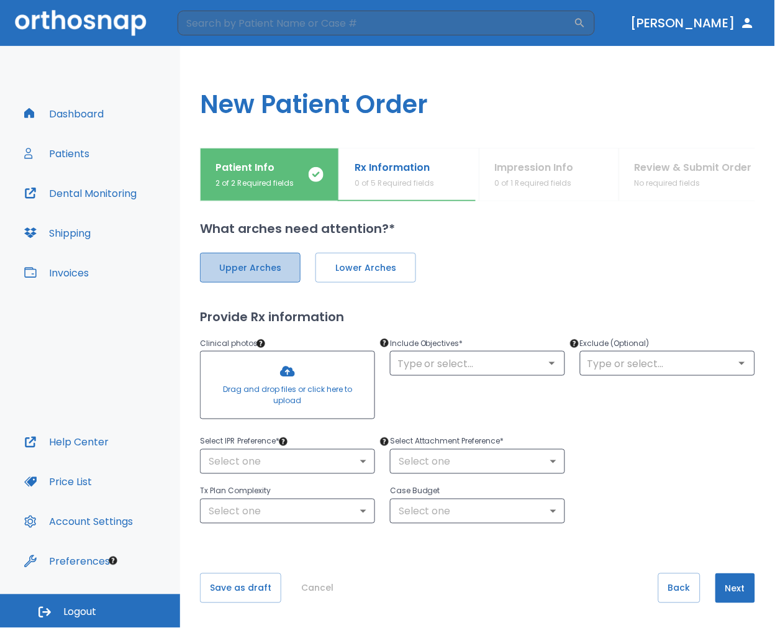
drag, startPoint x: 230, startPoint y: 269, endPoint x: 240, endPoint y: 270, distance: 10.6
click at [232, 270] on span "Upper Arches" at bounding box center [250, 267] width 75 height 13
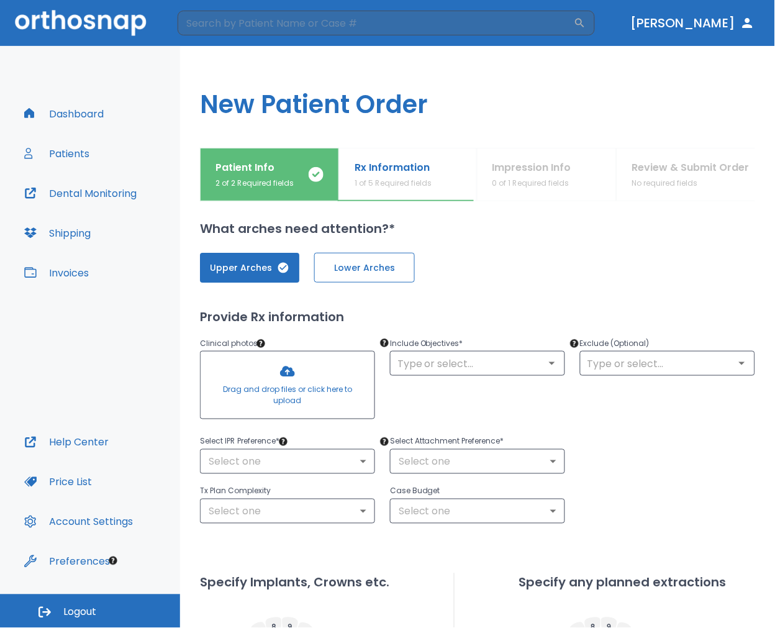
click at [381, 273] on span "Lower Arches" at bounding box center [364, 267] width 75 height 13
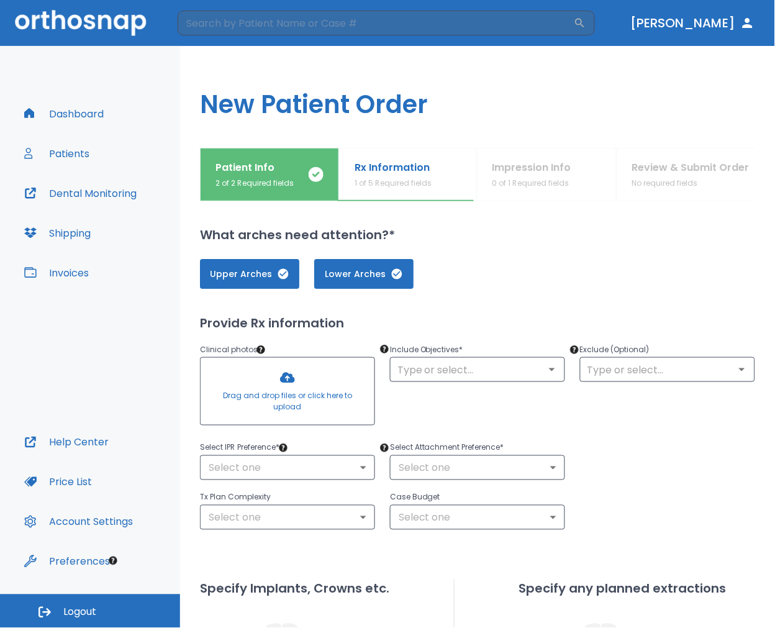
scroll to position [0, 0]
click at [463, 379] on div "​" at bounding box center [477, 370] width 175 height 25
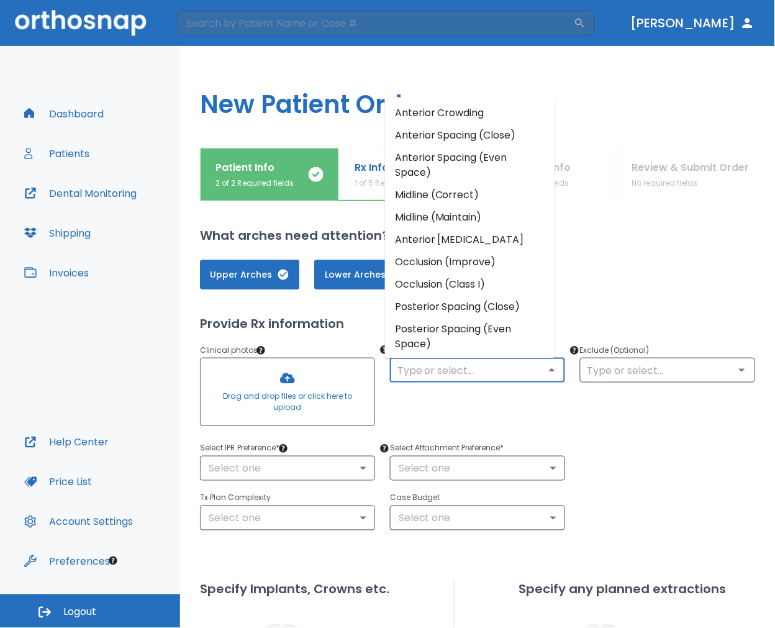
click at [475, 374] on input "text" at bounding box center [478, 369] width 168 height 17
click at [476, 318] on li "Posterior Spacing (Even Space)" at bounding box center [470, 336] width 170 height 37
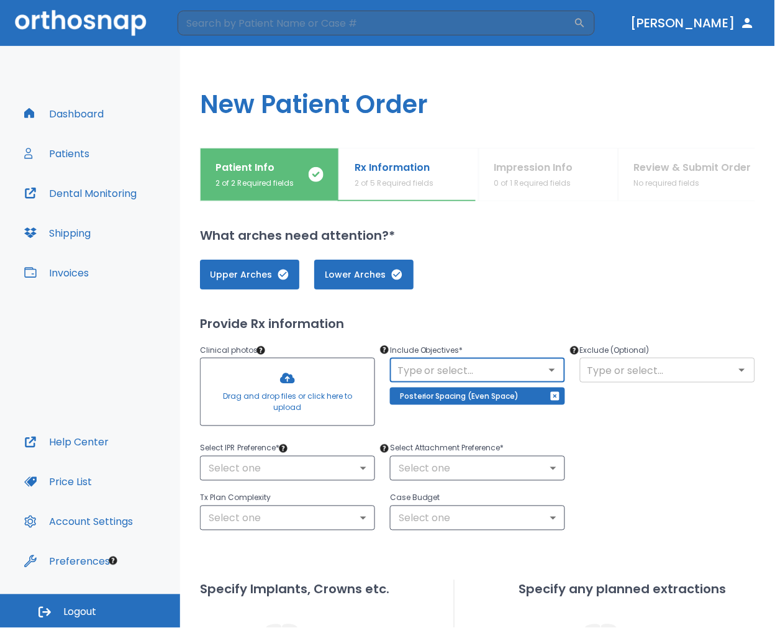
click at [668, 371] on input "text" at bounding box center [668, 369] width 168 height 17
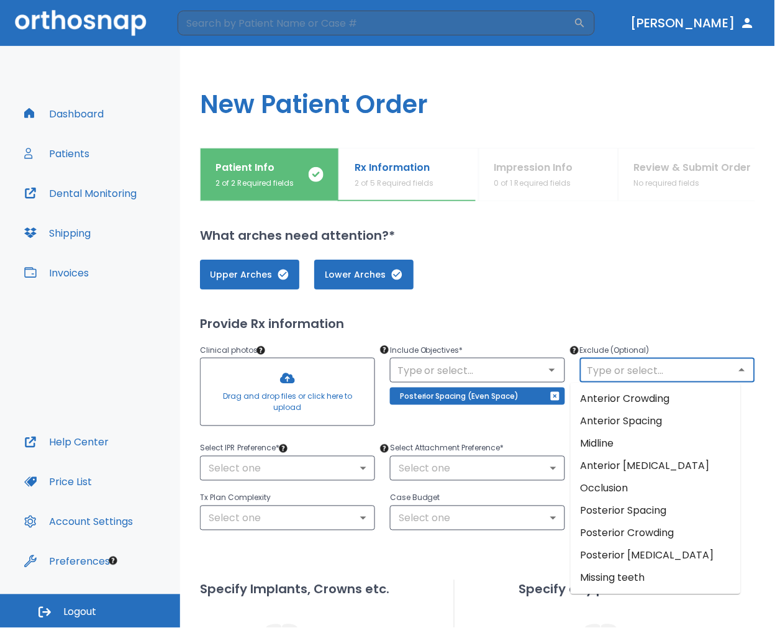
click at [631, 412] on li "Anterior Spacing" at bounding box center [656, 422] width 170 height 22
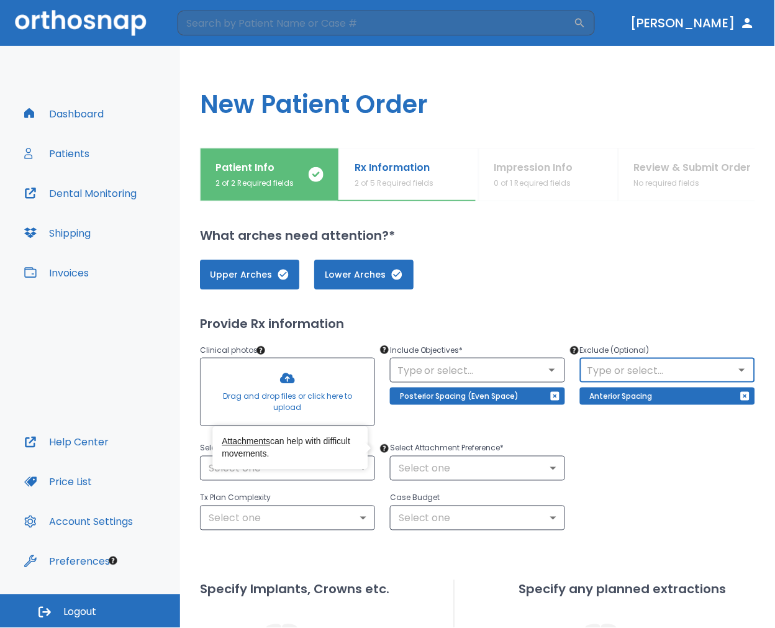
click at [336, 463] on div "Attachments can help with difficult movements." at bounding box center [289, 448] width 155 height 43
click at [419, 430] on div "Select Attachment Preference * Select one ​" at bounding box center [470, 453] width 190 height 55
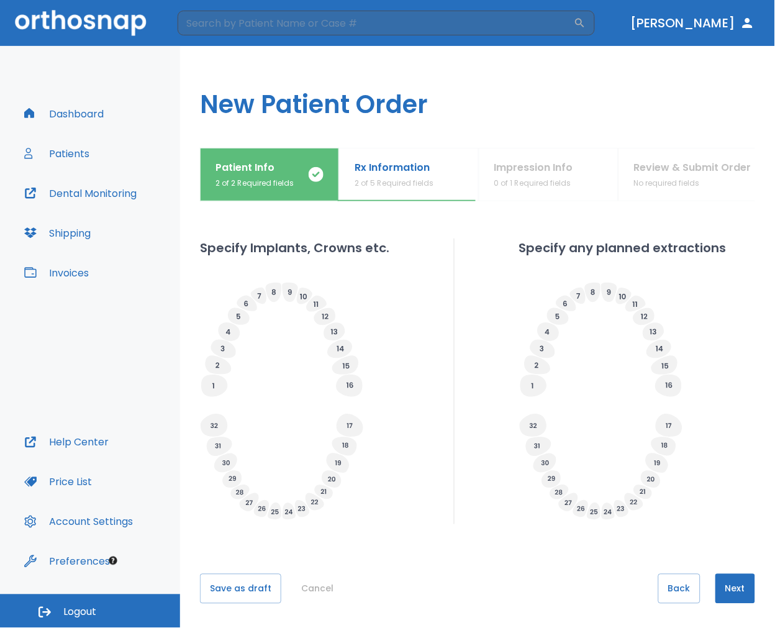
scroll to position [342, 0]
click at [715, 589] on button "Next" at bounding box center [735, 588] width 40 height 30
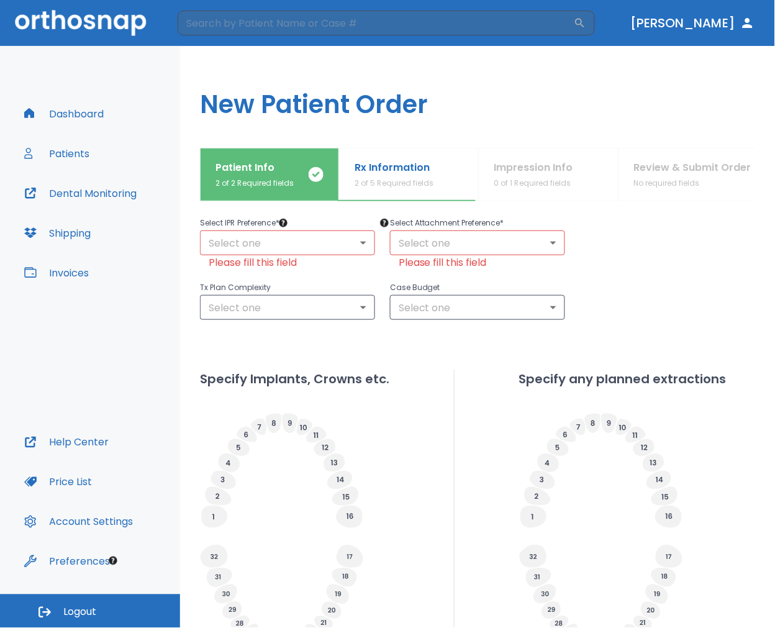
scroll to position [242, 0]
click at [274, 239] on body "​ [PERSON_NAME] Dashboard Patients Dental Monitoring Shipping Invoices Help Cen…" at bounding box center [387, 314] width 775 height 628
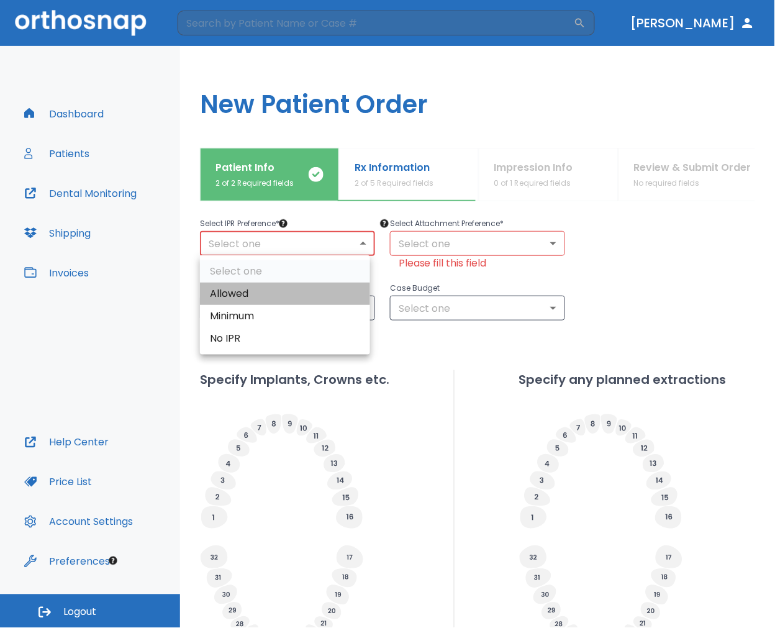
click at [299, 288] on li "Allowed" at bounding box center [285, 294] width 170 height 22
type input "1"
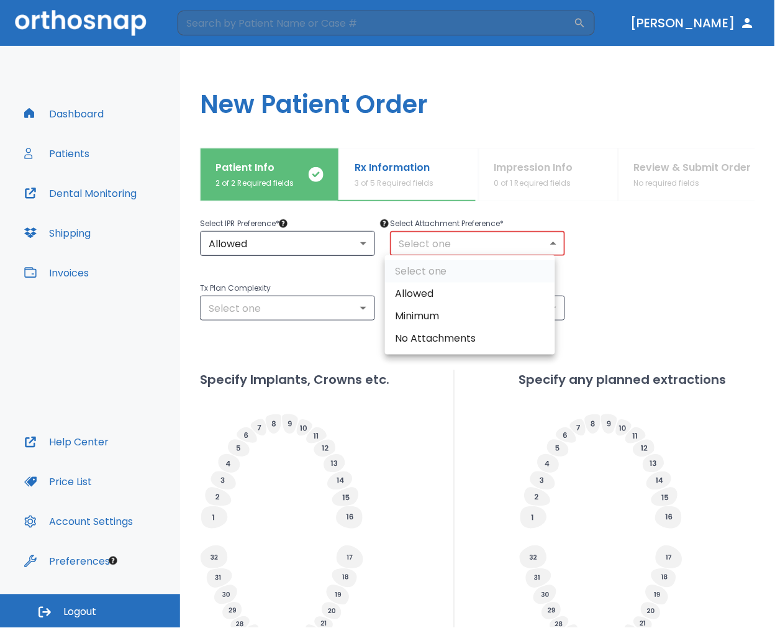
click at [526, 251] on body "​ [PERSON_NAME] Dashboard Patients Dental Monitoring Shipping Invoices Help Cen…" at bounding box center [387, 314] width 775 height 628
click at [468, 286] on li "Allowed" at bounding box center [470, 294] width 170 height 22
type input "1"
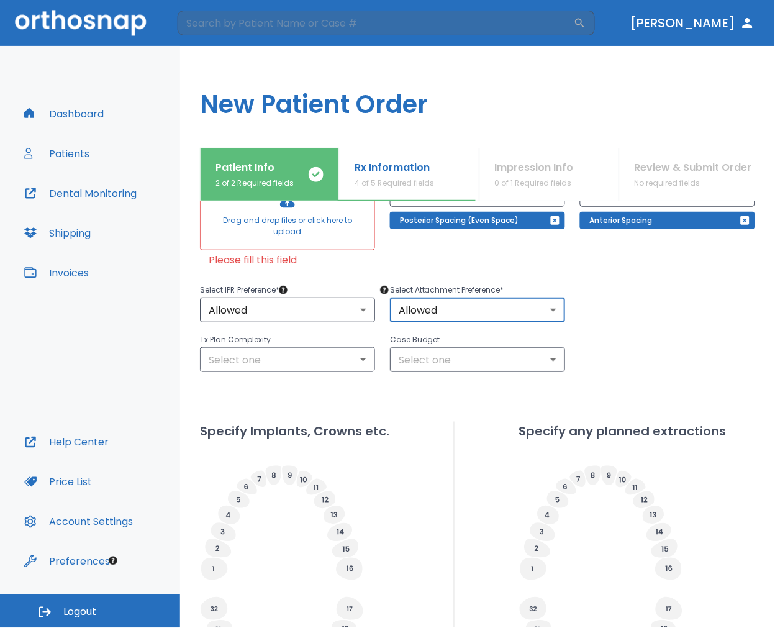
scroll to position [127, 0]
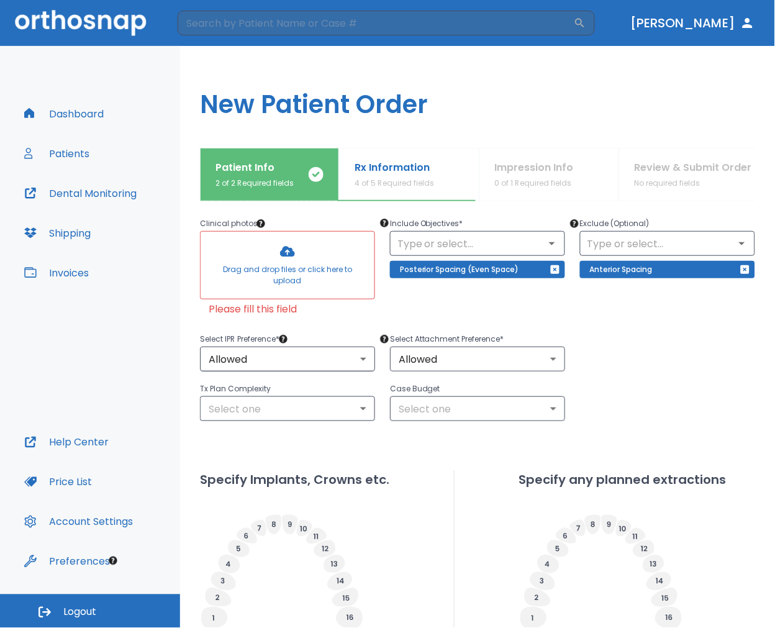
click at [336, 288] on div at bounding box center [288, 265] width 174 height 67
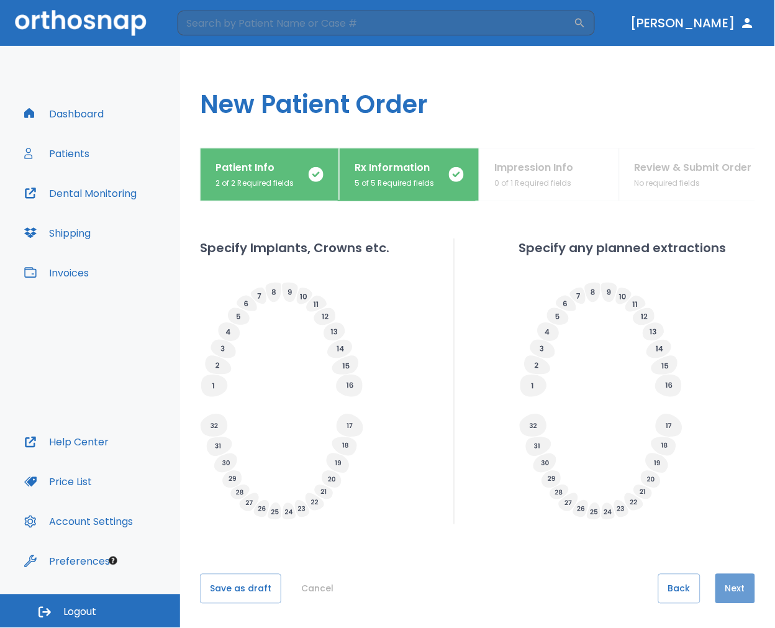
click at [725, 583] on button "Next" at bounding box center [735, 589] width 40 height 30
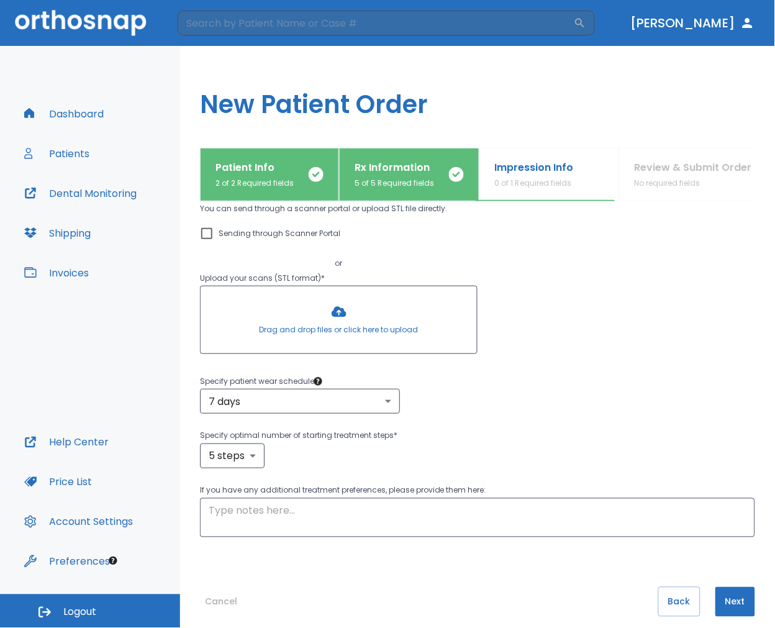
scroll to position [107, 0]
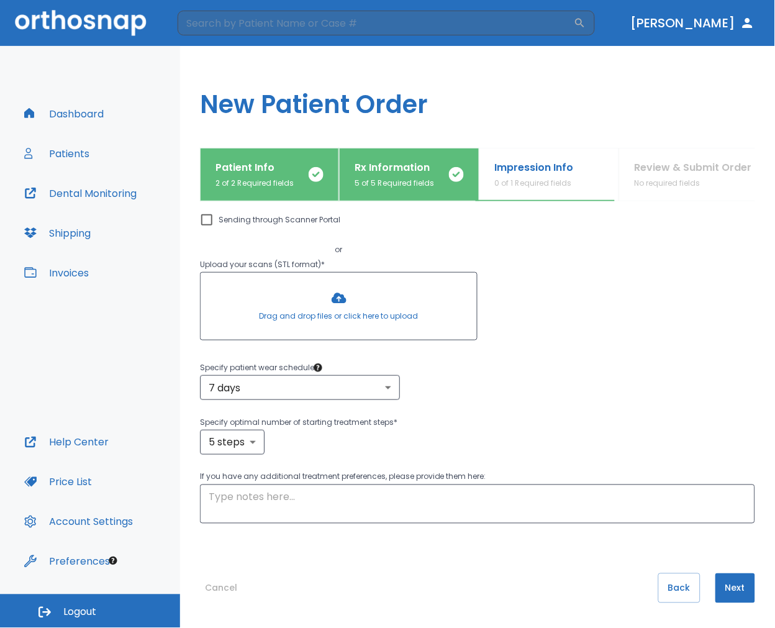
click at [232, 591] on button "Cancel" at bounding box center [221, 588] width 42 height 30
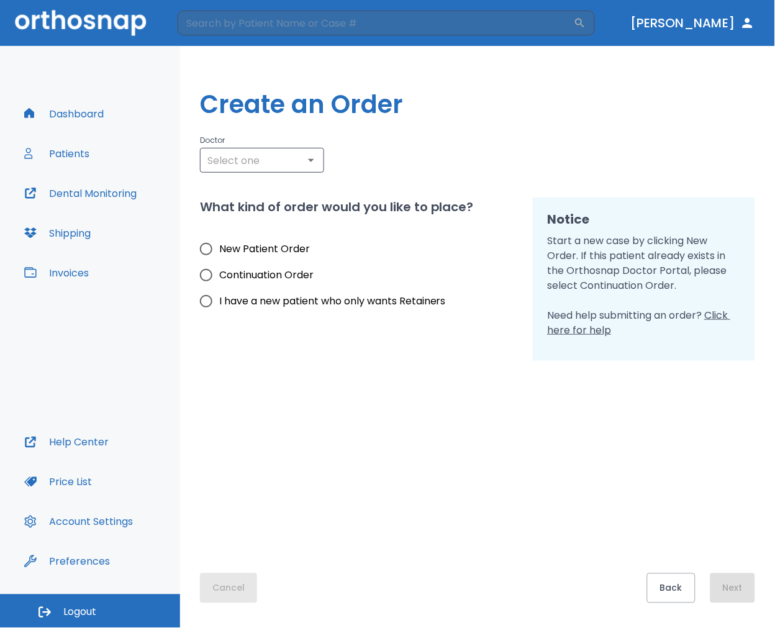
click at [232, 591] on button "Cancel" at bounding box center [228, 588] width 57 height 30
click at [107, 345] on div "Dashboard Patients Dental Monitoring Shipping Invoices" at bounding box center [90, 263] width 147 height 329
click at [94, 158] on button "Patients" at bounding box center [57, 154] width 80 height 30
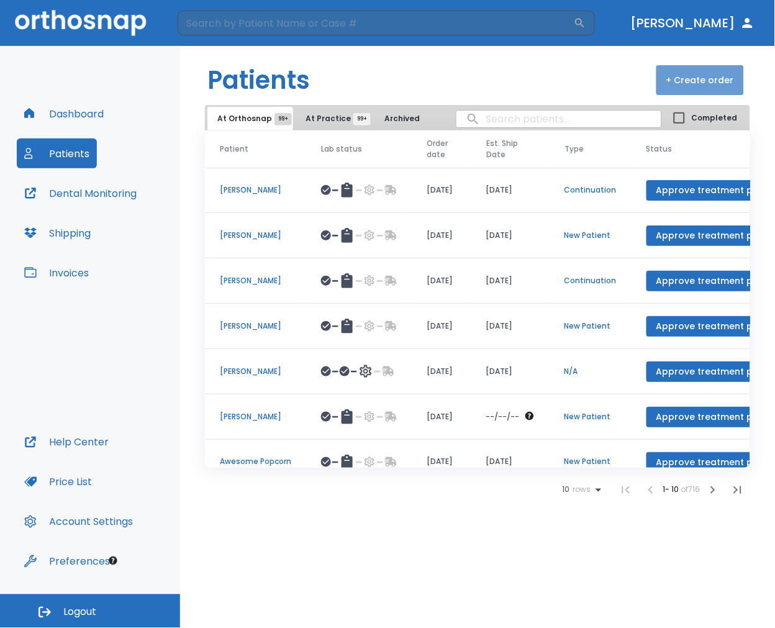
click at [715, 83] on button "+ Create order" at bounding box center [700, 80] width 88 height 30
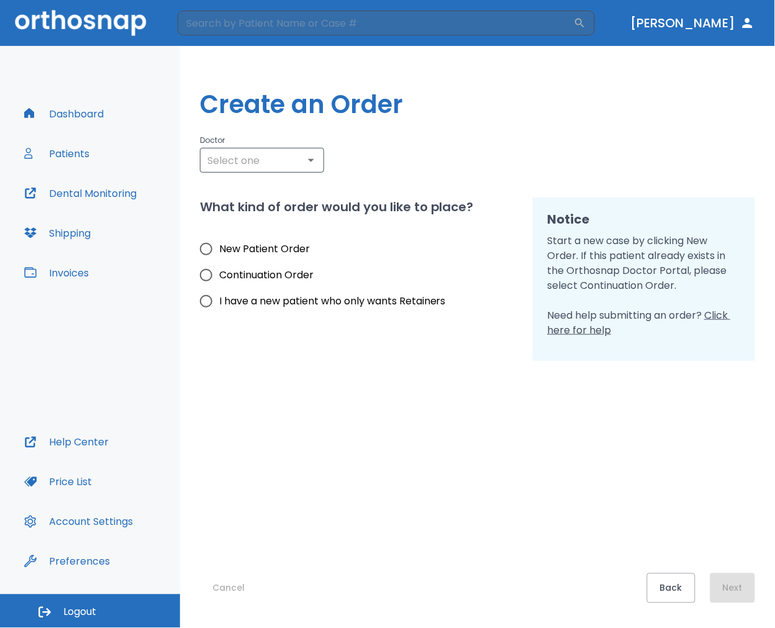
click at [263, 181] on div "Create an Order Doctor ​ What kind of order would you like to place? New Patien…" at bounding box center [477, 337] width 595 height 582
click at [289, 171] on div "​" at bounding box center [262, 160] width 124 height 25
click at [305, 152] on div at bounding box center [310, 160] width 16 height 17
click at [317, 159] on icon "Open" at bounding box center [311, 160] width 15 height 15
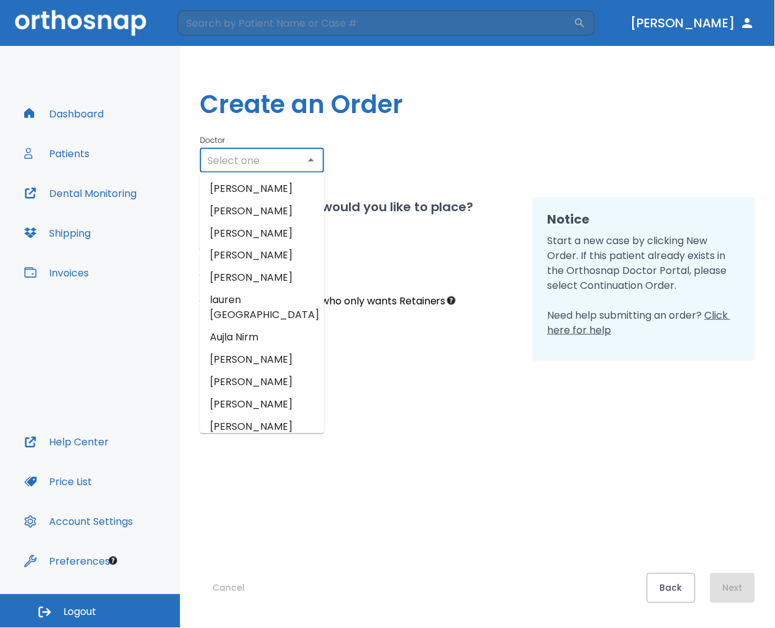
click at [247, 371] on li "[PERSON_NAME]" at bounding box center [262, 382] width 124 height 22
type input "[PERSON_NAME]"
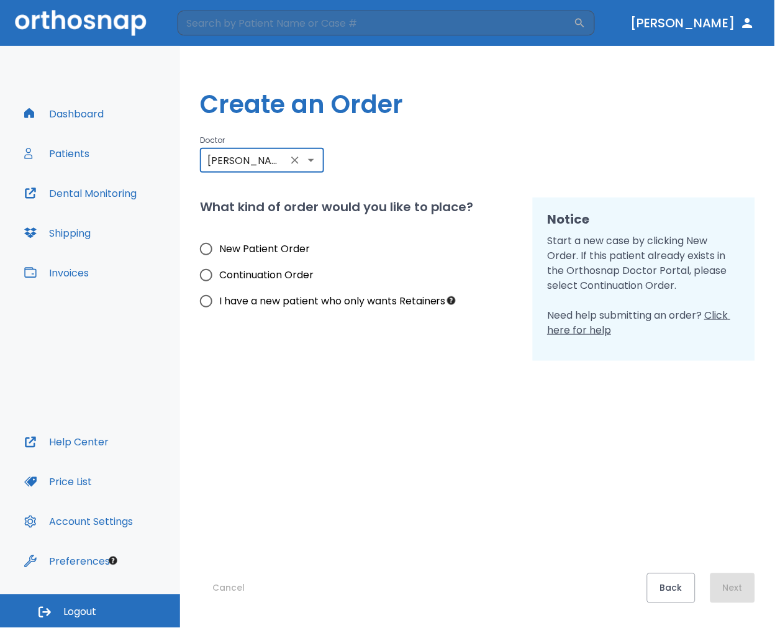
click at [265, 237] on label "New Patient Order" at bounding box center [319, 249] width 253 height 26
click at [219, 237] on input "New Patient Order" at bounding box center [206, 249] width 26 height 26
radio input "true"
click at [722, 582] on button "Next" at bounding box center [733, 588] width 45 height 30
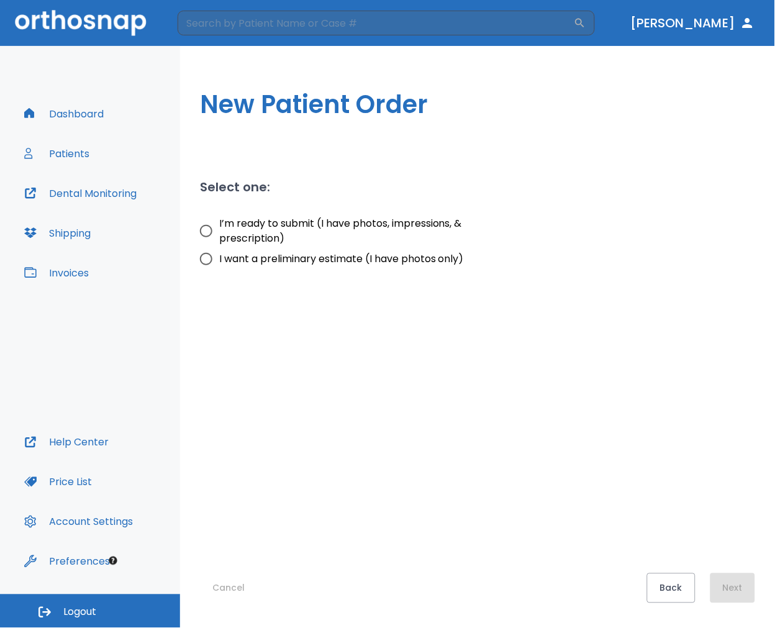
click at [330, 258] on span "I want a preliminary estimate (I have photos only)" at bounding box center [341, 259] width 245 height 15
click at [219, 258] on input "I want a preliminary estimate (I have photos only)" at bounding box center [206, 259] width 26 height 26
radio input "true"
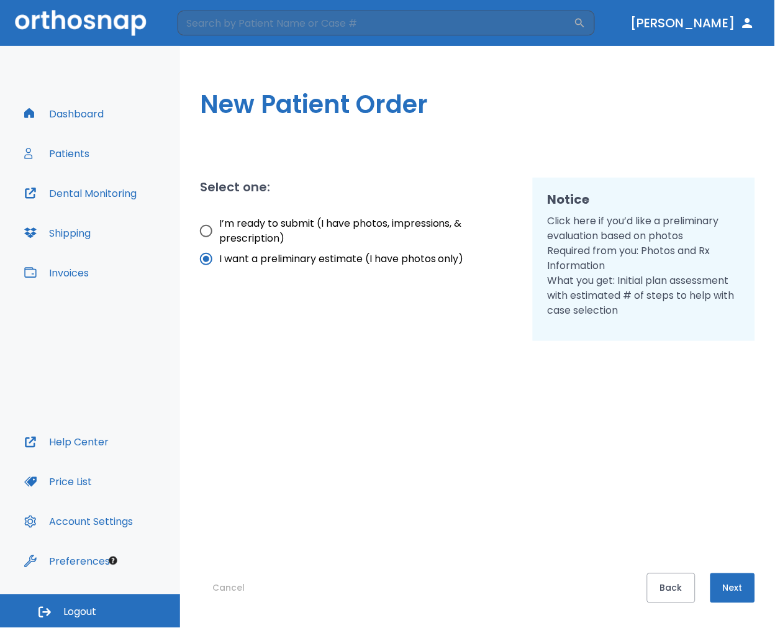
click at [363, 226] on span "I’m ready to submit (I have photos, impressions, & prescription)" at bounding box center [363, 231] width 289 height 30
click at [219, 226] on input "I’m ready to submit (I have photos, impressions, & prescription)" at bounding box center [206, 231] width 26 height 26
radio input "true"
click at [737, 579] on button "Next" at bounding box center [733, 588] width 45 height 30
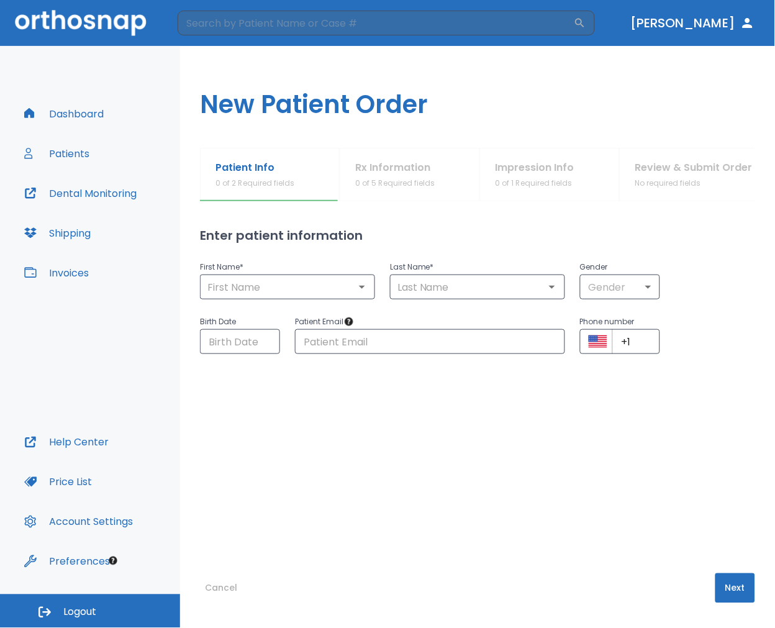
click at [280, 270] on p "First Name *" at bounding box center [287, 267] width 175 height 15
click at [301, 275] on div "​" at bounding box center [287, 287] width 175 height 25
click at [355, 288] on icon "Open" at bounding box center [362, 286] width 15 height 15
click at [355, 286] on icon "Open" at bounding box center [362, 286] width 15 height 15
click at [314, 297] on div "​" at bounding box center [287, 287] width 175 height 25
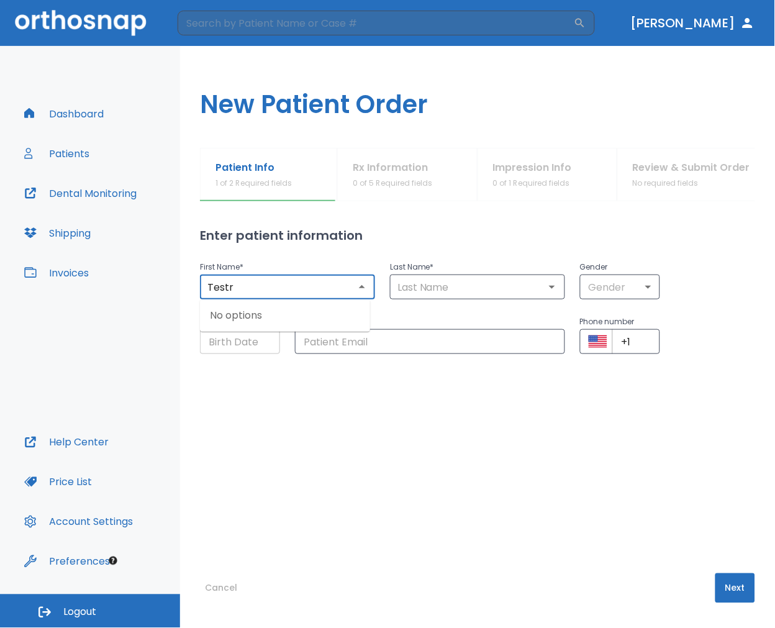
type input "Testr"
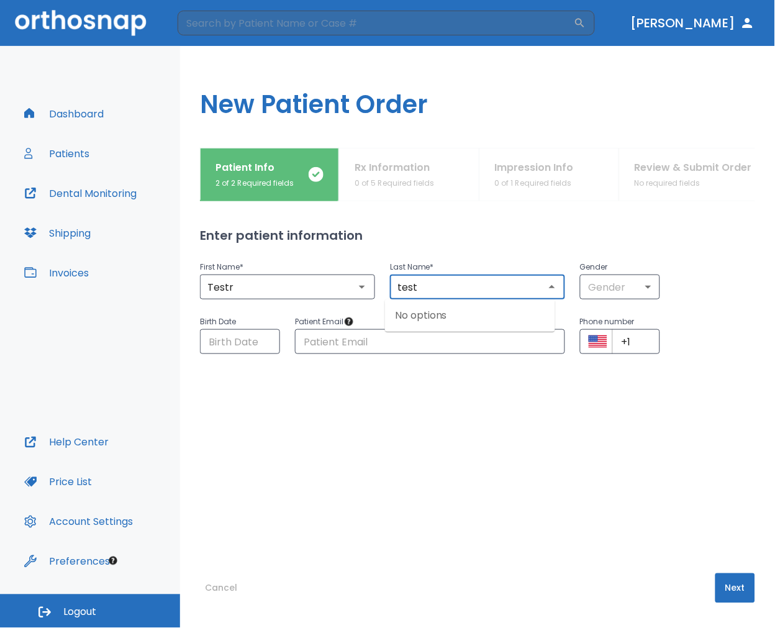
type input "test"
click at [721, 595] on button "Next" at bounding box center [735, 588] width 40 height 30
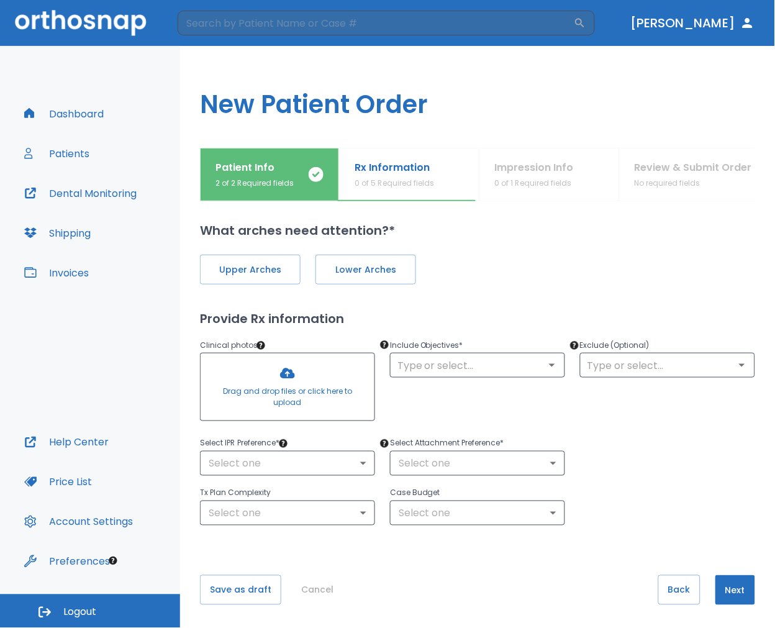
scroll to position [7, 0]
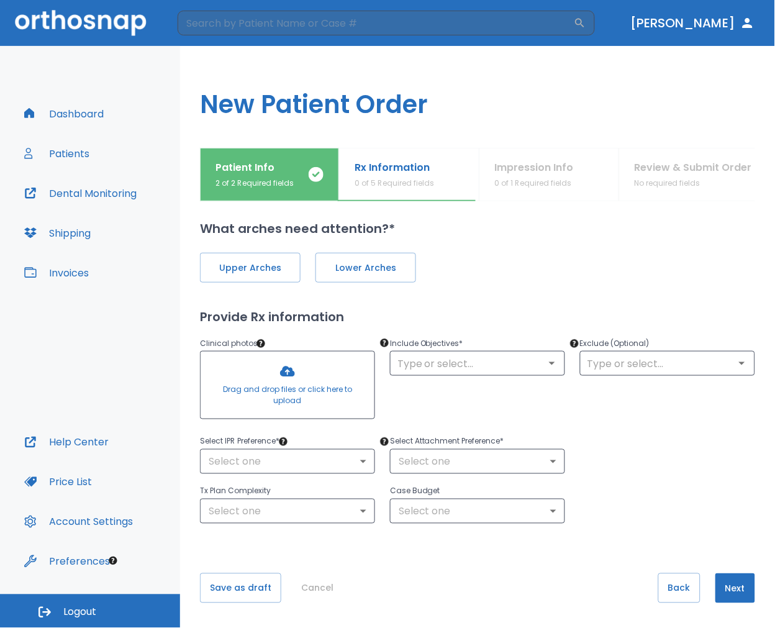
drag, startPoint x: 58, startPoint y: 383, endPoint x: 92, endPoint y: 330, distance: 63.1
click at [58, 383] on div "Dashboard Patients Dental Monitoring Shipping Invoices" at bounding box center [90, 263] width 147 height 329
click at [72, 97] on div "Dashboard Patients Dental Monitoring Shipping Invoices Help Center Price List A…" at bounding box center [90, 320] width 180 height 548
click at [90, 123] on button "Dashboard" at bounding box center [64, 114] width 94 height 30
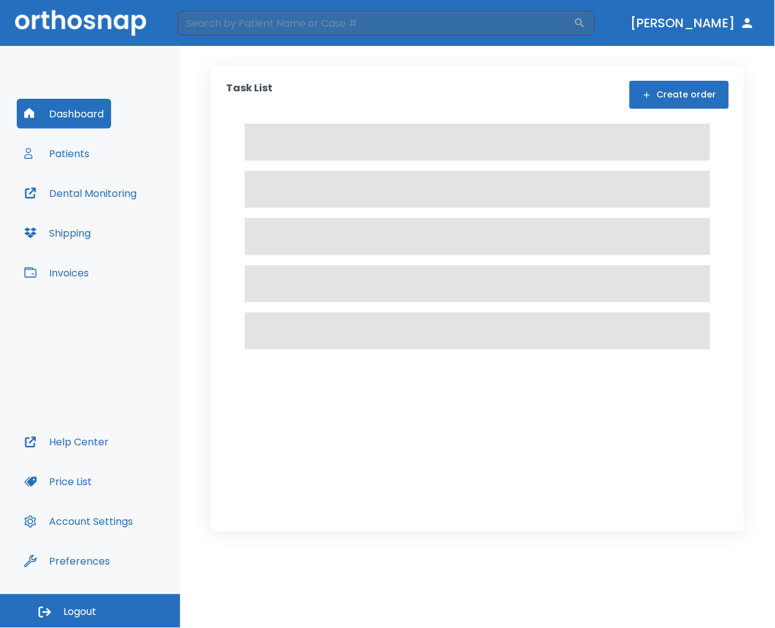
click at [687, 86] on button "Create order" at bounding box center [679, 95] width 99 height 28
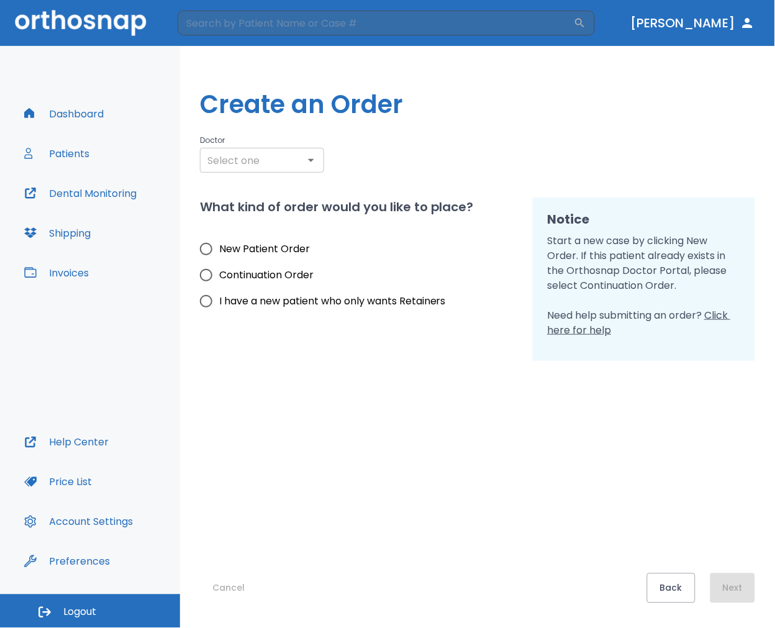
click at [302, 160] on button "Open" at bounding box center [310, 160] width 17 height 17
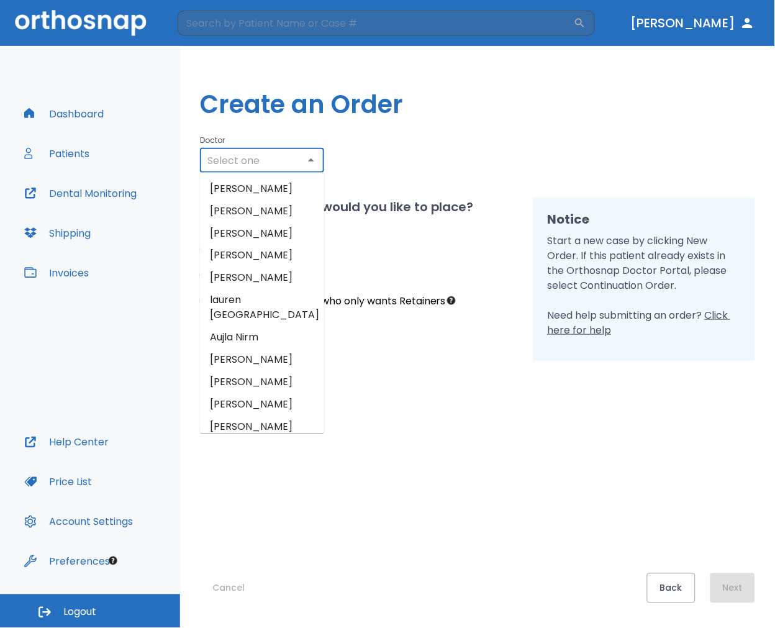
click at [304, 160] on icon "Close" at bounding box center [311, 160] width 15 height 15
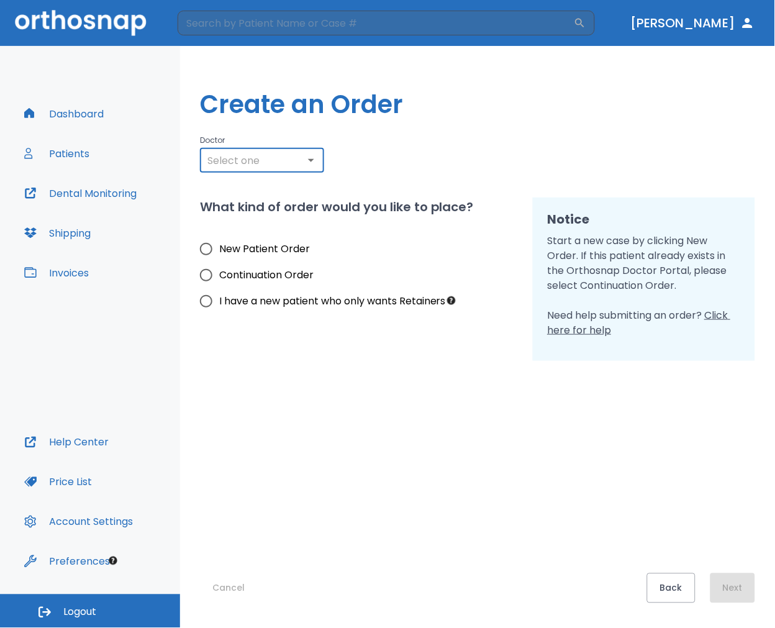
click at [281, 240] on label "New Patient Order" at bounding box center [319, 249] width 253 height 26
click at [219, 240] on input "New Patient Order" at bounding box center [206, 249] width 26 height 26
radio input "true"
click at [745, 580] on div "Back Next" at bounding box center [701, 588] width 108 height 30
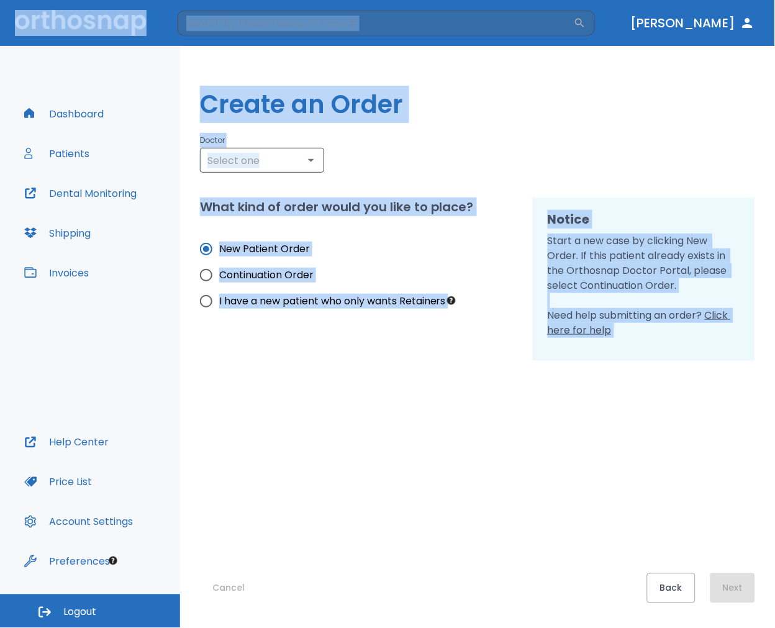
click at [745, 580] on div "Back Next" at bounding box center [701, 588] width 108 height 30
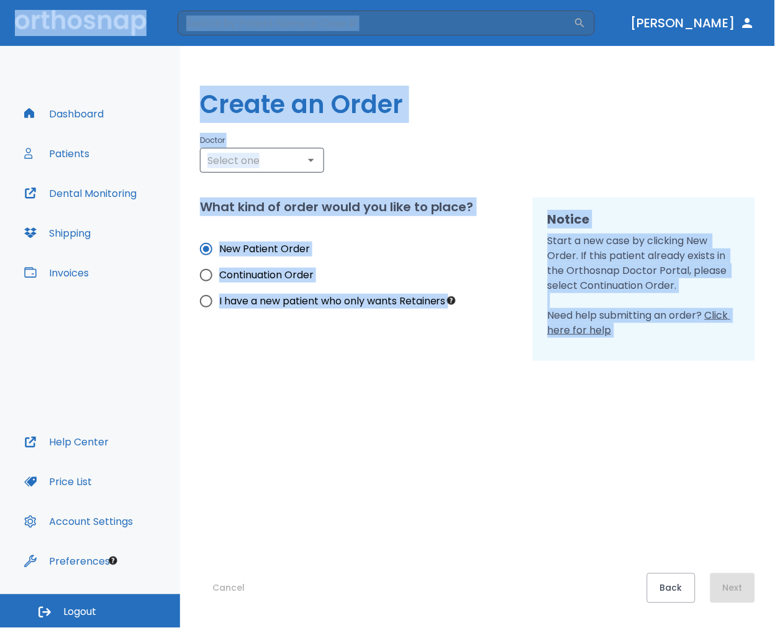
click at [744, 580] on div "Back Next" at bounding box center [701, 588] width 108 height 30
click at [743, 580] on div "Back Next" at bounding box center [701, 588] width 108 height 30
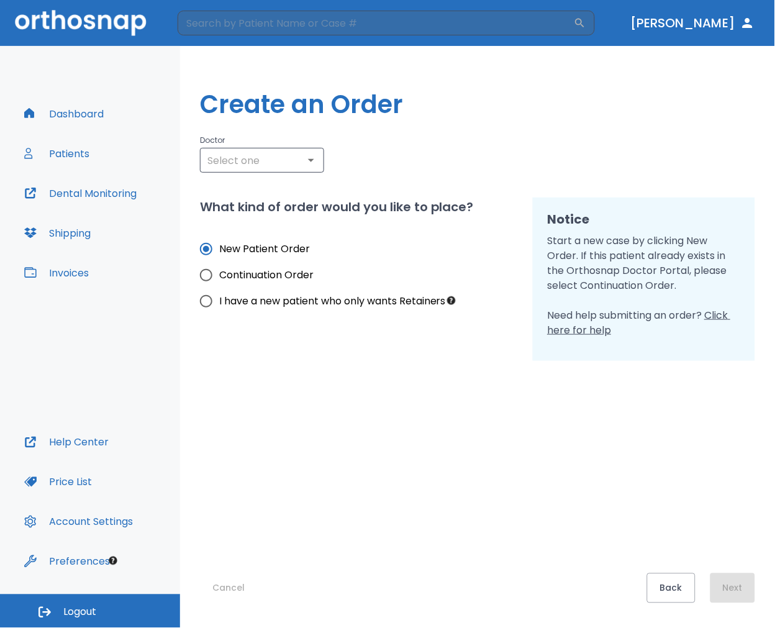
click at [743, 580] on div "Back Next" at bounding box center [701, 588] width 108 height 30
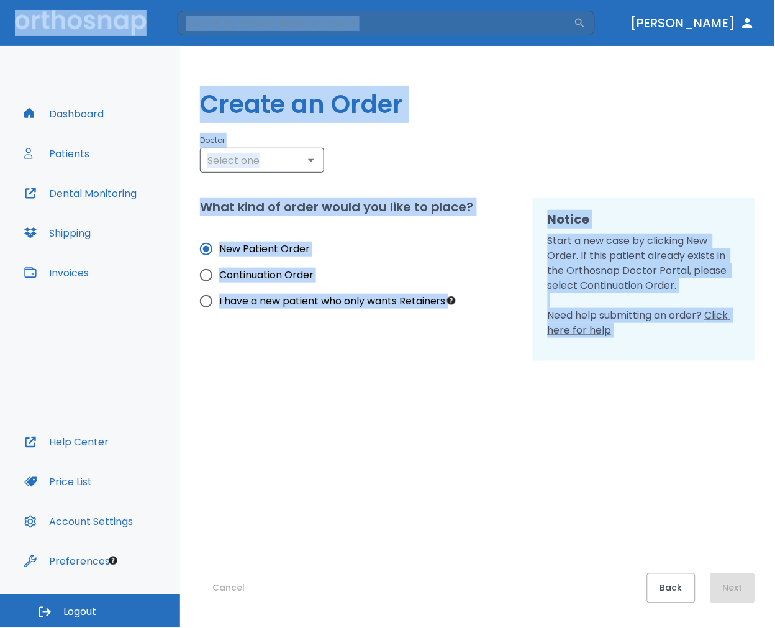
click at [743, 580] on div "Back Next" at bounding box center [701, 588] width 108 height 30
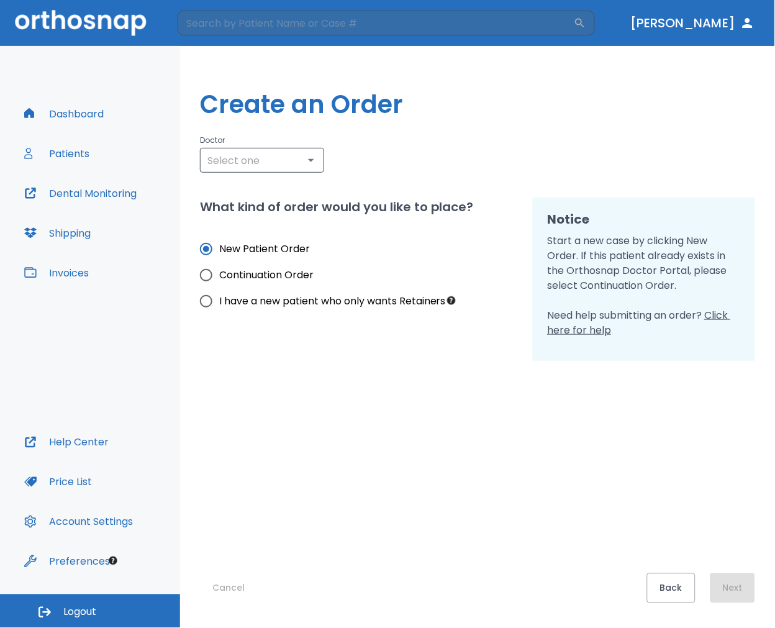
click at [720, 318] on span "Click here for help" at bounding box center [639, 322] width 183 height 29
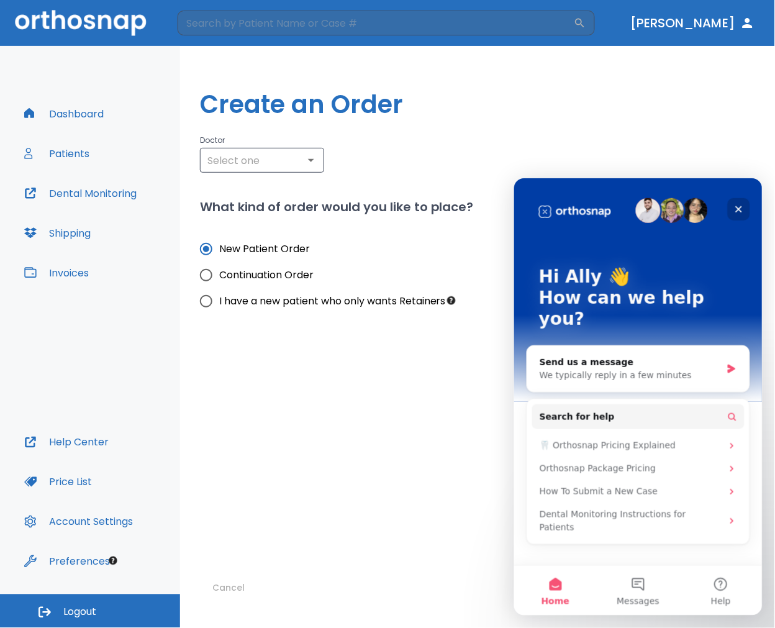
click at [728, 206] on div "Close" at bounding box center [738, 209] width 22 height 22
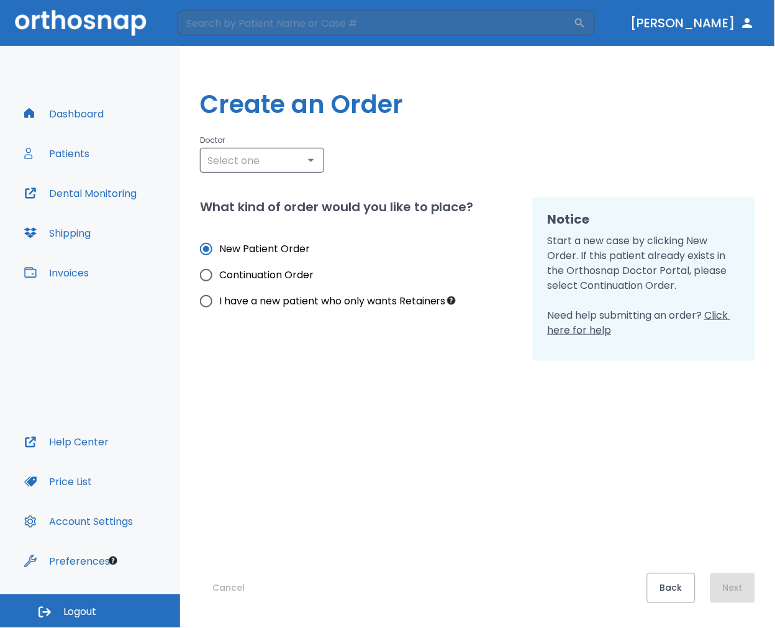
drag, startPoint x: 438, startPoint y: 437, endPoint x: 414, endPoint y: 476, distance: 46.0
click at [414, 476] on div "Cancel Back Next" at bounding box center [477, 482] width 555 height 242
click at [286, 177] on body "​ [PERSON_NAME] Dashboard Patients Dental Monitoring Shipping Invoices Help Cen…" at bounding box center [387, 314] width 775 height 628
click at [361, 150] on div "Doctor ​" at bounding box center [477, 153] width 555 height 40
click at [276, 293] on label "I have a new patient who only wants Retainers" at bounding box center [319, 301] width 253 height 26
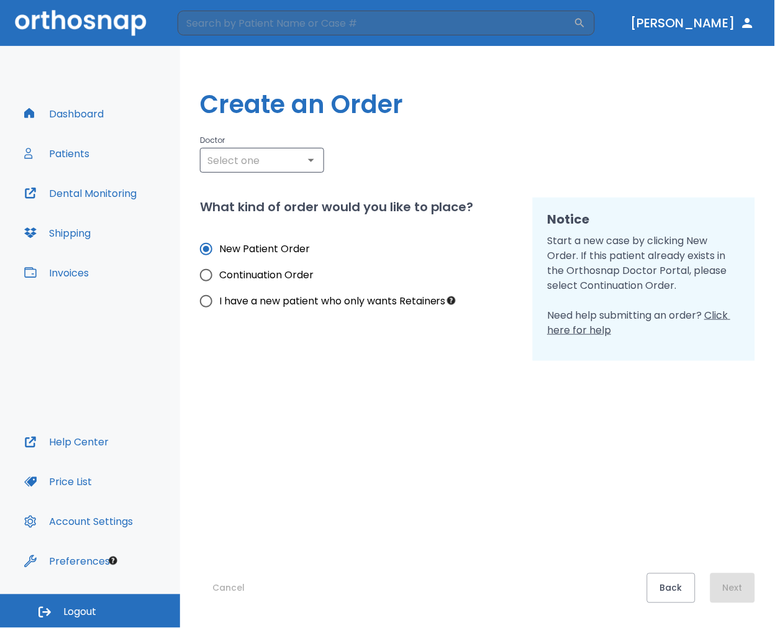
click at [219, 293] on input "I have a new patient who only wants Retainers" at bounding box center [206, 301] width 26 height 26
radio input "true"
click at [634, 529] on div "Cancel Back Next" at bounding box center [477, 482] width 555 height 242
drag, startPoint x: 124, startPoint y: 113, endPoint x: 106, endPoint y: 108, distance: 18.7
click at [109, 109] on div "Dashboard Patients Dental Monitoring Shipping Invoices" at bounding box center [90, 263] width 147 height 329
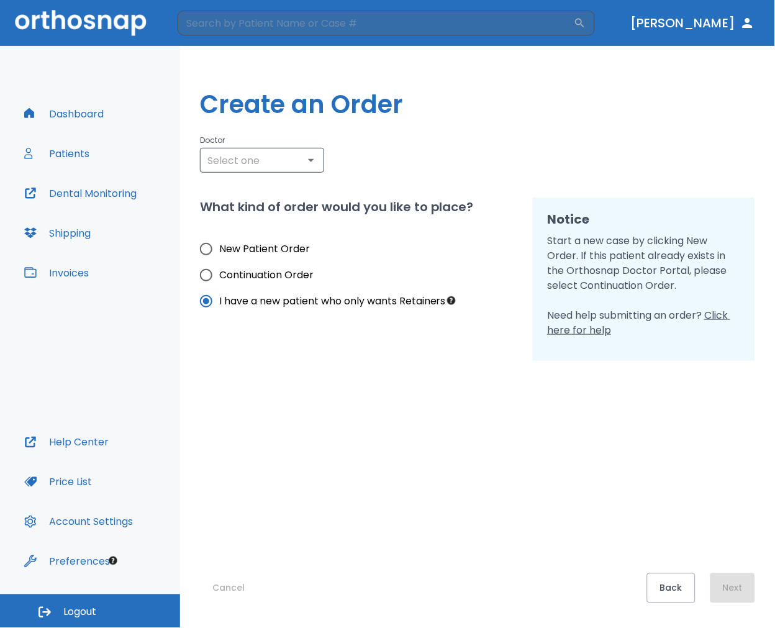
click at [106, 108] on button "Dashboard" at bounding box center [64, 114] width 94 height 30
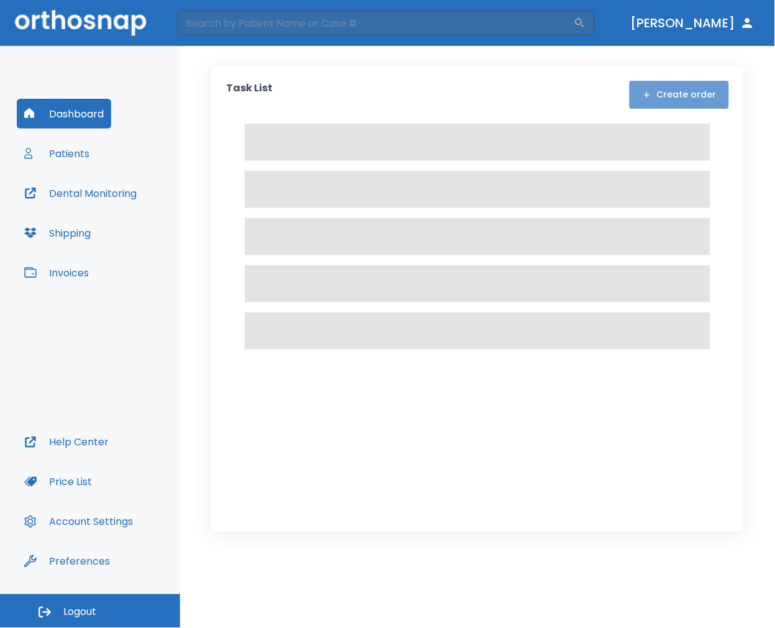
click at [690, 94] on button "Create order" at bounding box center [679, 95] width 99 height 28
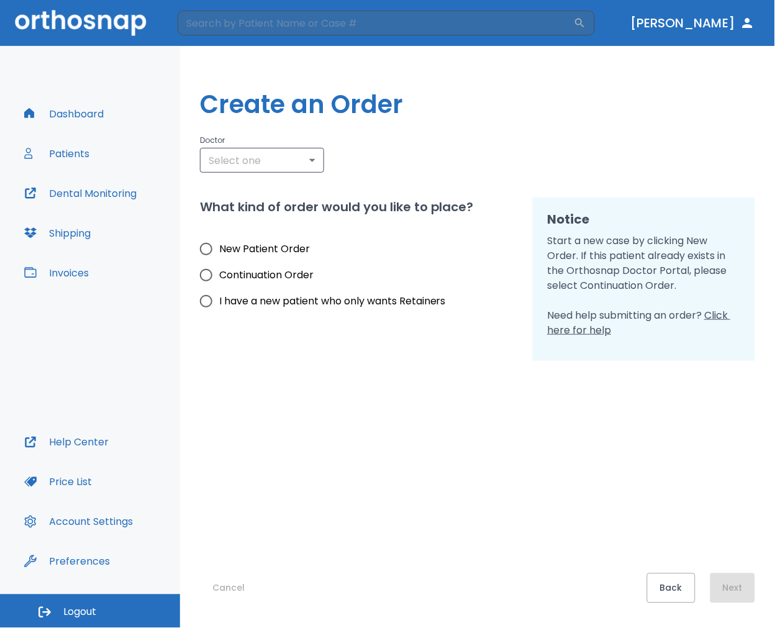
click at [351, 298] on span "I have a new patient who only wants Retainers" at bounding box center [332, 301] width 227 height 15
click at [219, 298] on input "I have a new patient who only wants Retainers" at bounding box center [206, 301] width 26 height 26
radio input "true"
click at [735, 586] on div "Back Next" at bounding box center [701, 588] width 108 height 30
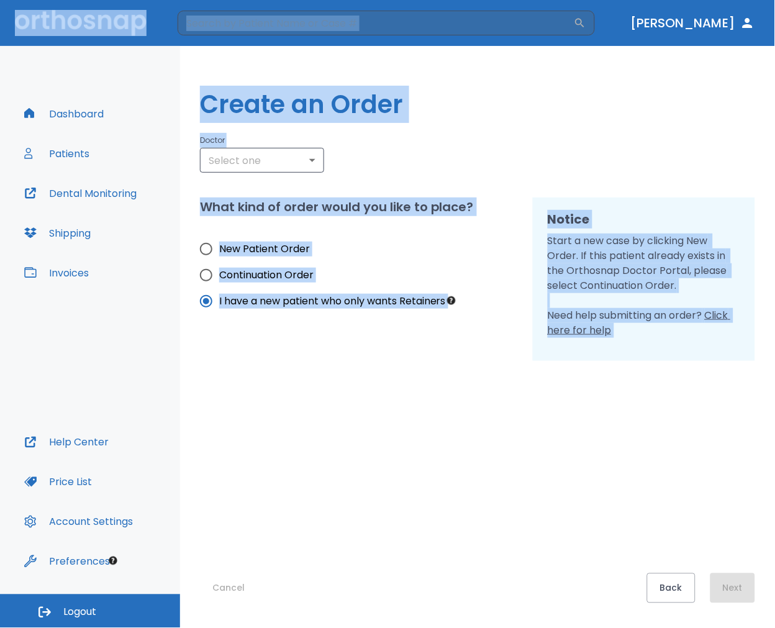
click at [735, 586] on div "Back Next" at bounding box center [701, 588] width 108 height 30
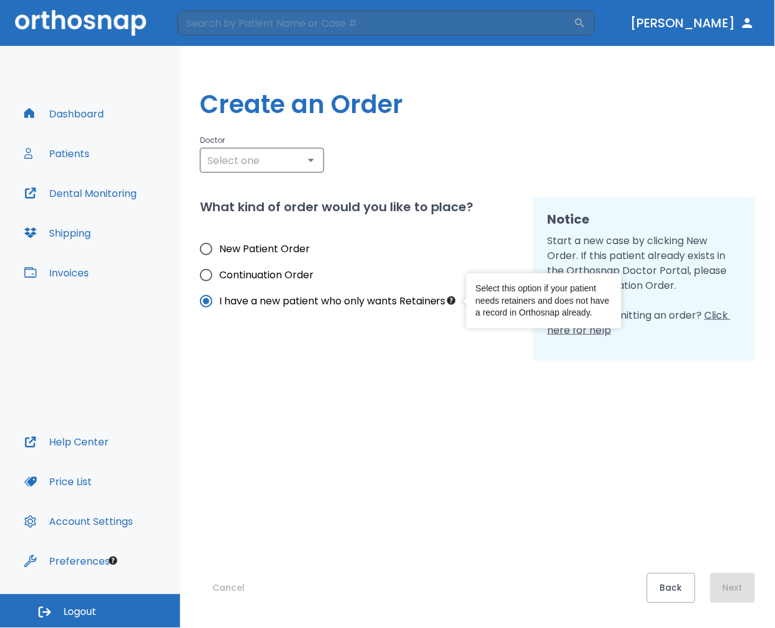
click at [455, 299] on circle "Tooltip anchor" at bounding box center [451, 300] width 7 height 7
click at [219, 299] on input "I have a new patient who only wants Retainers" at bounding box center [206, 301] width 26 height 26
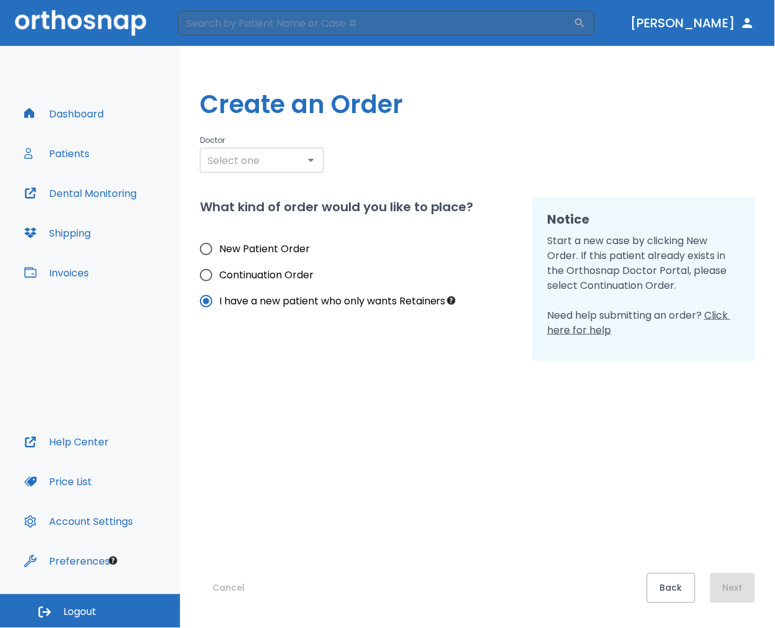
click at [284, 171] on div "​" at bounding box center [262, 160] width 124 height 25
click at [317, 163] on icon "Open" at bounding box center [311, 160] width 15 height 15
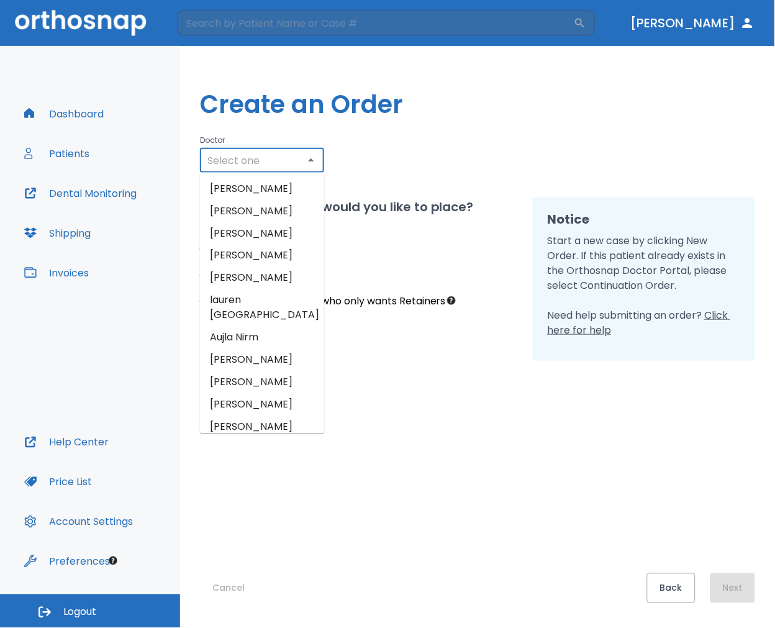
click at [266, 183] on li "[PERSON_NAME]" at bounding box center [262, 189] width 124 height 22
type input "[PERSON_NAME]"
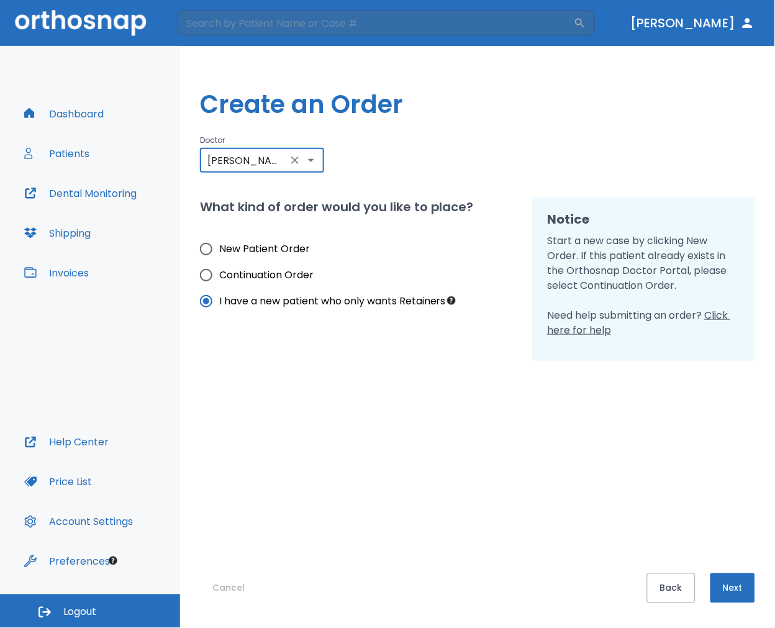
click at [748, 591] on button "Next" at bounding box center [733, 588] width 45 height 30
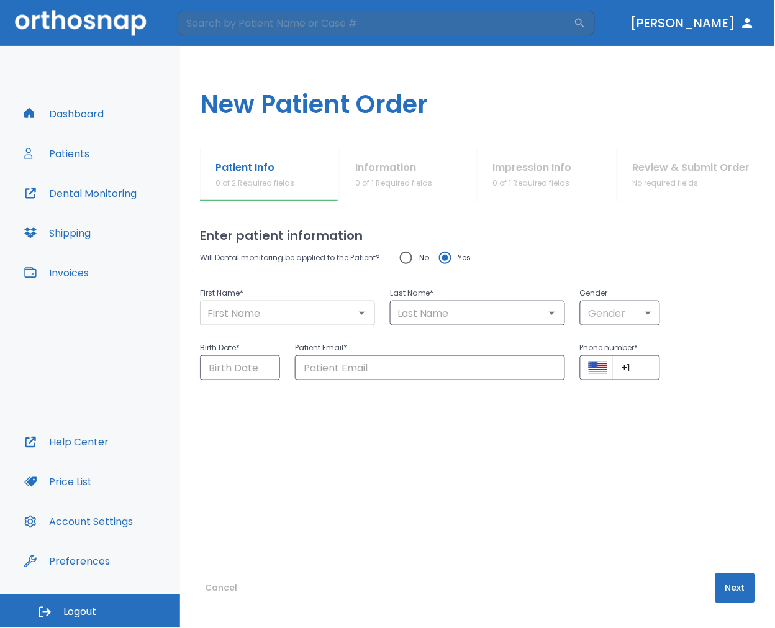
click at [337, 315] on input "text" at bounding box center [288, 312] width 168 height 17
click at [412, 267] on div "Will Dental monitoring be applied to the Patient? No Yes First Name * ​ Last Na…" at bounding box center [477, 312] width 555 height 135
click at [412, 265] on input "No" at bounding box center [406, 258] width 26 height 26
radio input "true"
click at [332, 304] on input "text" at bounding box center [288, 312] width 168 height 17
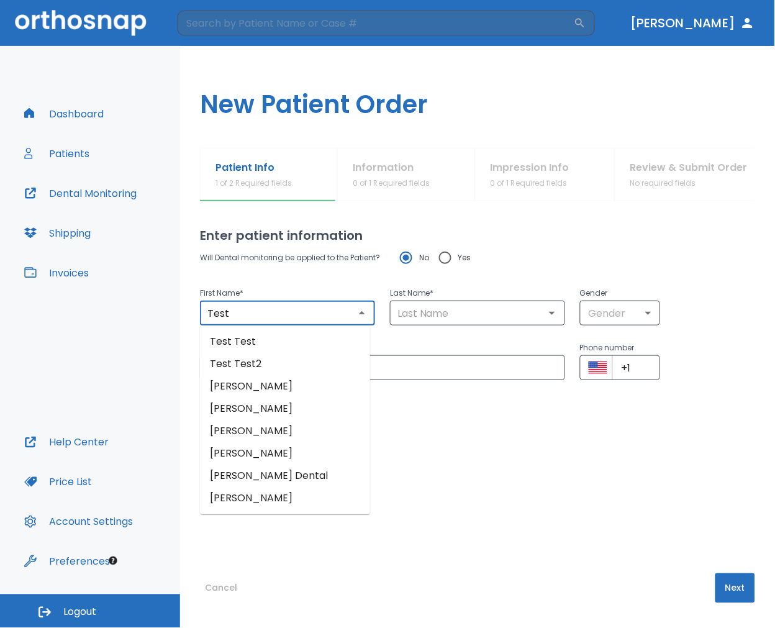
type input "Test"
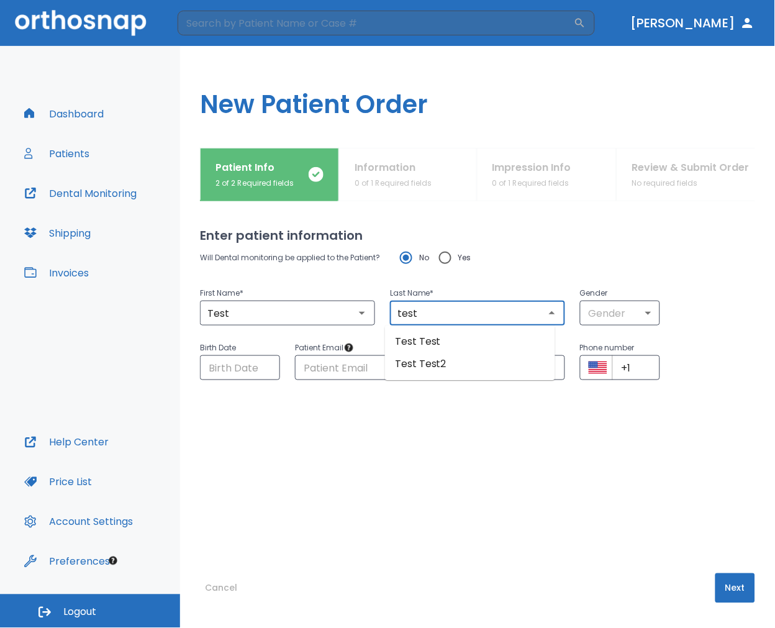
type input "test"
click at [717, 593] on button "Next" at bounding box center [735, 588] width 40 height 30
